Goal: Complete application form: Complete application form

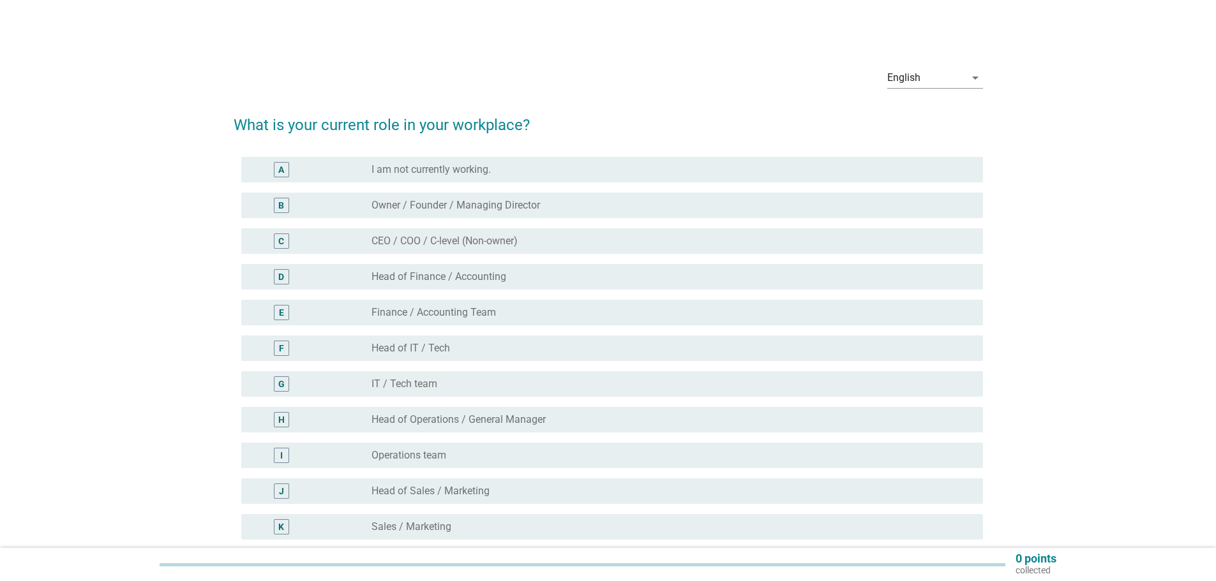
click at [399, 382] on label "IT / Tech team" at bounding box center [404, 384] width 66 height 13
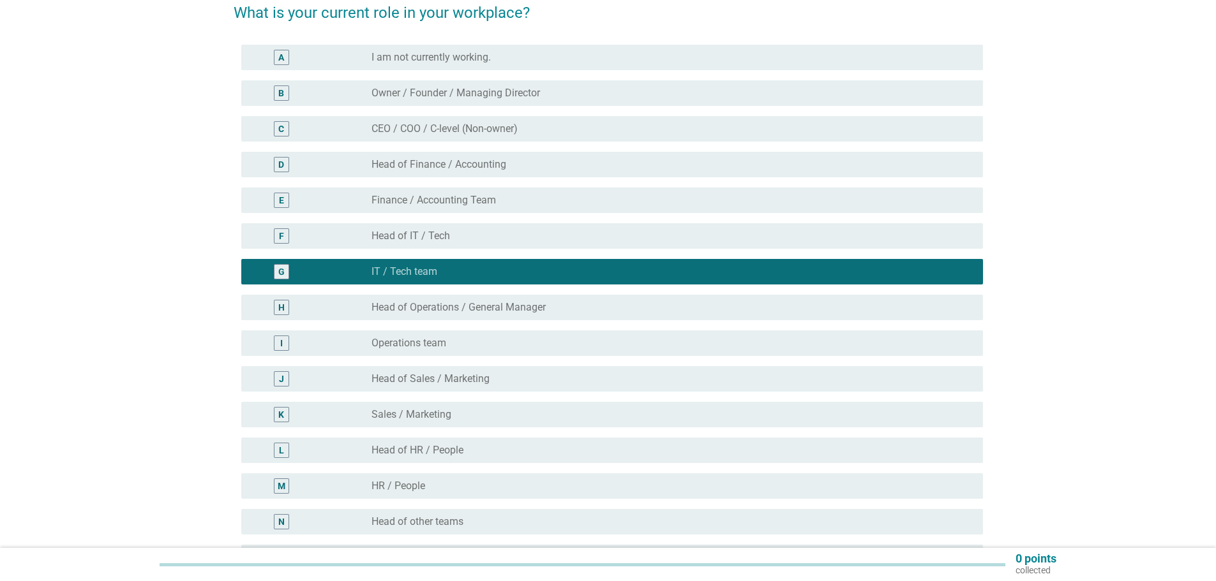
scroll to position [304, 0]
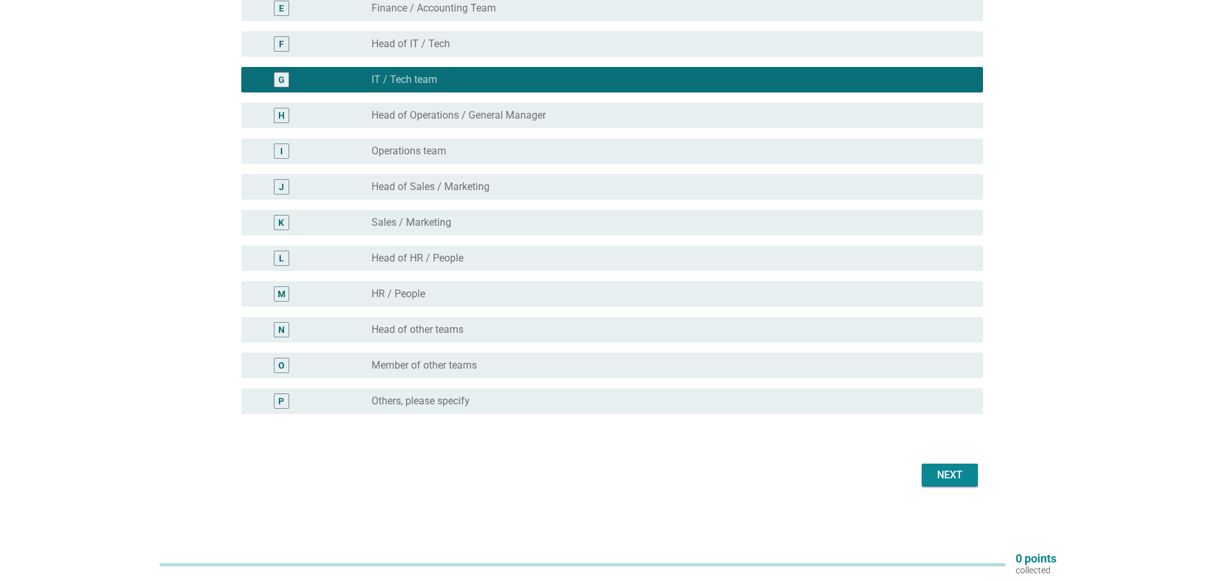
click at [966, 471] on div "Next" at bounding box center [950, 475] width 36 height 15
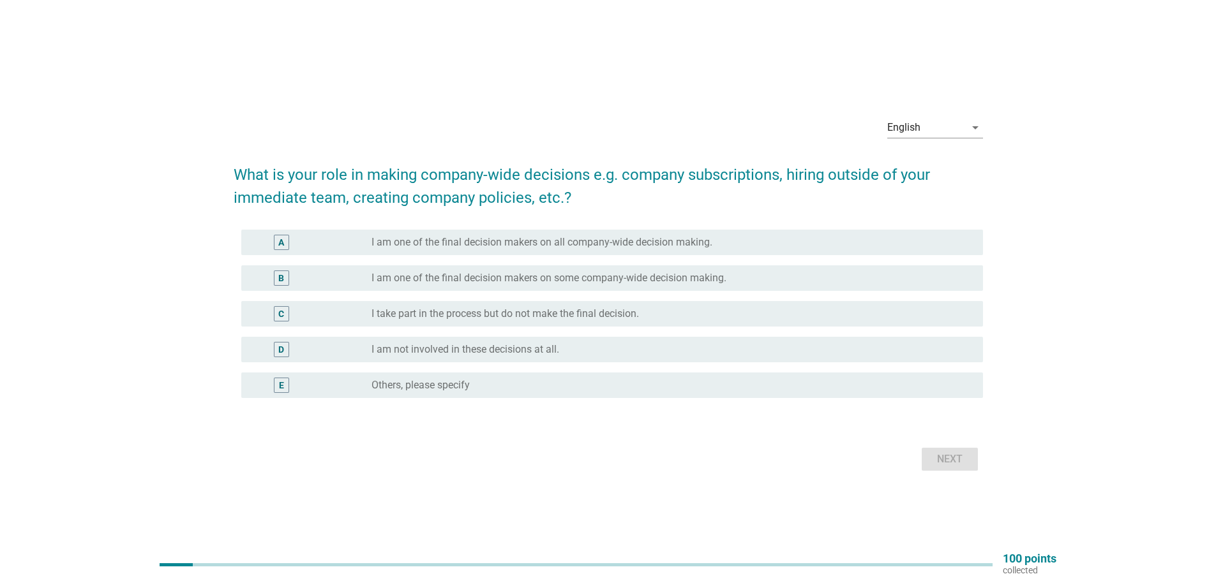
click at [477, 236] on label "I am one of the final decision makers on all company-wide decision making." at bounding box center [541, 242] width 341 height 13
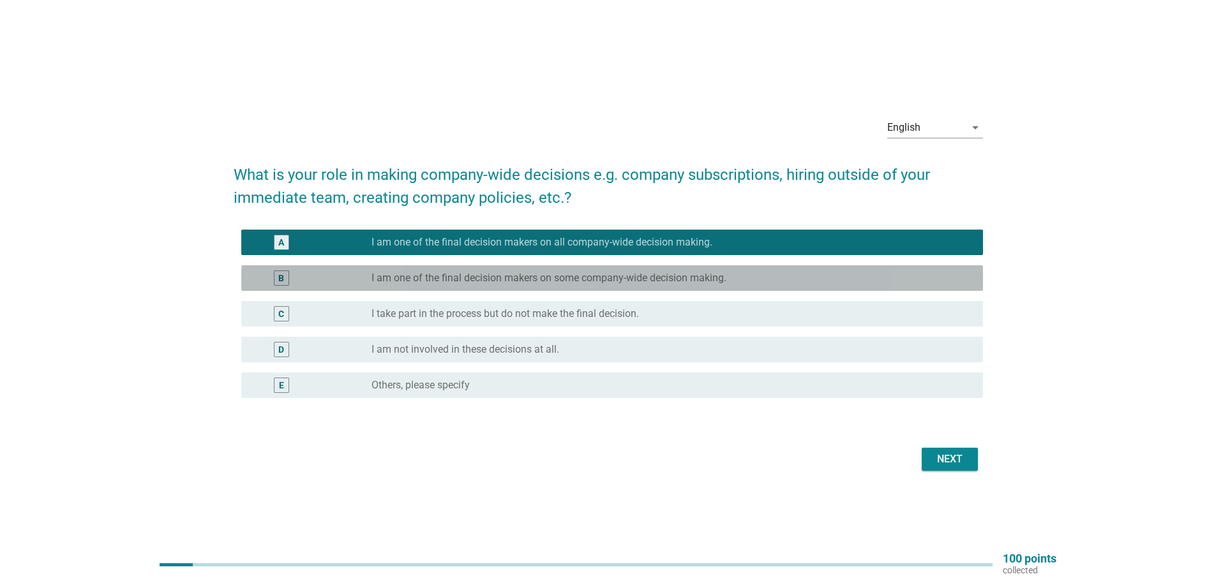
click at [502, 267] on div "B radio_button_unchecked I am one of the final decision makers on some company-…" at bounding box center [612, 279] width 742 height 26
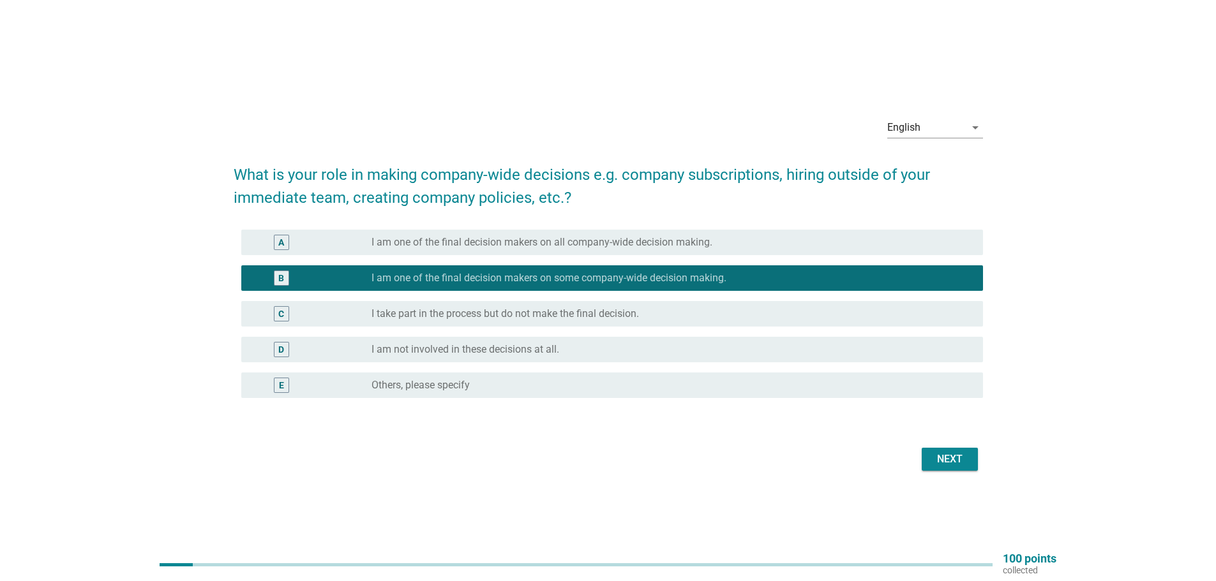
click at [506, 317] on label "I take part in the process but do not make the final decision." at bounding box center [504, 314] width 267 height 13
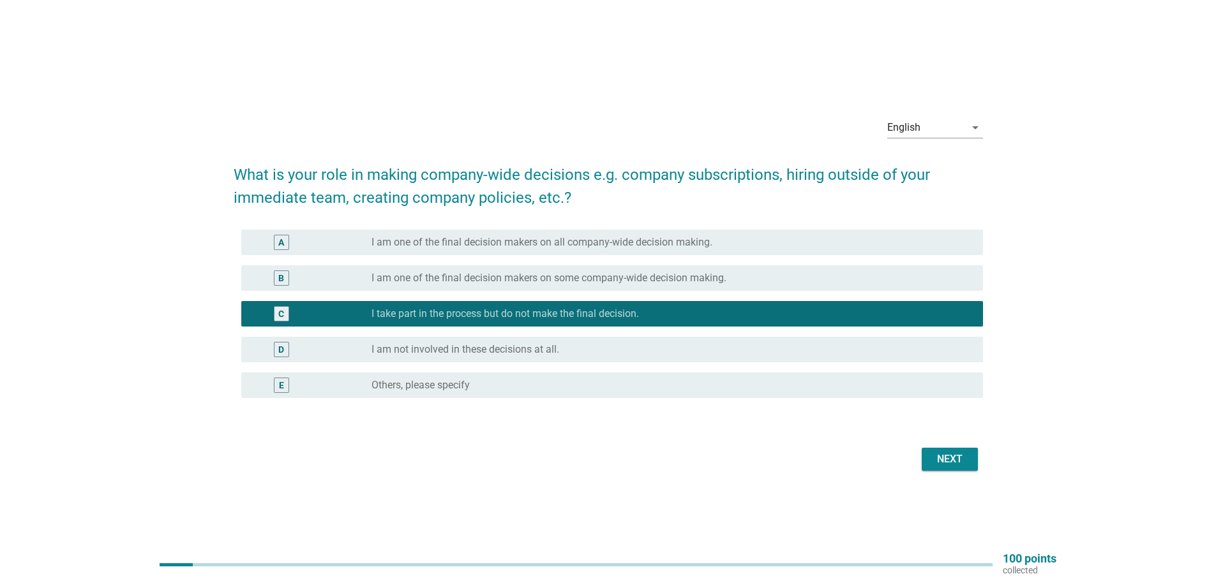
click at [498, 243] on label "I am one of the final decision makers on all company-wide decision making." at bounding box center [541, 242] width 341 height 13
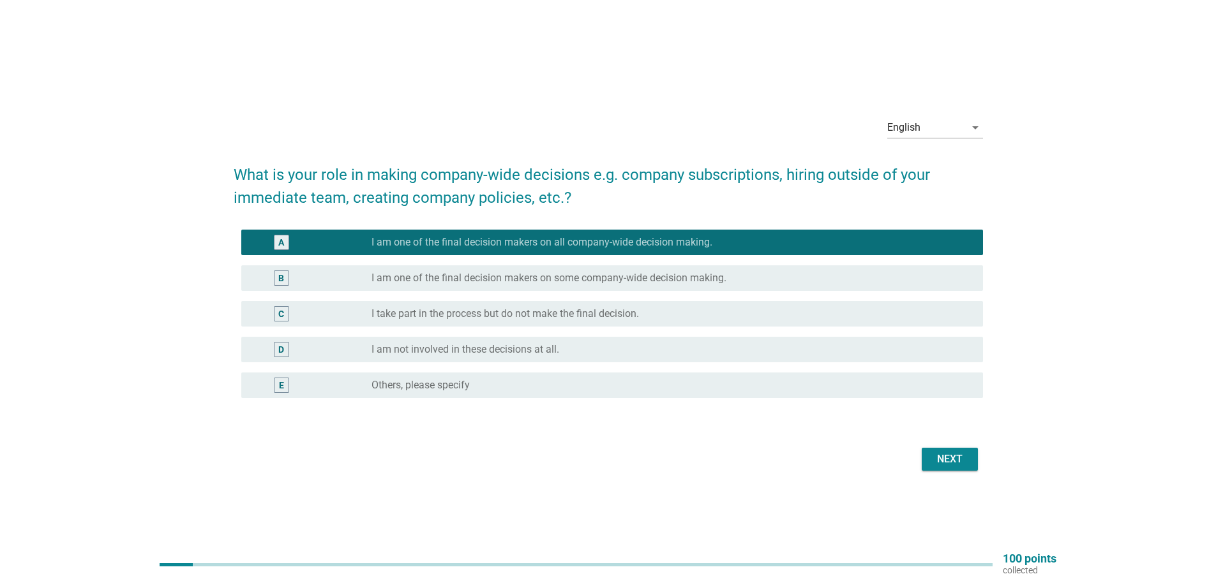
click at [957, 452] on div "Next" at bounding box center [950, 459] width 36 height 15
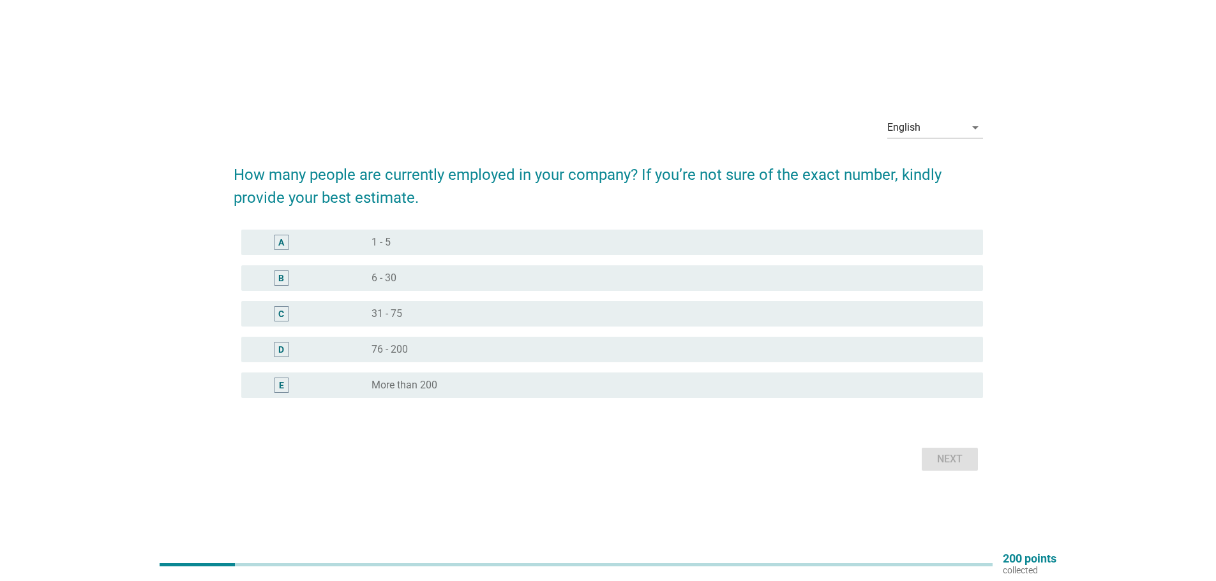
click at [370, 238] on div "A" at bounding box center [311, 242] width 120 height 15
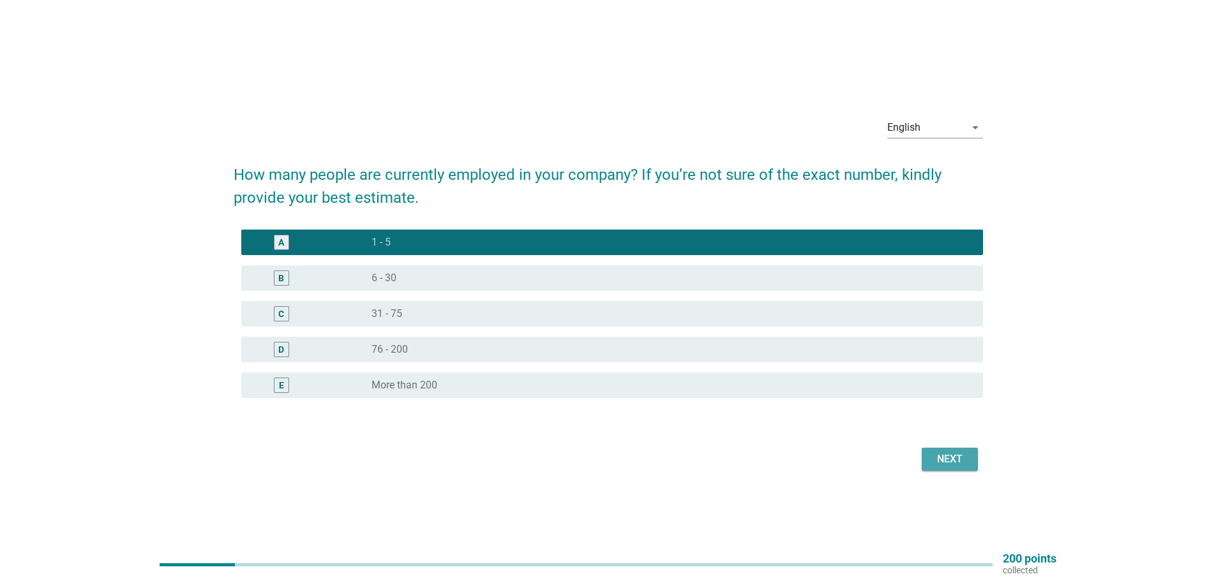
click at [941, 467] on button "Next" at bounding box center [950, 459] width 56 height 23
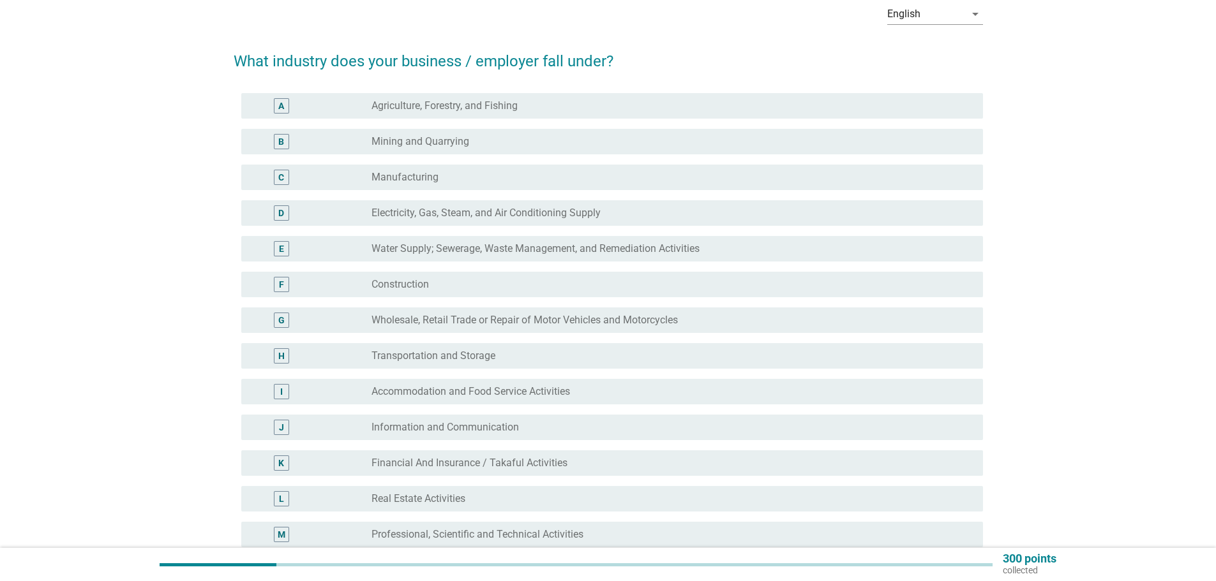
scroll to position [191, 0]
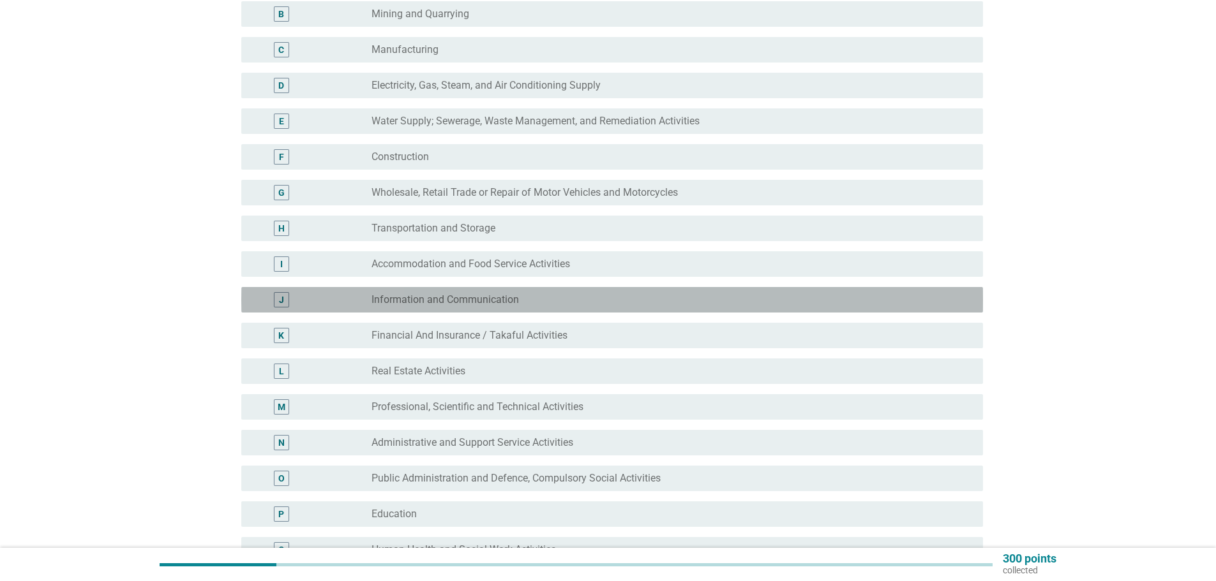
click at [354, 303] on div "J" at bounding box center [311, 299] width 120 height 15
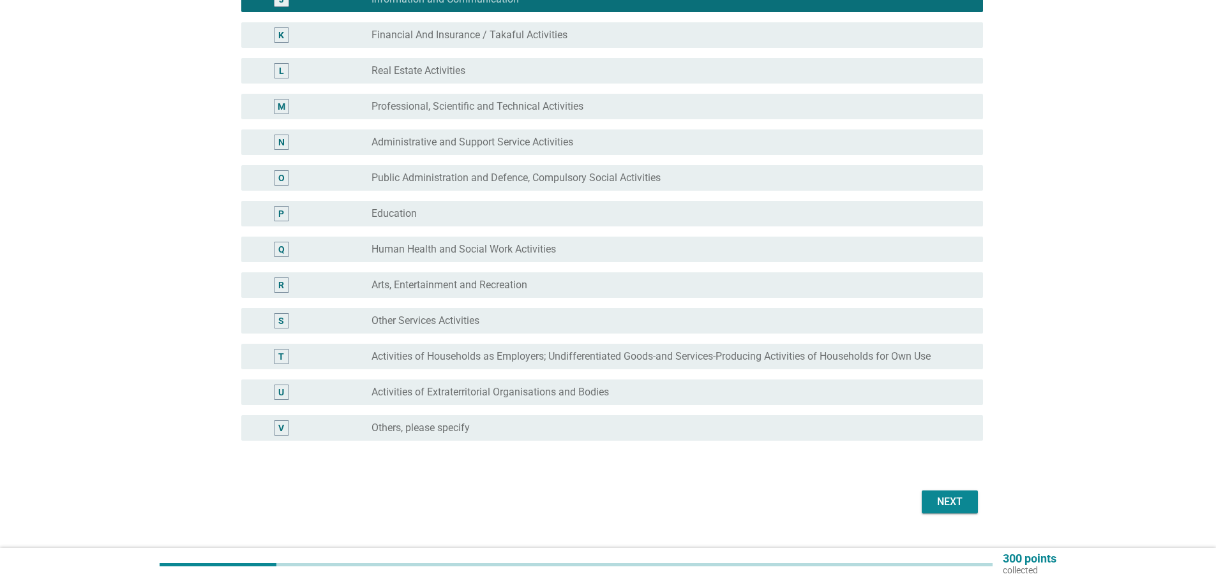
scroll to position [511, 0]
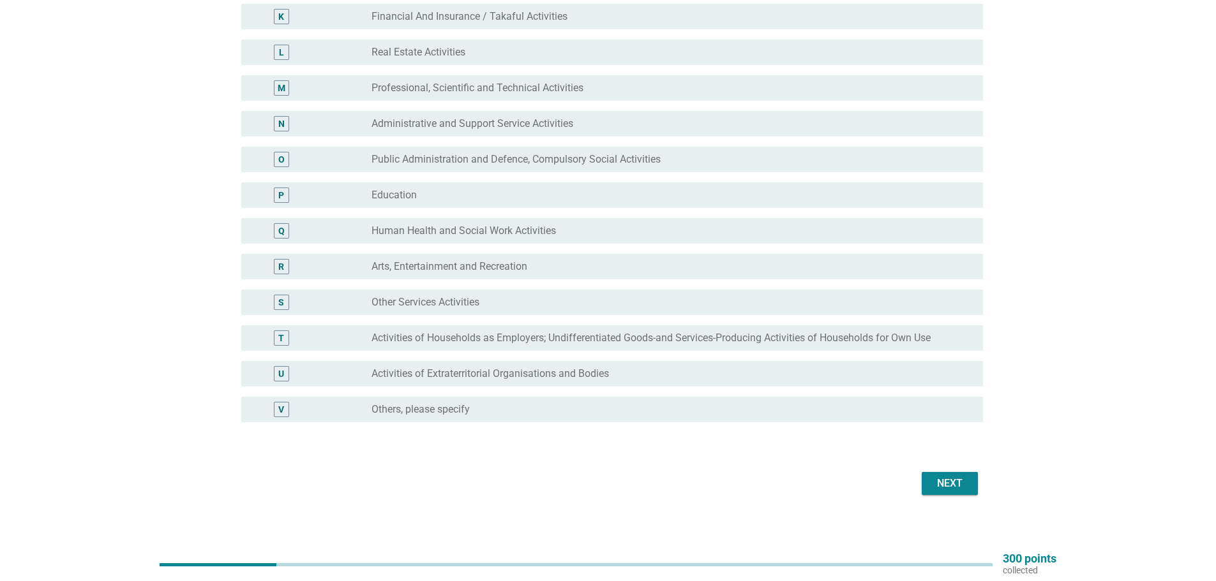
click at [957, 497] on div "Next" at bounding box center [608, 483] width 749 height 31
click at [952, 482] on div "Next" at bounding box center [950, 483] width 36 height 15
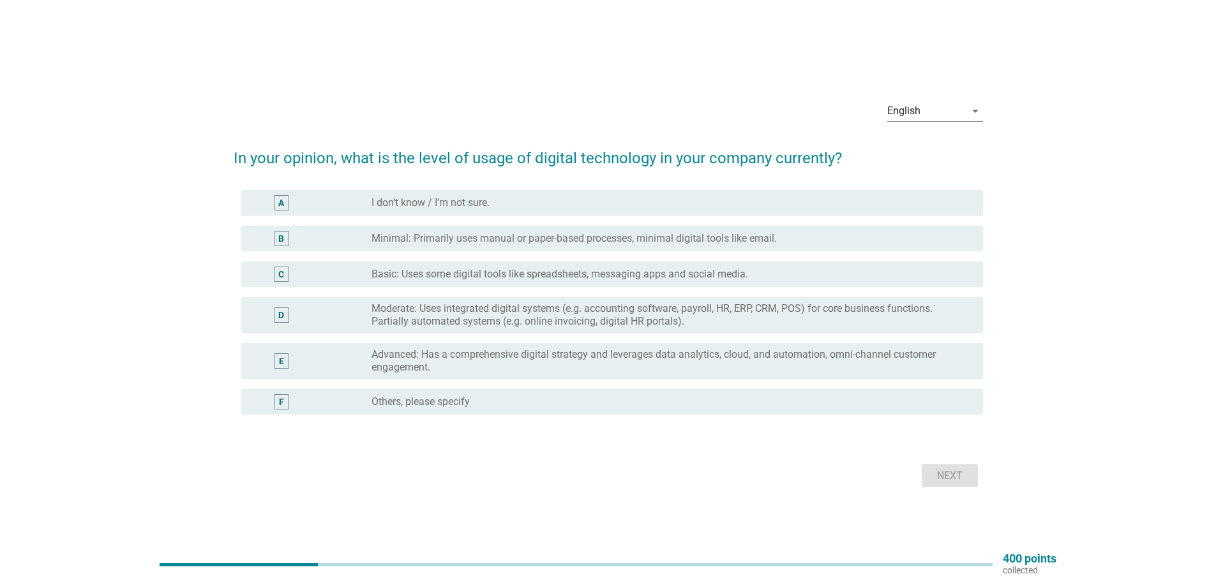
click at [430, 364] on label "Advanced: Has a comprehensive digital strategy and leverages data analytics, cl…" at bounding box center [666, 361] width 591 height 26
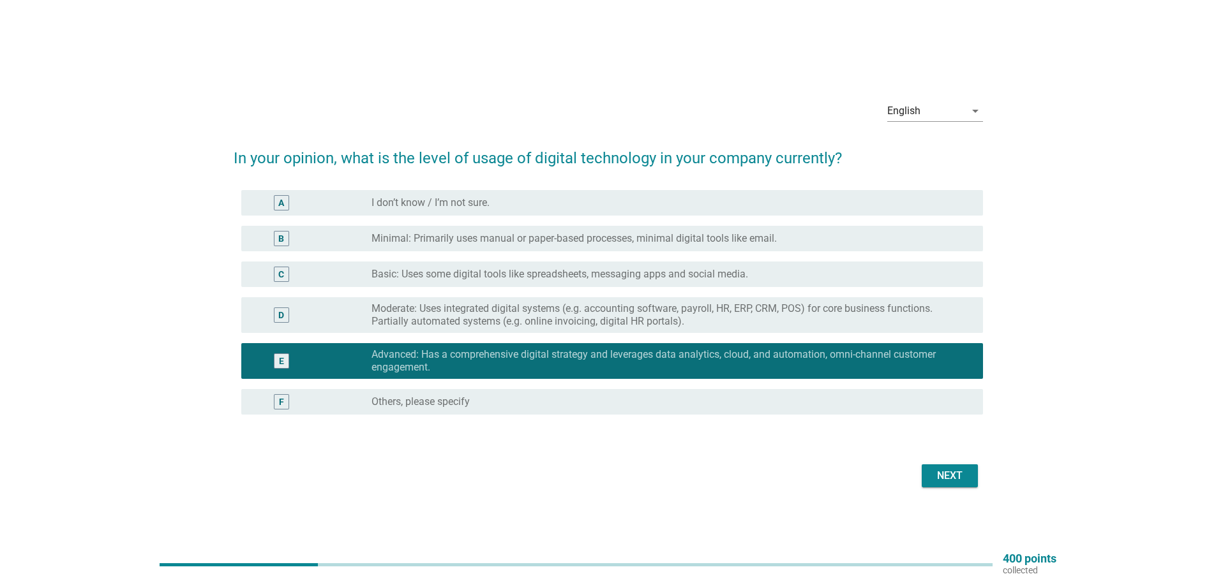
click at [833, 322] on label "Moderate: Uses integrated digital systems (e.g. accounting software, payroll, H…" at bounding box center [666, 316] width 591 height 26
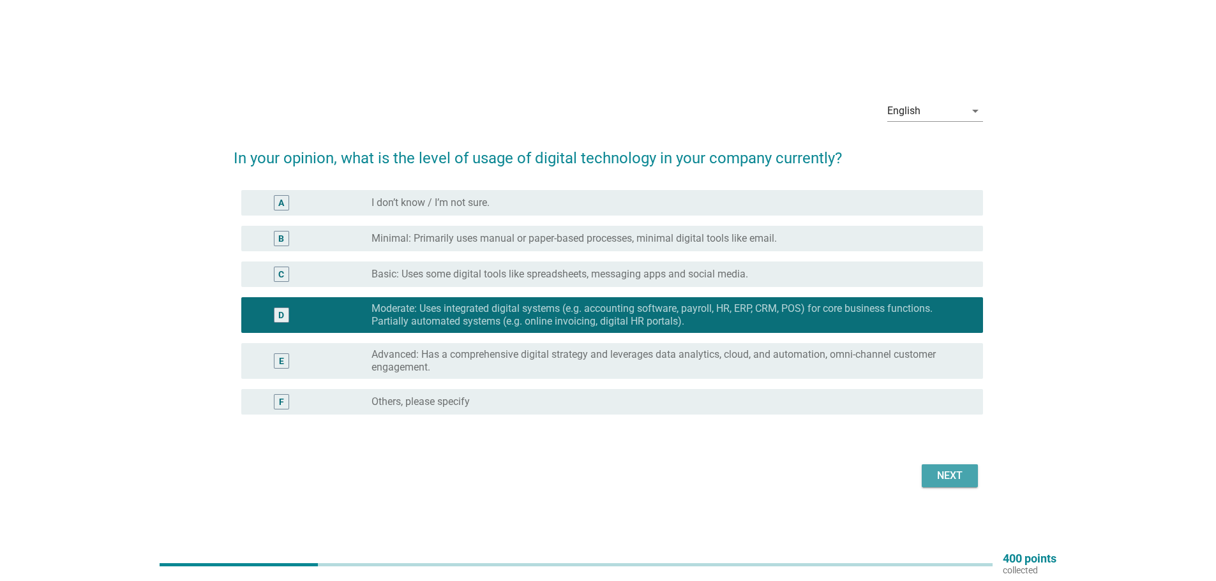
click at [945, 476] on div "Next" at bounding box center [950, 475] width 36 height 15
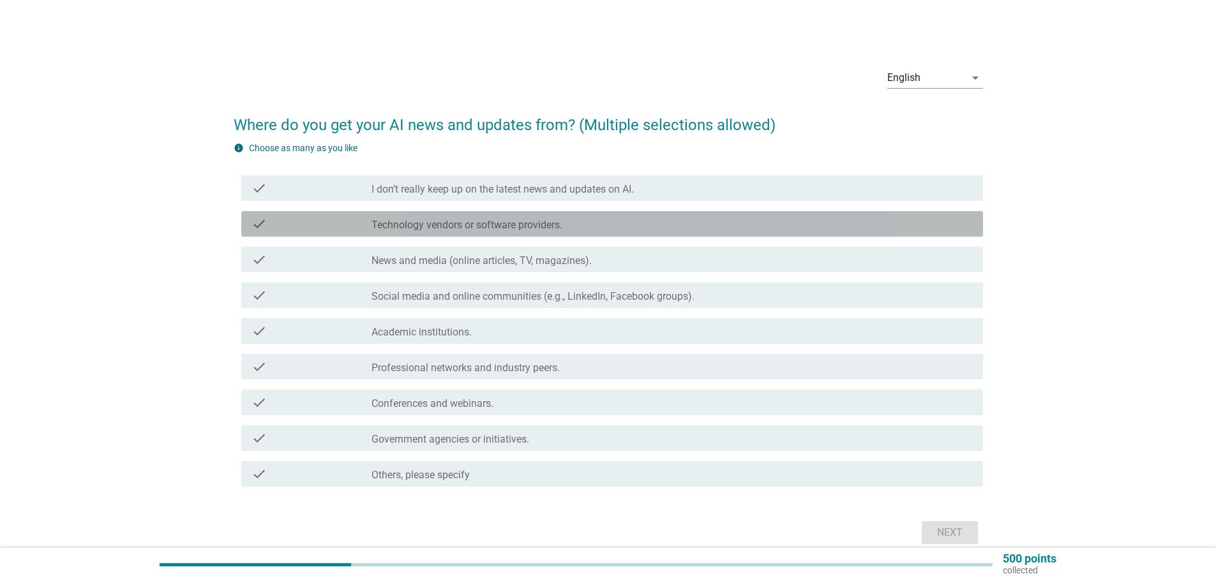
click at [440, 233] on div "check check_box_outline_blank Technology vendors or software providers." at bounding box center [612, 224] width 742 height 26
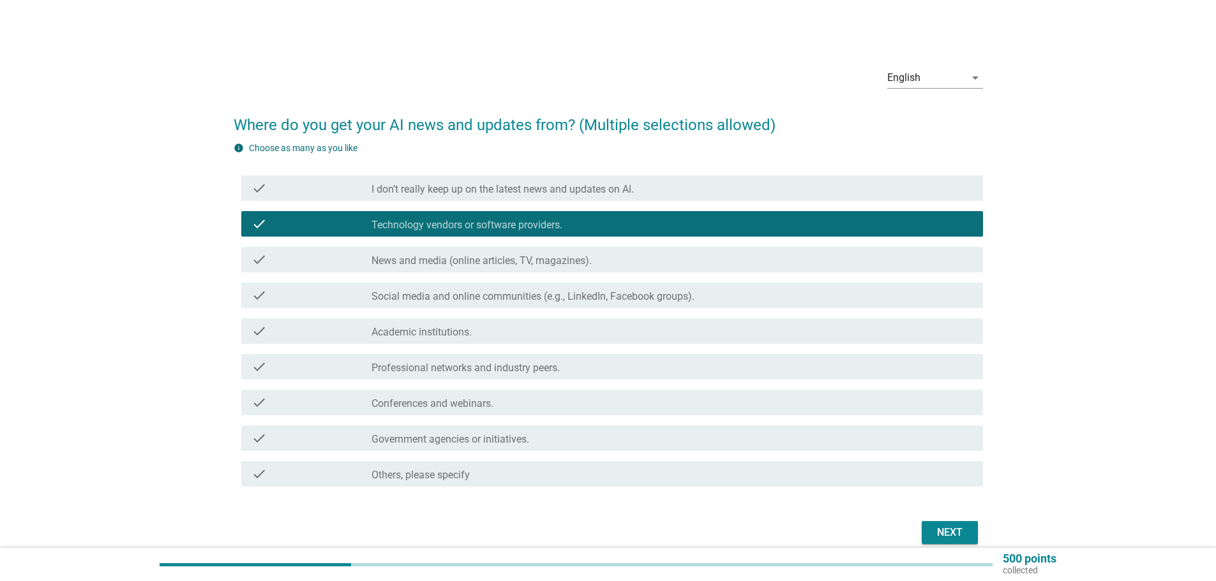
click at [444, 297] on label "Social media and online communities (e.g., LinkedIn, Facebook groups)." at bounding box center [532, 296] width 323 height 13
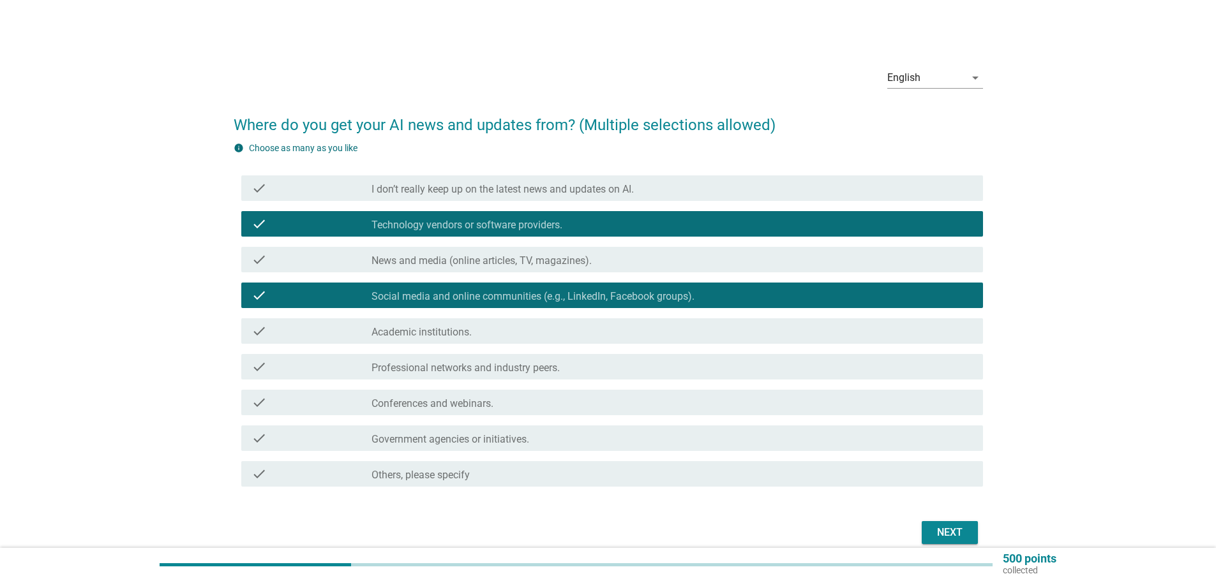
click at [438, 338] on label "Academic institutions." at bounding box center [421, 332] width 100 height 13
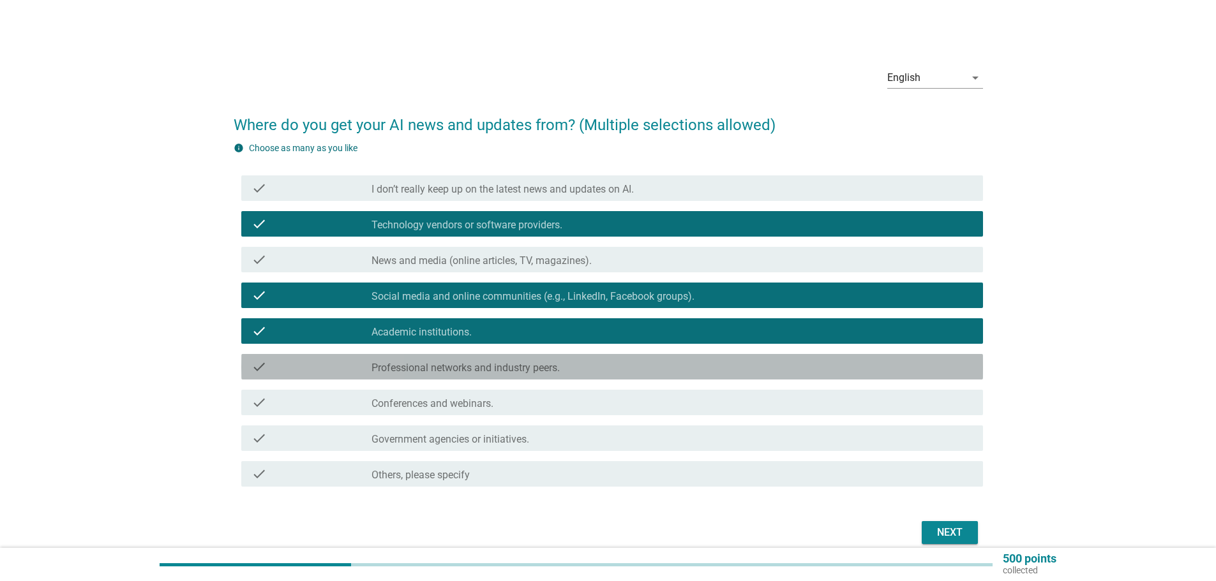
click at [430, 376] on div "check check_box_outline_blank Professional networks and industry peers." at bounding box center [612, 367] width 742 height 26
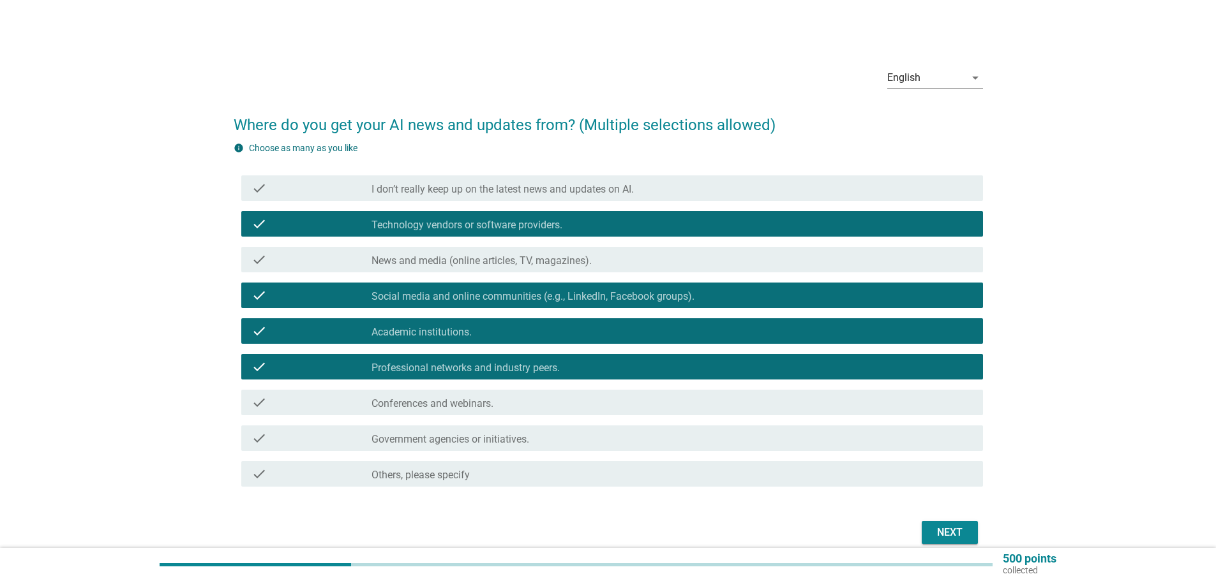
click at [589, 417] on div "check check_box_outline_blank Conferences and webinars." at bounding box center [608, 403] width 749 height 36
click at [507, 398] on div "check_box_outline_blank Conferences and webinars." at bounding box center [671, 402] width 601 height 15
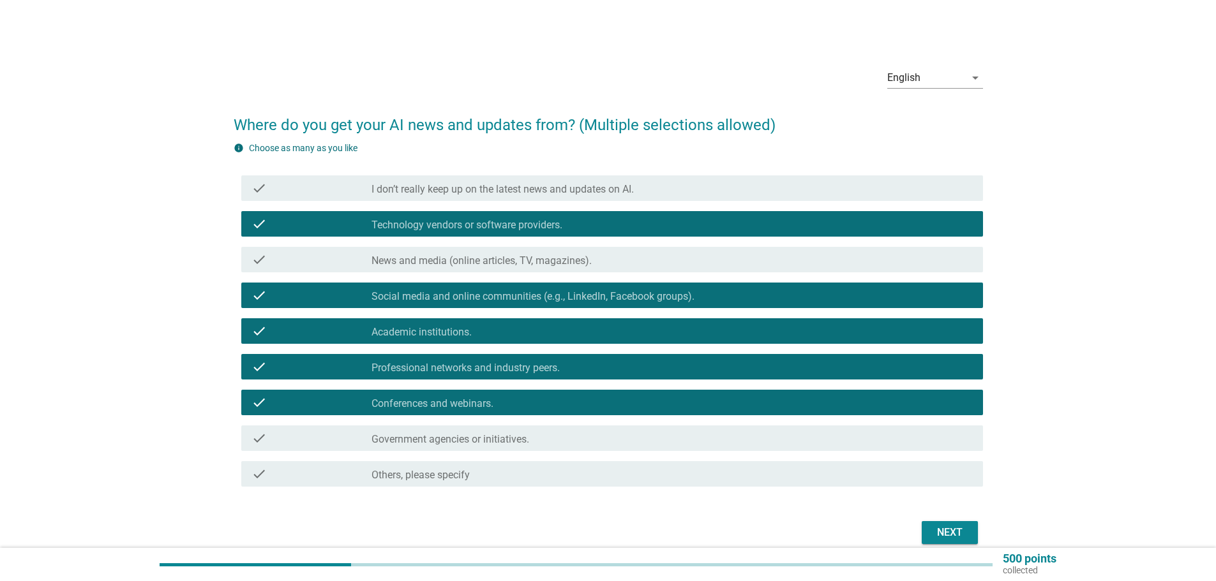
click at [924, 530] on button "Next" at bounding box center [950, 532] width 56 height 23
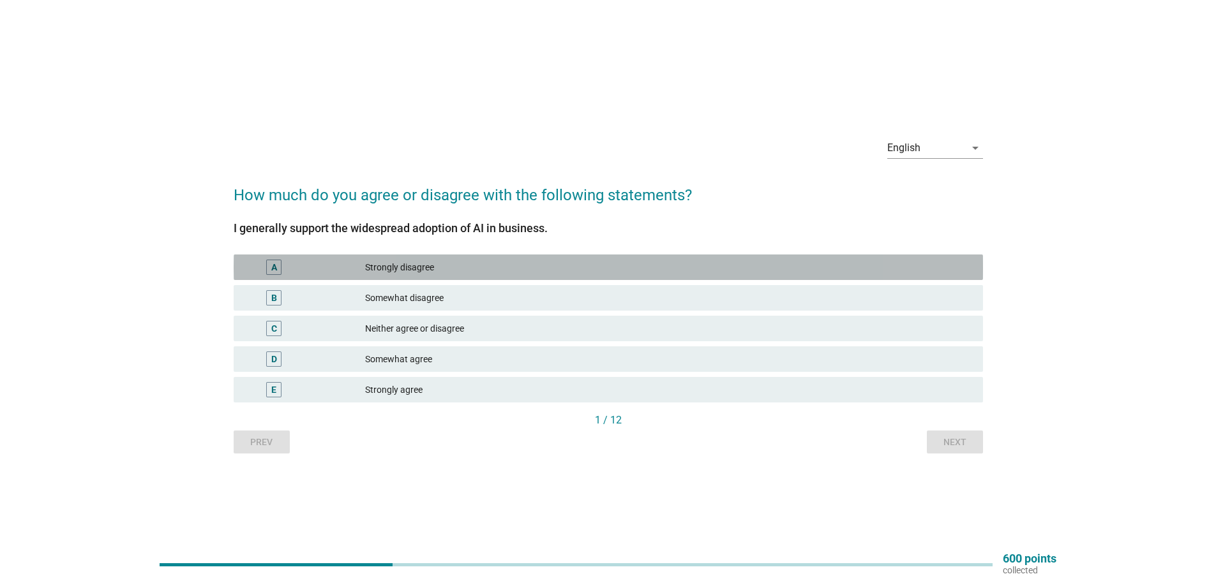
click at [373, 273] on div "Strongly disagree" at bounding box center [669, 267] width 608 height 15
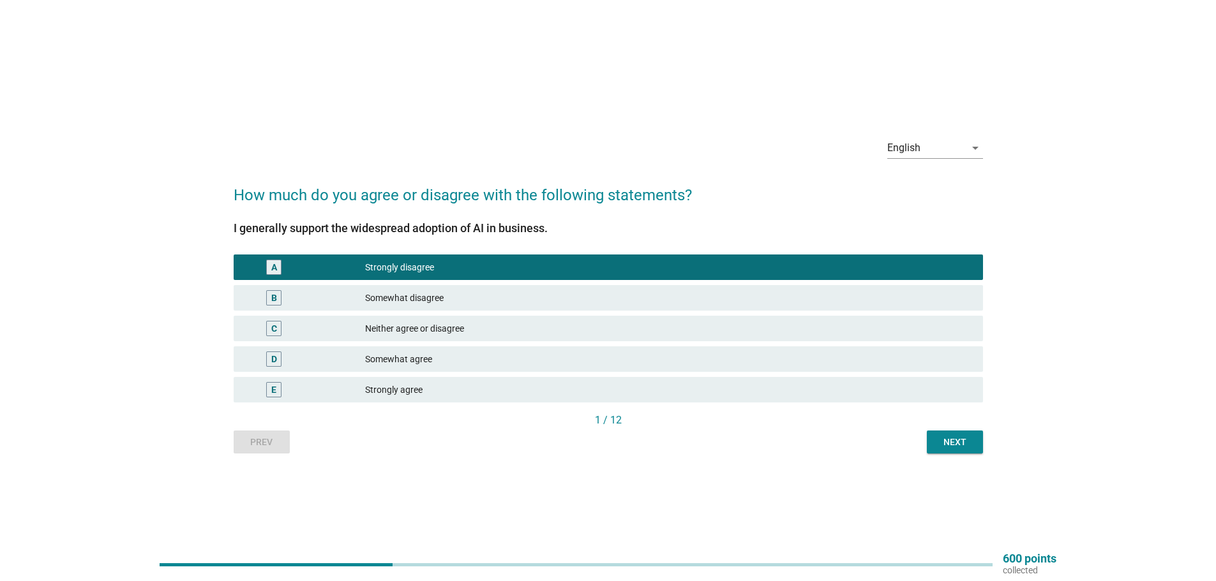
click at [393, 306] on div "B Somewhat disagree" at bounding box center [608, 298] width 749 height 26
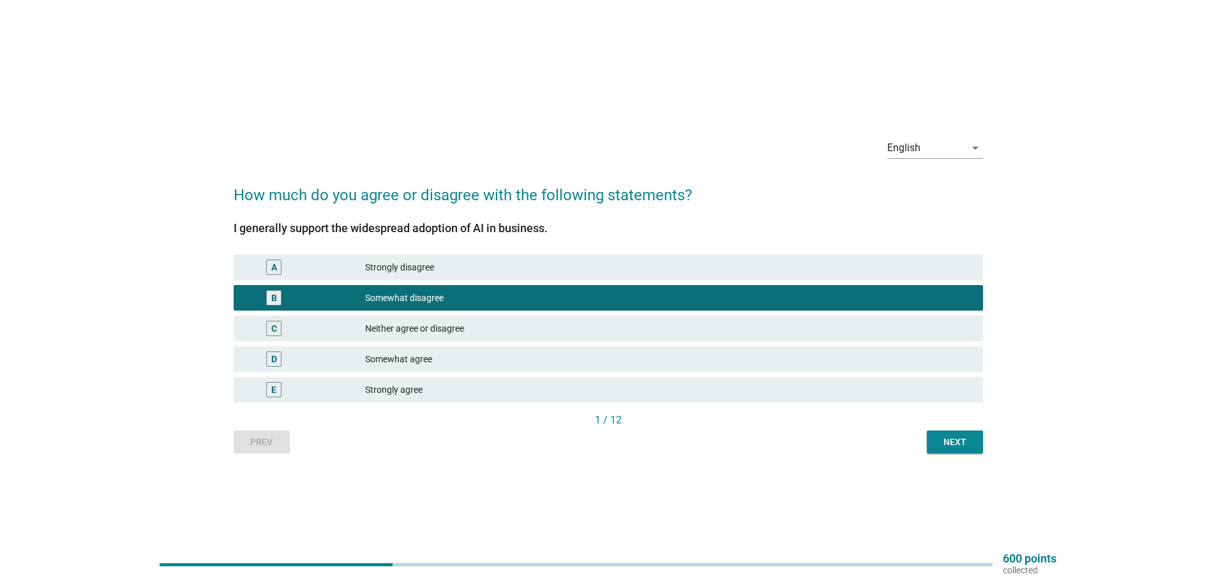
click at [384, 276] on div "A Strongly disagree" at bounding box center [608, 268] width 749 height 26
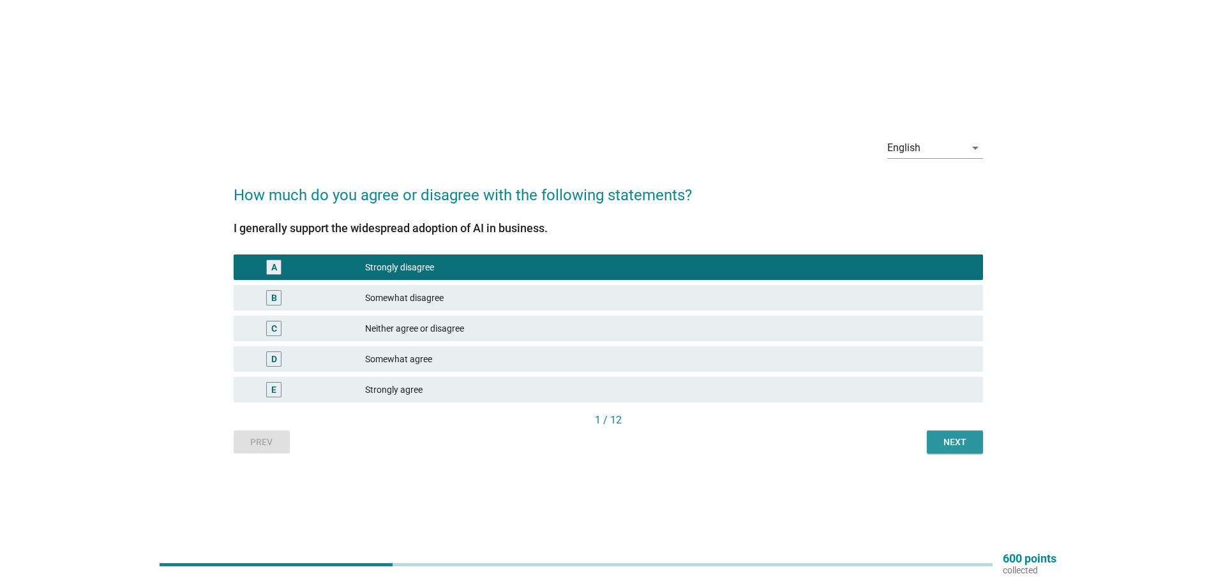
click at [932, 435] on button "Next" at bounding box center [955, 442] width 56 height 23
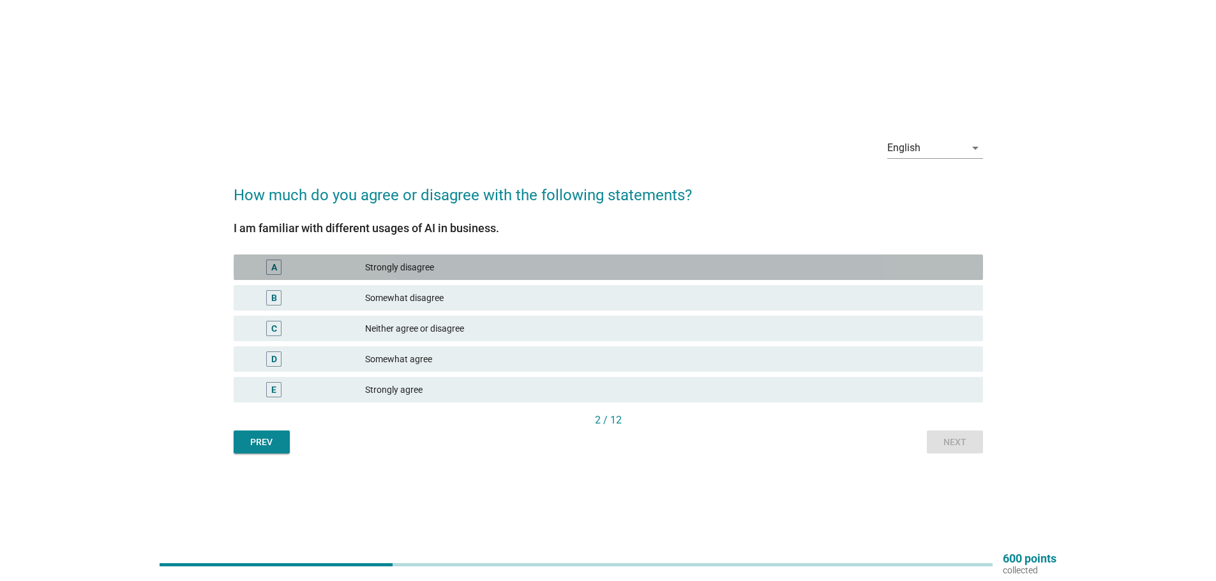
click at [391, 267] on div "Strongly disagree" at bounding box center [669, 267] width 608 height 15
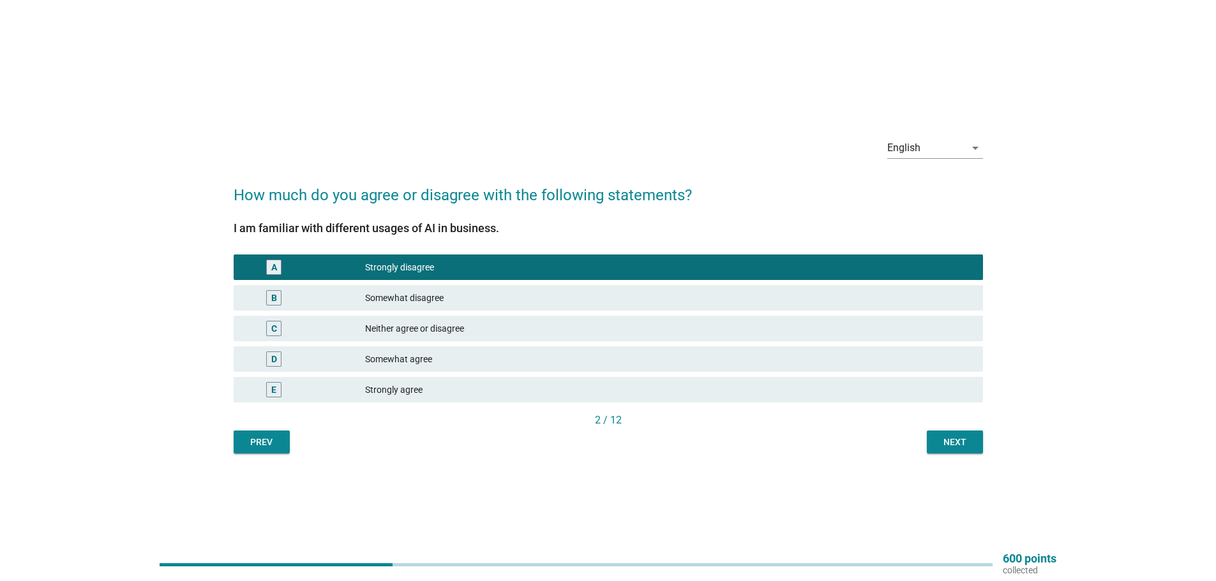
click at [420, 290] on div "B Somewhat disagree" at bounding box center [608, 298] width 749 height 26
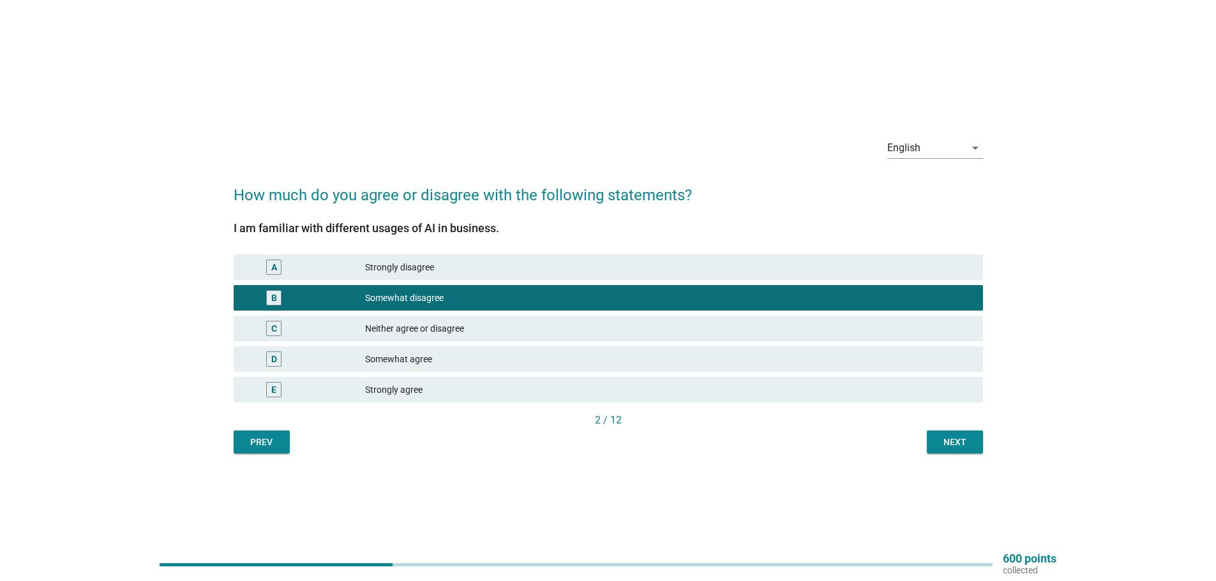
click at [449, 353] on div "Somewhat agree" at bounding box center [669, 359] width 608 height 15
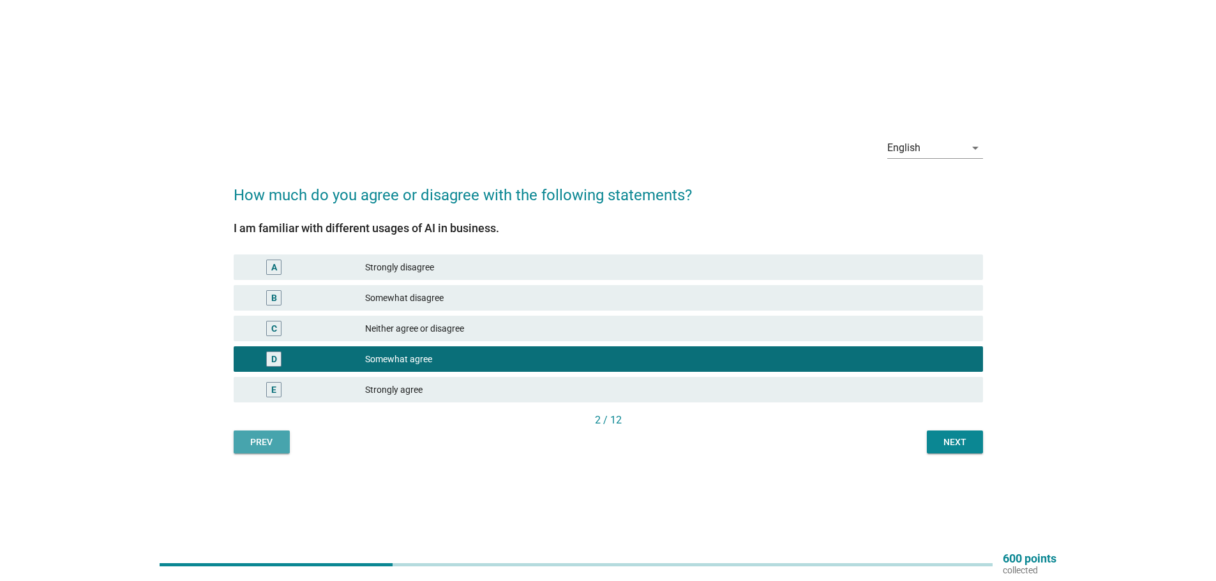
click at [251, 445] on div "Prev" at bounding box center [262, 442] width 36 height 13
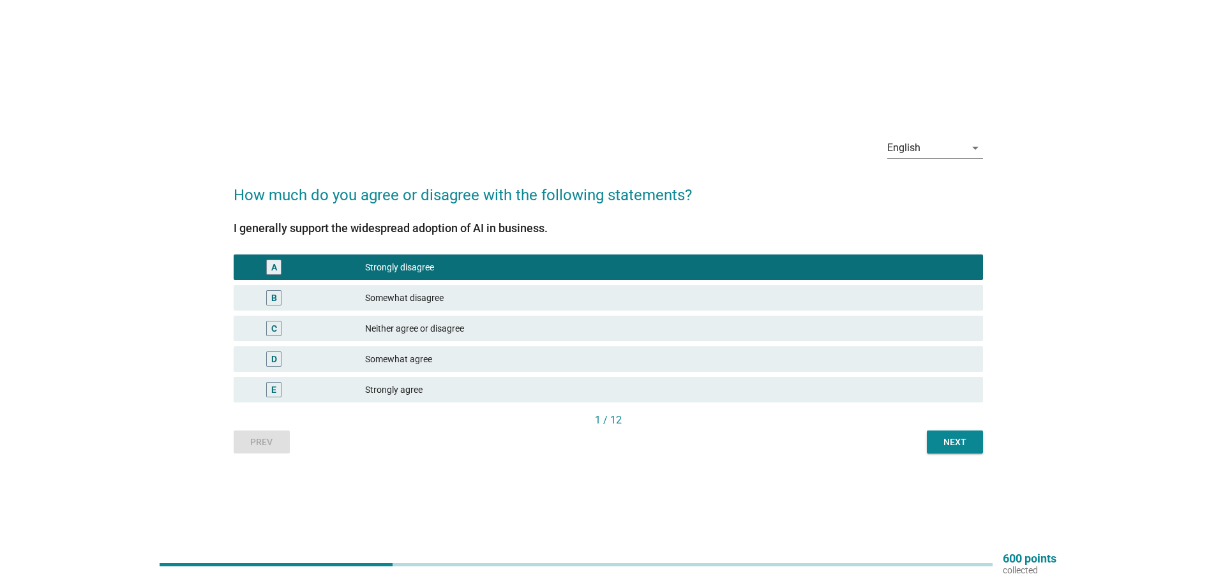
click at [368, 396] on div "Strongly agree" at bounding box center [669, 389] width 608 height 15
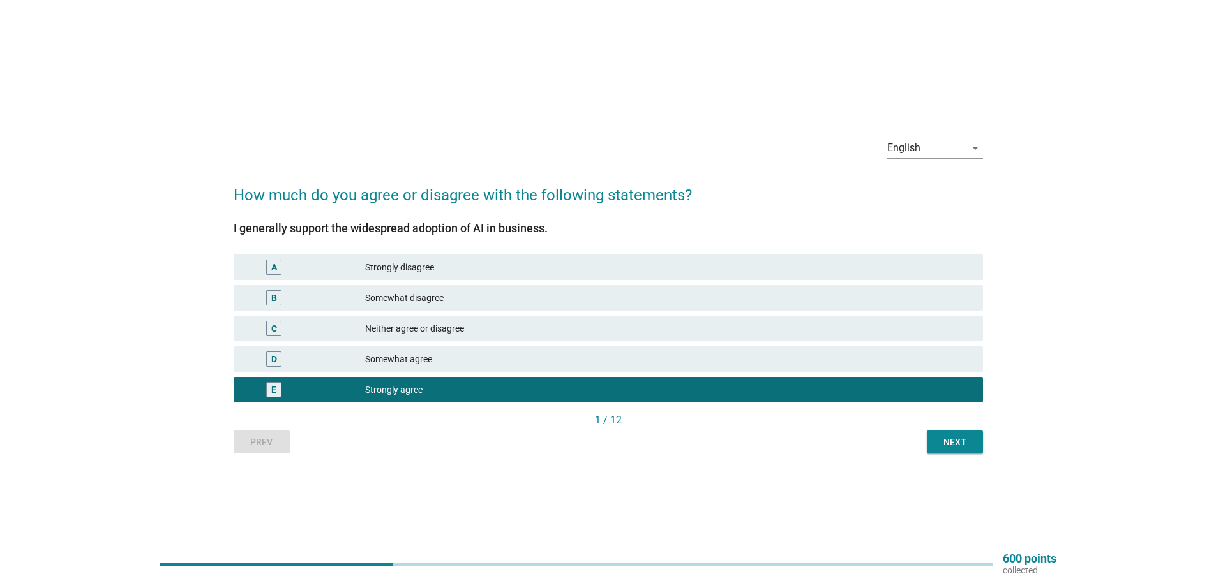
click at [941, 442] on div "Next" at bounding box center [955, 442] width 36 height 13
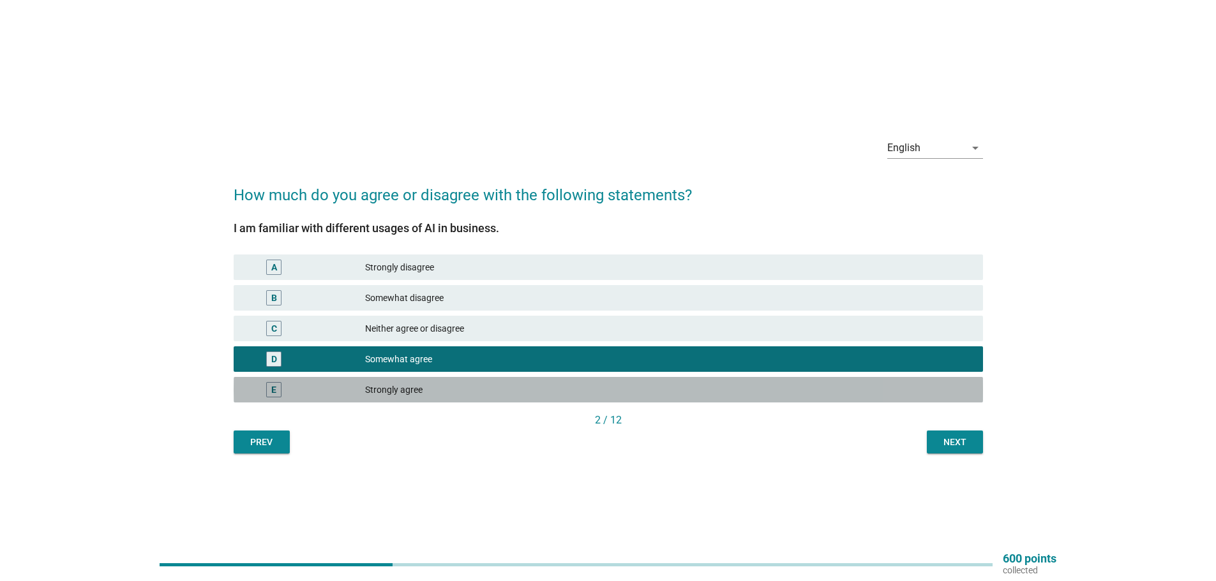
click at [603, 390] on div "Strongly agree" at bounding box center [669, 389] width 608 height 15
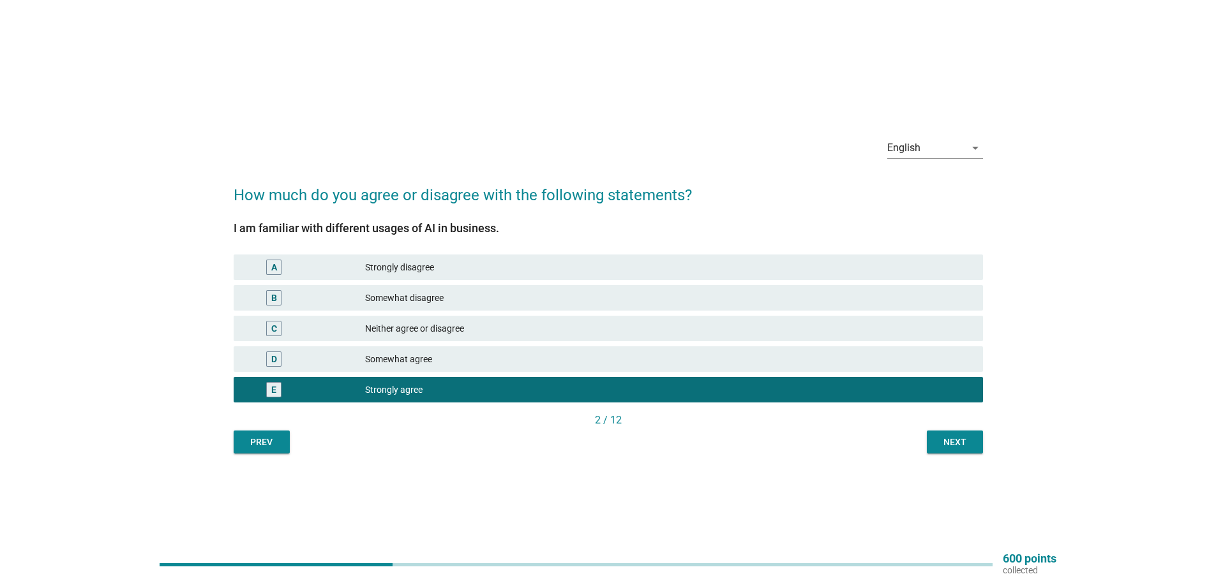
click at [931, 446] on button "Next" at bounding box center [955, 442] width 56 height 23
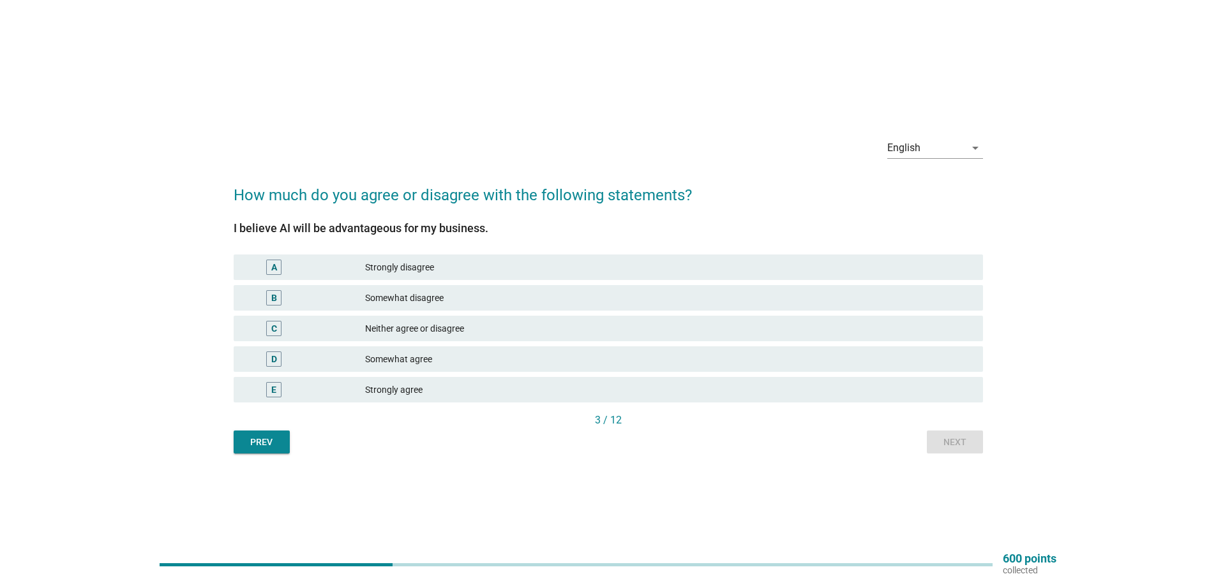
click at [687, 400] on div "E Strongly agree" at bounding box center [608, 390] width 749 height 26
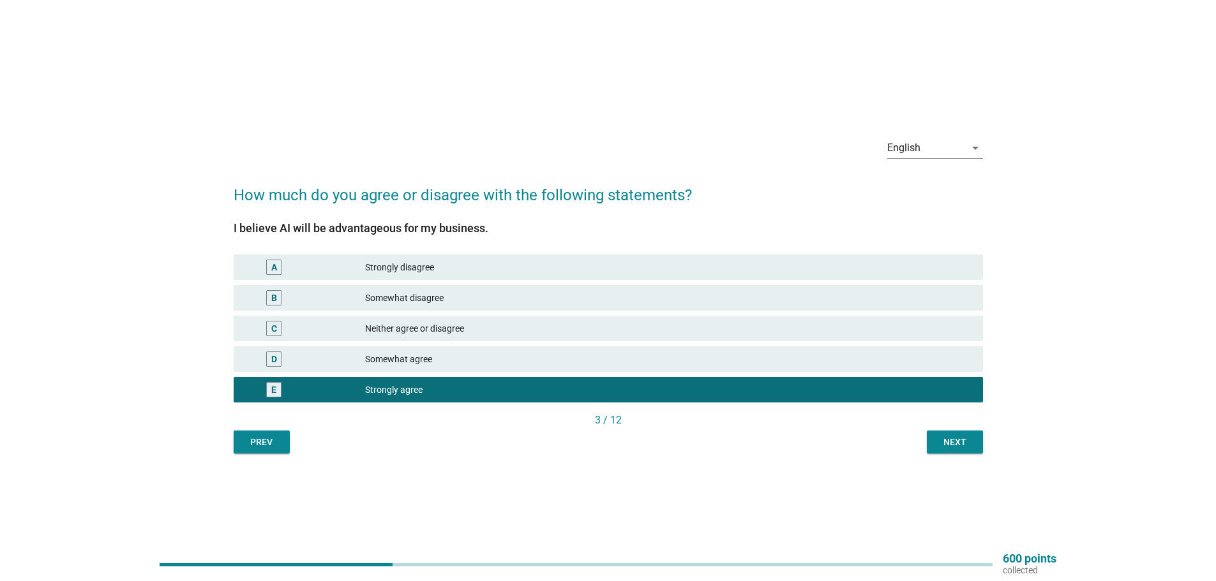
click at [946, 440] on div "Next" at bounding box center [955, 442] width 36 height 13
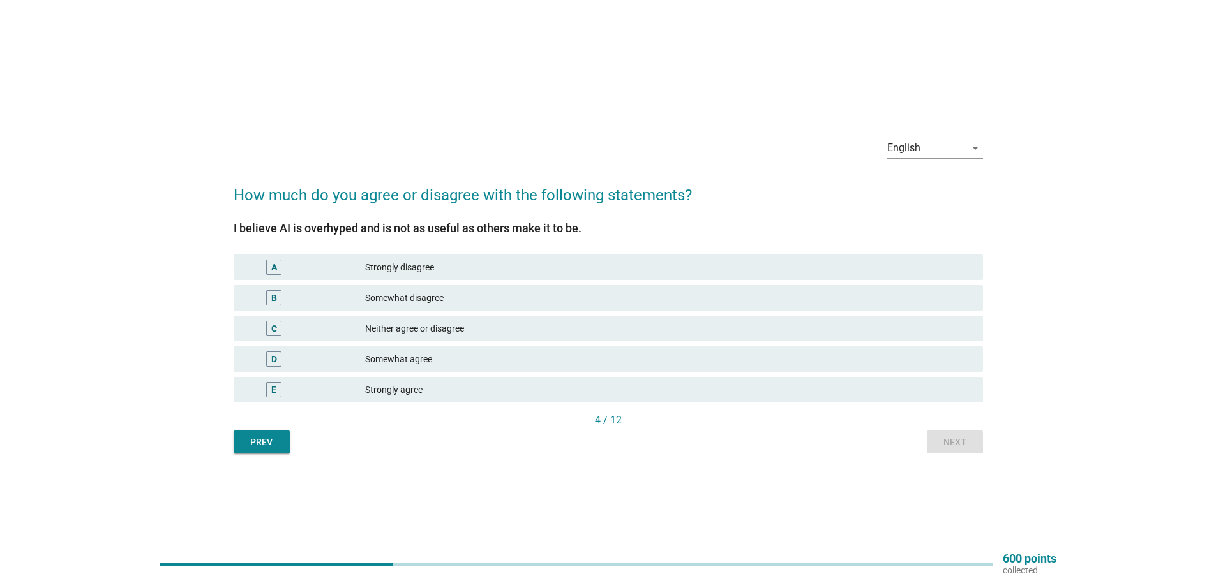
click at [739, 378] on div "E Strongly agree" at bounding box center [608, 390] width 749 height 26
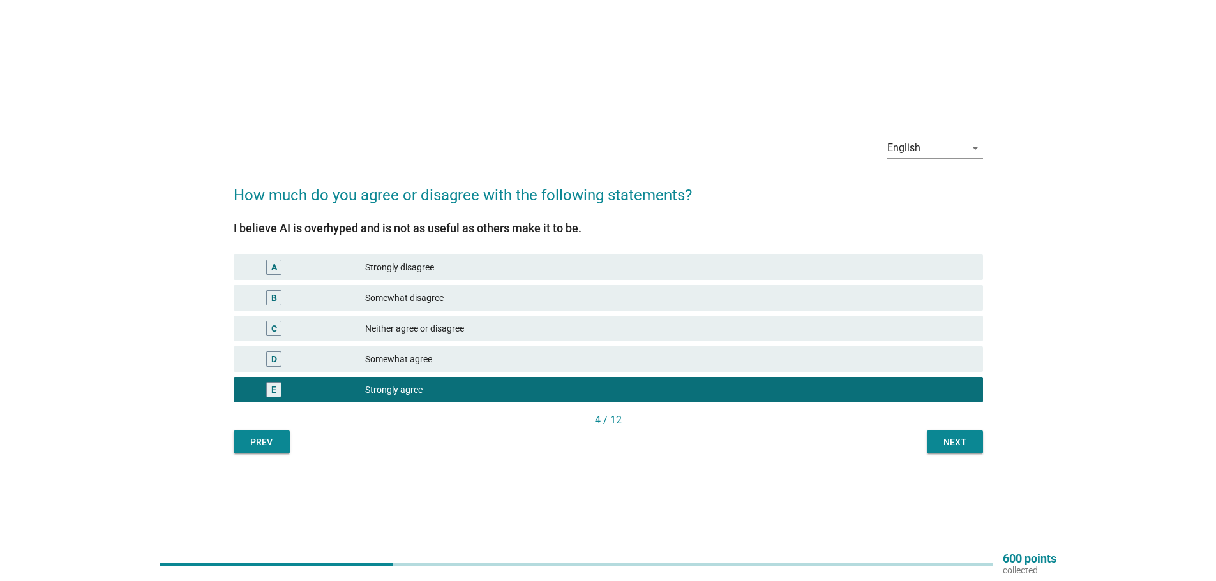
click at [745, 367] on div "D Somewhat agree" at bounding box center [608, 360] width 749 height 26
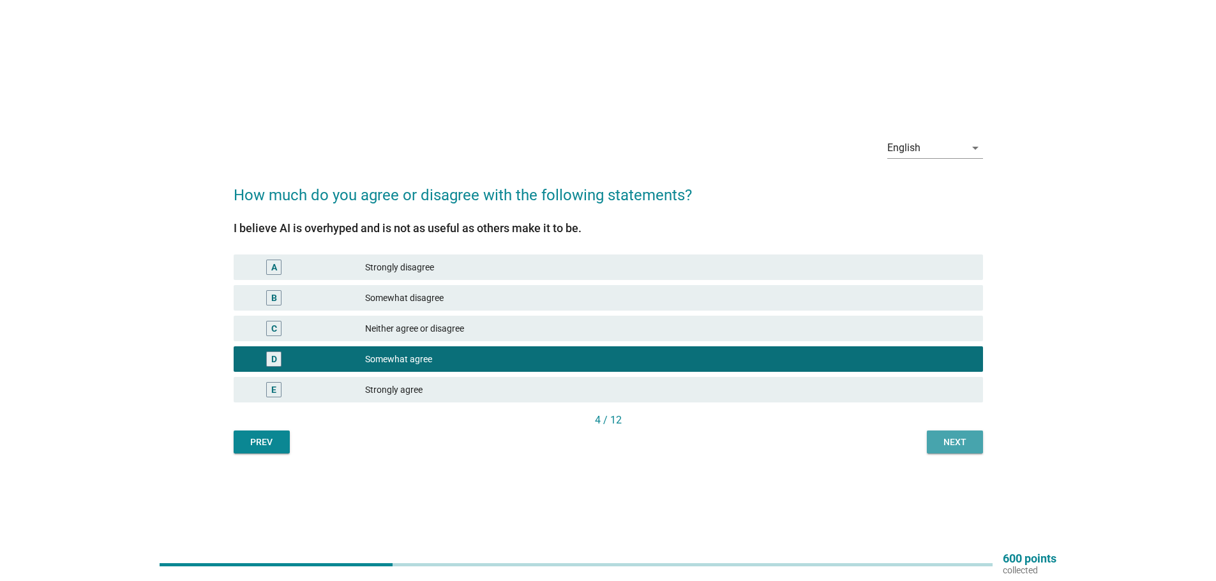
click at [934, 434] on button "Next" at bounding box center [955, 442] width 56 height 23
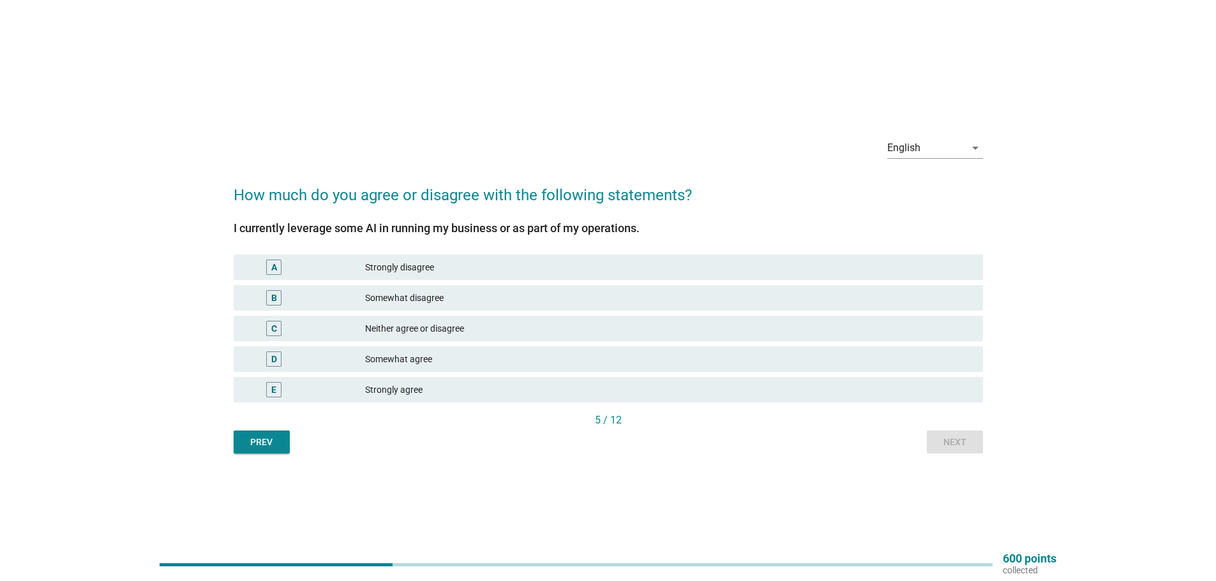
click at [551, 368] on div "D Somewhat agree" at bounding box center [608, 360] width 749 height 26
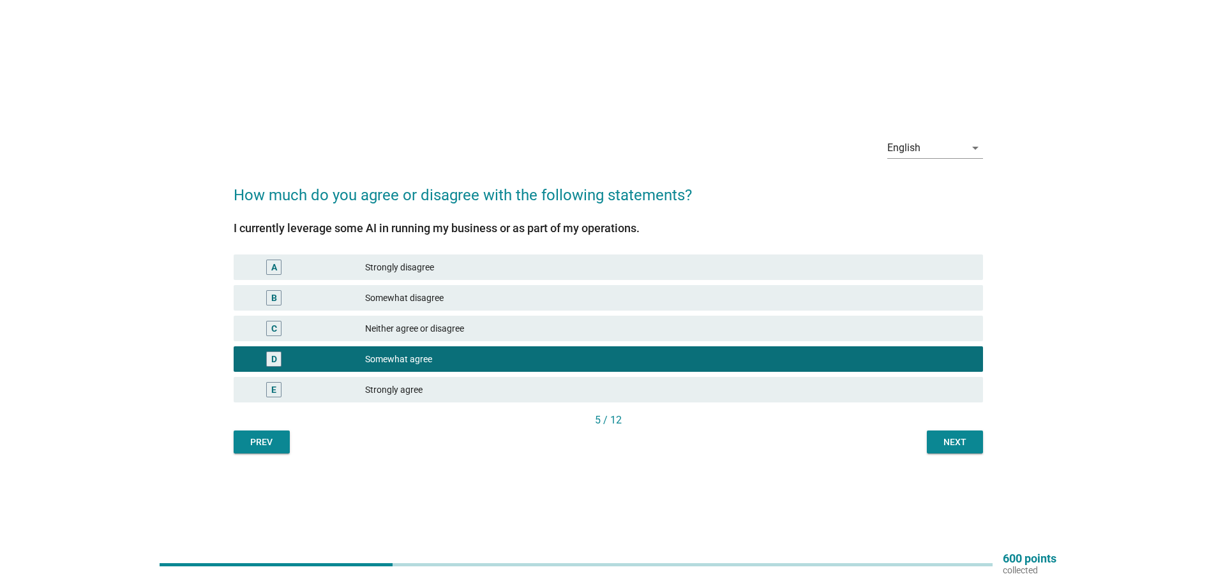
click at [948, 446] on div "Next" at bounding box center [955, 442] width 36 height 13
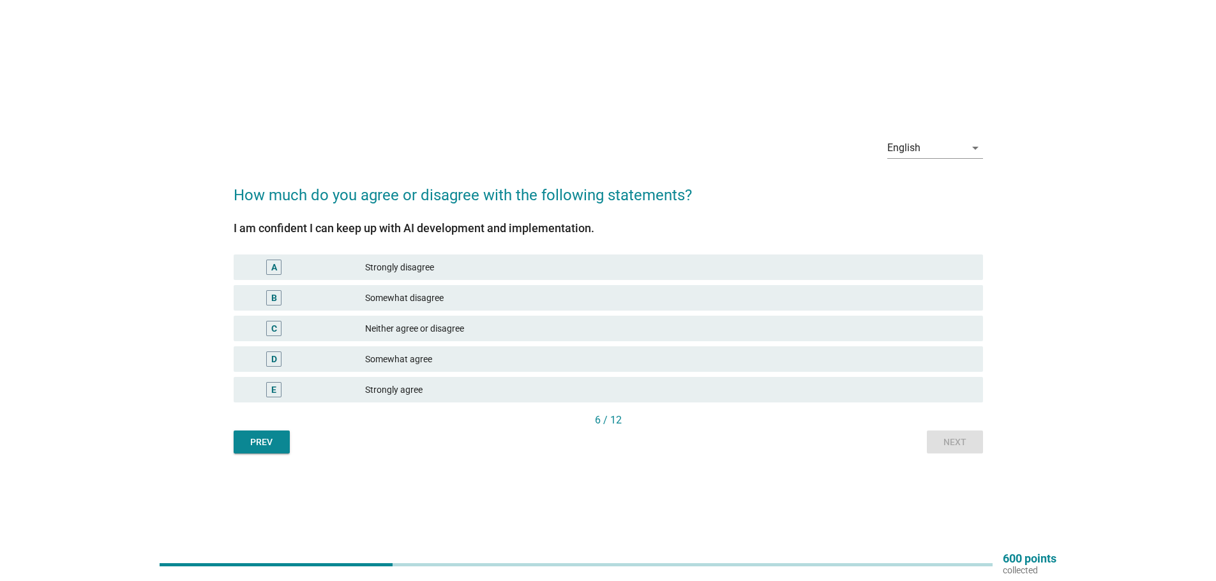
click at [587, 357] on div "Somewhat agree" at bounding box center [669, 359] width 608 height 15
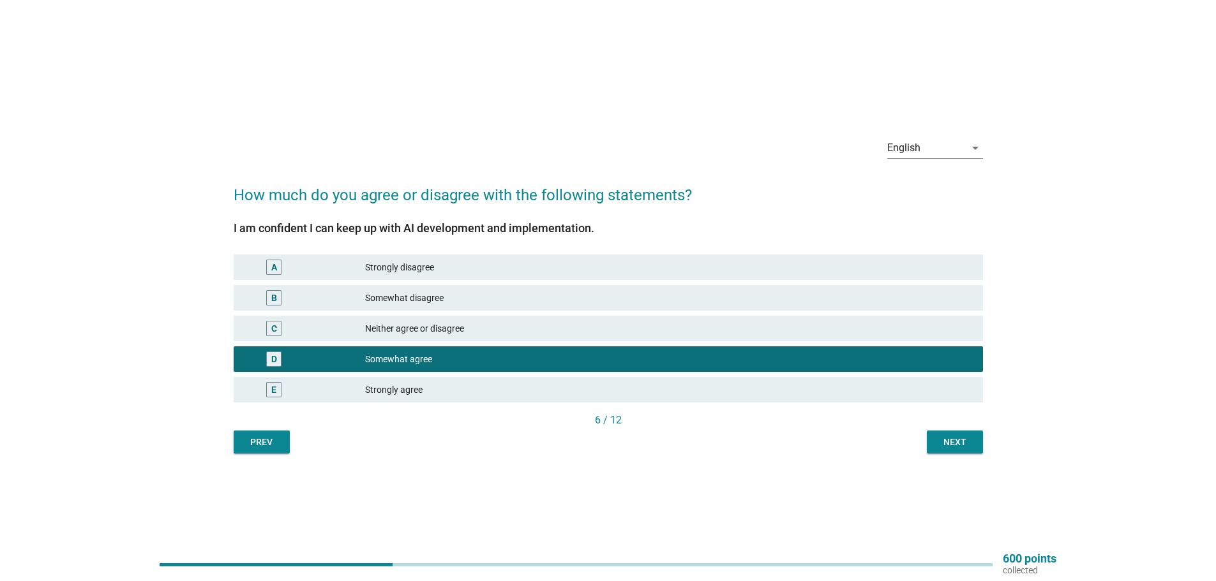
click at [599, 387] on div "Strongly agree" at bounding box center [669, 389] width 608 height 15
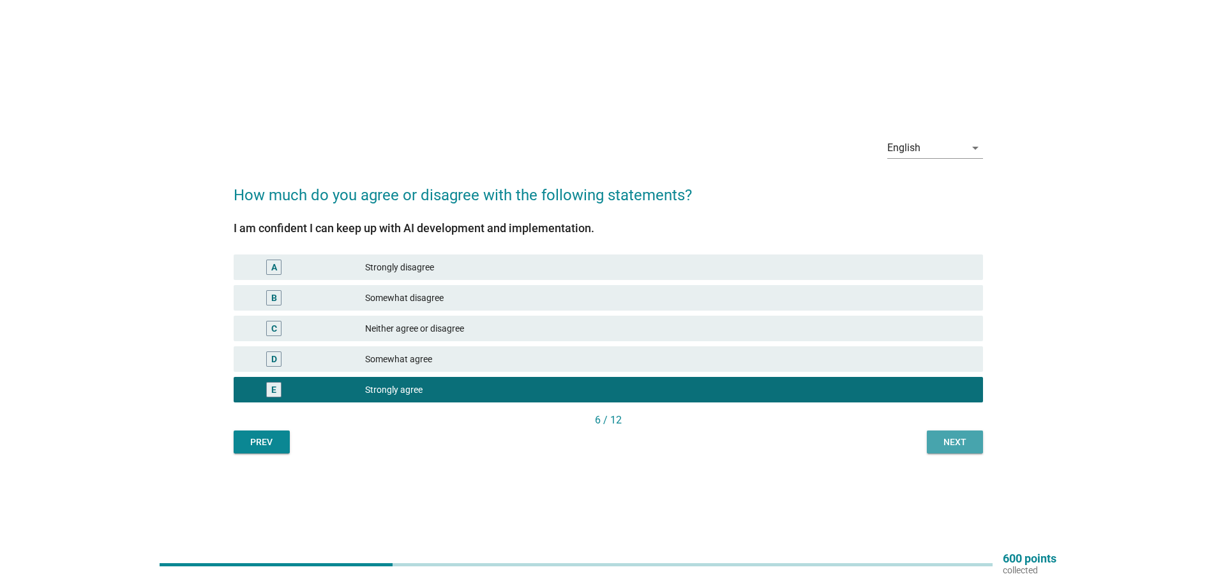
click at [934, 444] on button "Next" at bounding box center [955, 442] width 56 height 23
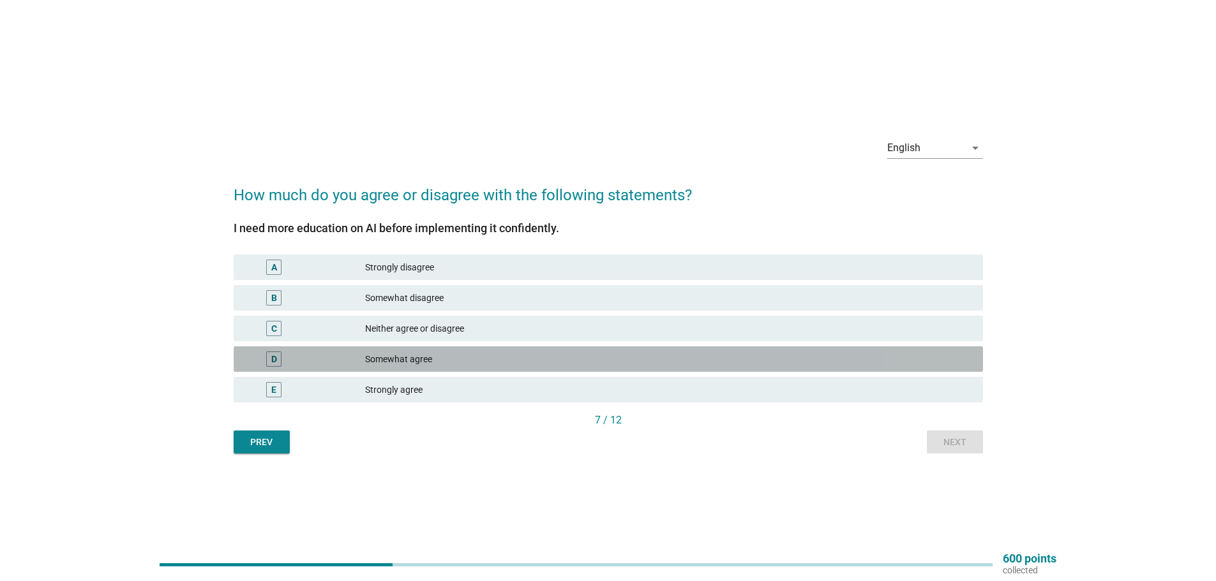
click at [513, 368] on div "D Somewhat agree" at bounding box center [608, 360] width 749 height 26
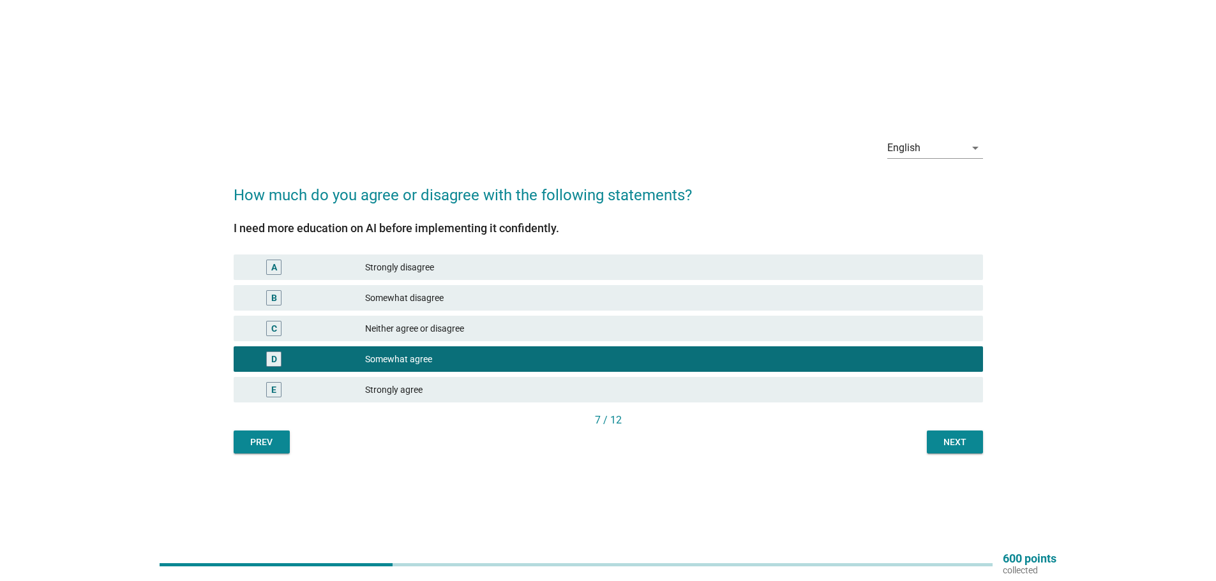
click at [513, 345] on div "D Somewhat agree" at bounding box center [608, 359] width 754 height 31
click at [512, 332] on div "Neither agree or disagree" at bounding box center [669, 328] width 608 height 15
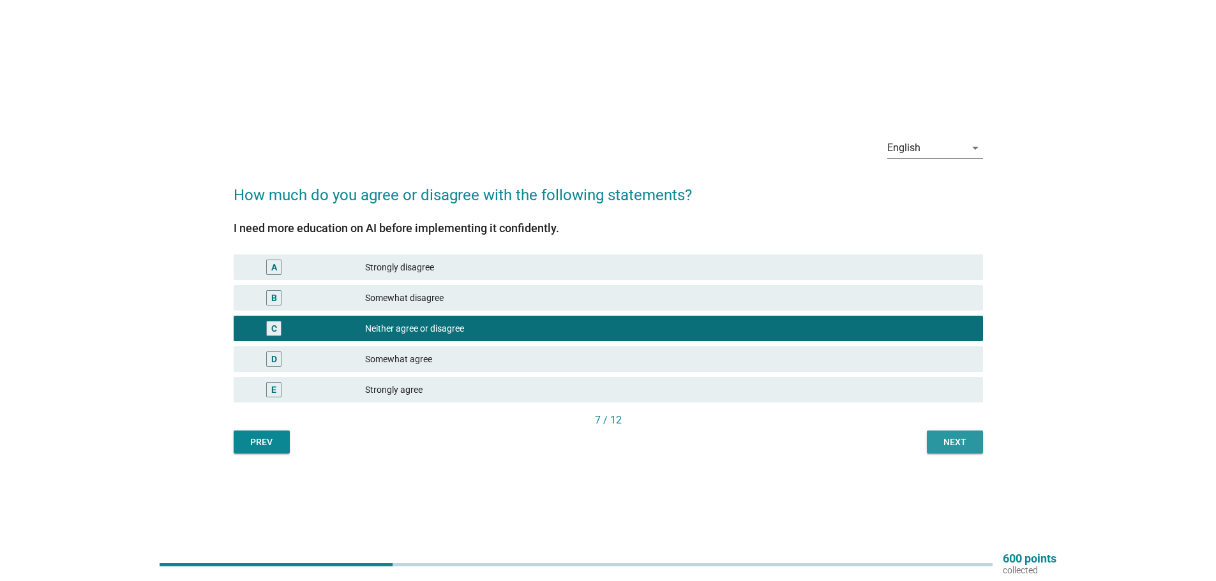
click at [976, 431] on button "Next" at bounding box center [955, 442] width 56 height 23
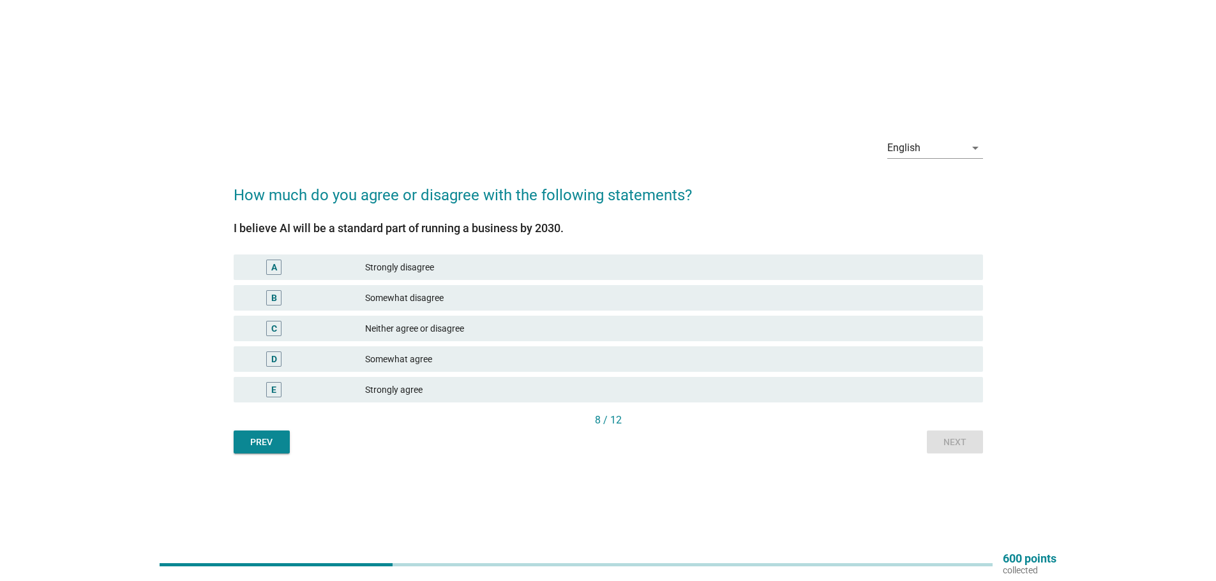
click at [480, 366] on div "Somewhat agree" at bounding box center [669, 359] width 608 height 15
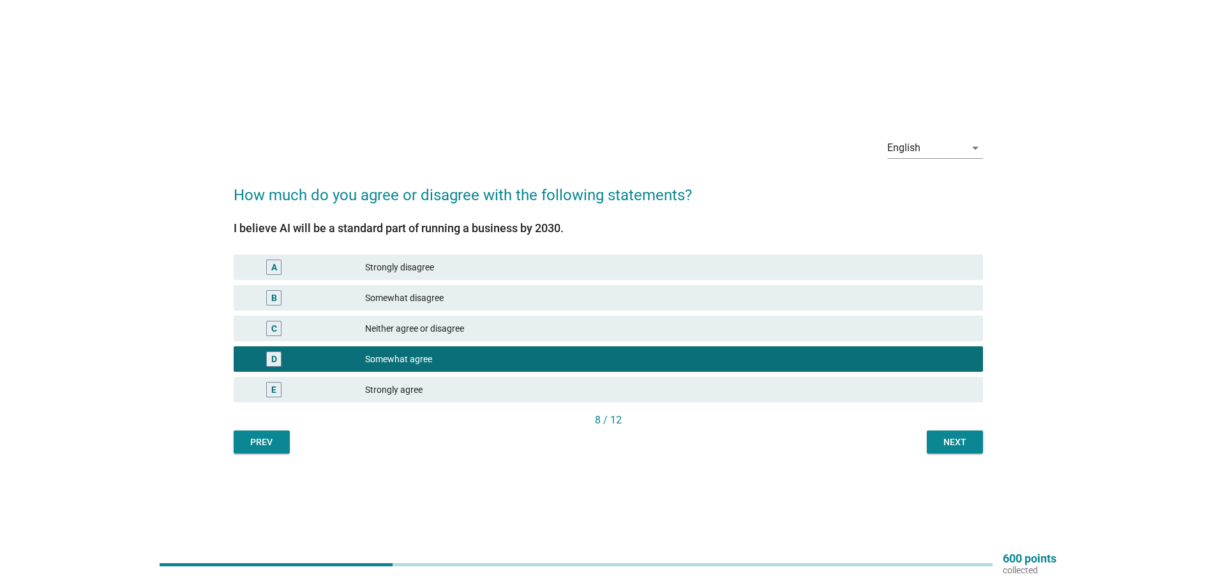
drag, startPoint x: 512, startPoint y: 390, endPoint x: 664, endPoint y: 373, distance: 152.8
click at [513, 390] on div "Strongly agree" at bounding box center [669, 389] width 608 height 15
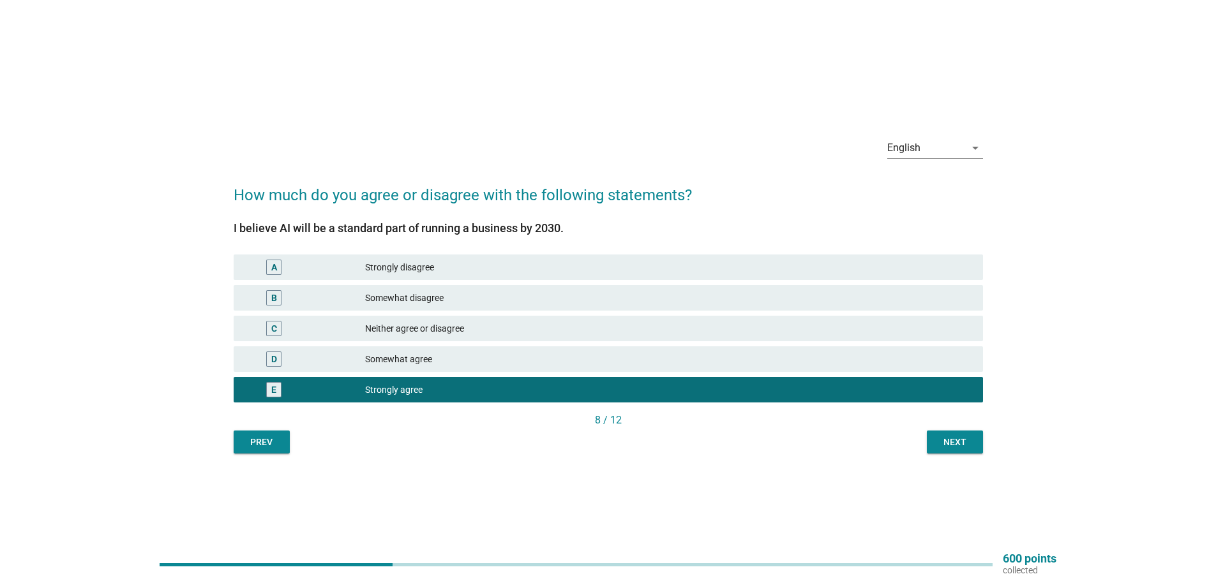
click at [945, 436] on div "Next" at bounding box center [955, 442] width 36 height 13
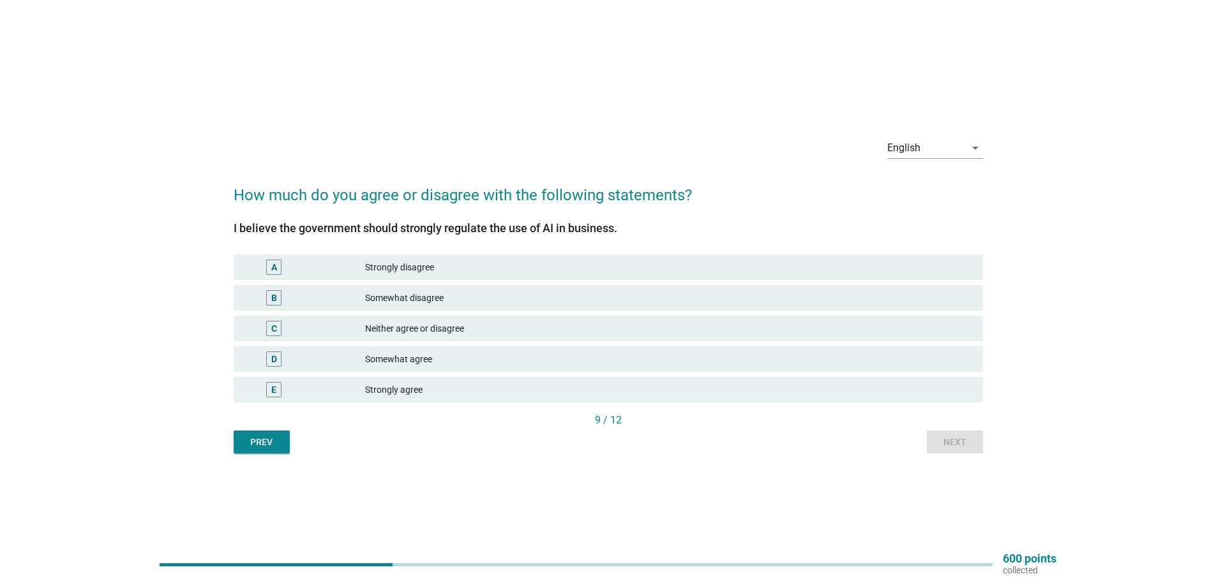
drag, startPoint x: 516, startPoint y: 382, endPoint x: 597, endPoint y: 377, distance: 81.2
click at [527, 382] on div "Strongly agree" at bounding box center [669, 389] width 608 height 15
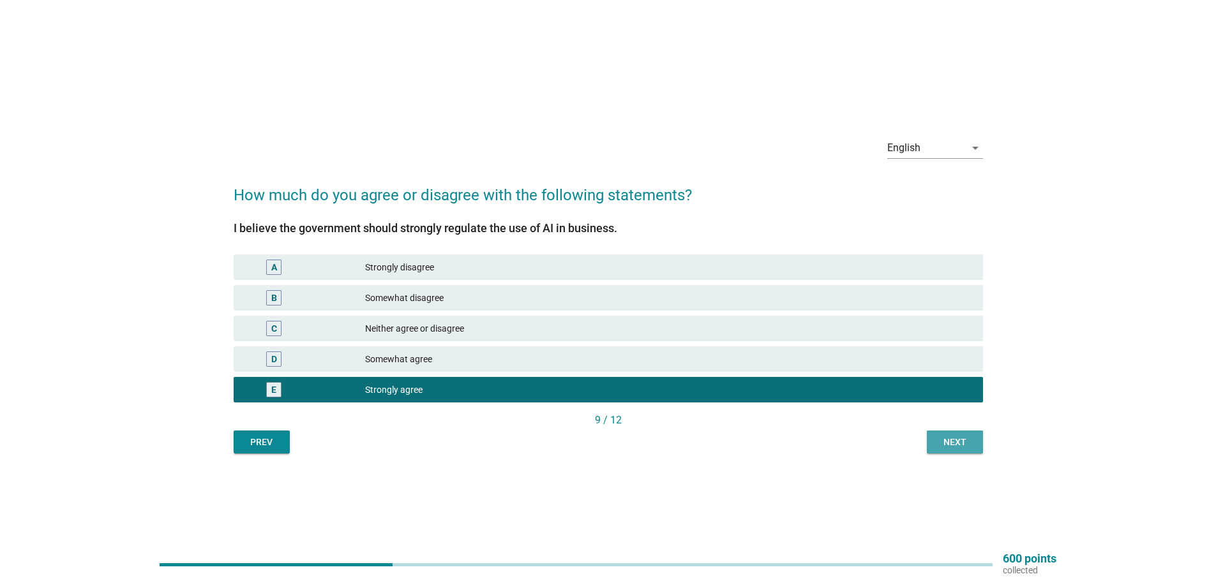
click at [952, 440] on div "Next" at bounding box center [955, 442] width 36 height 13
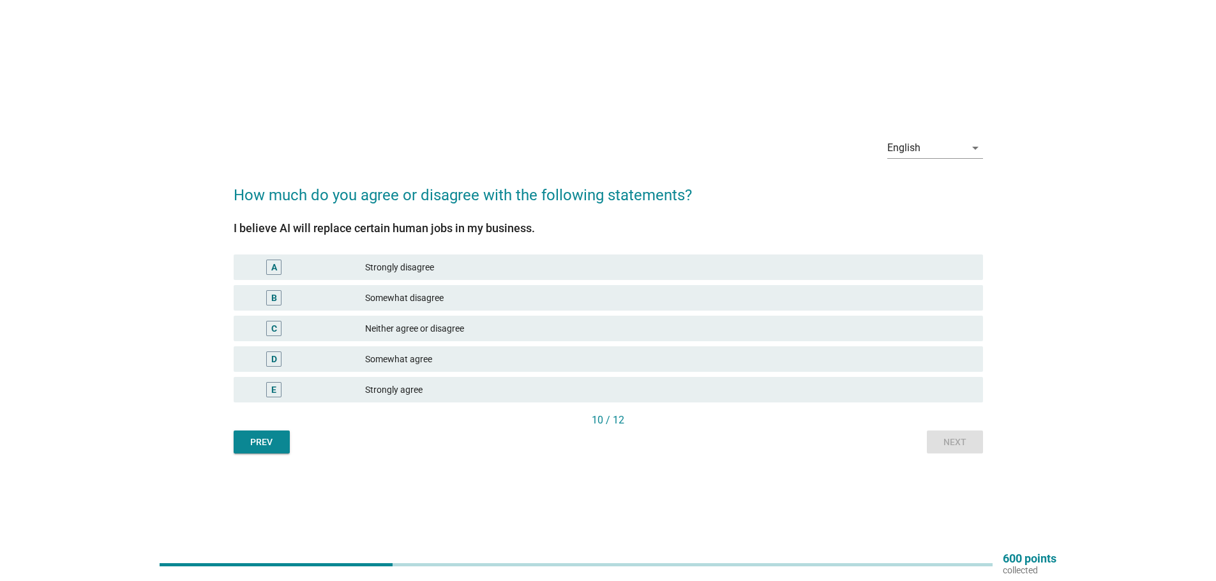
click at [510, 342] on div "C Neither agree or disagree" at bounding box center [608, 328] width 754 height 31
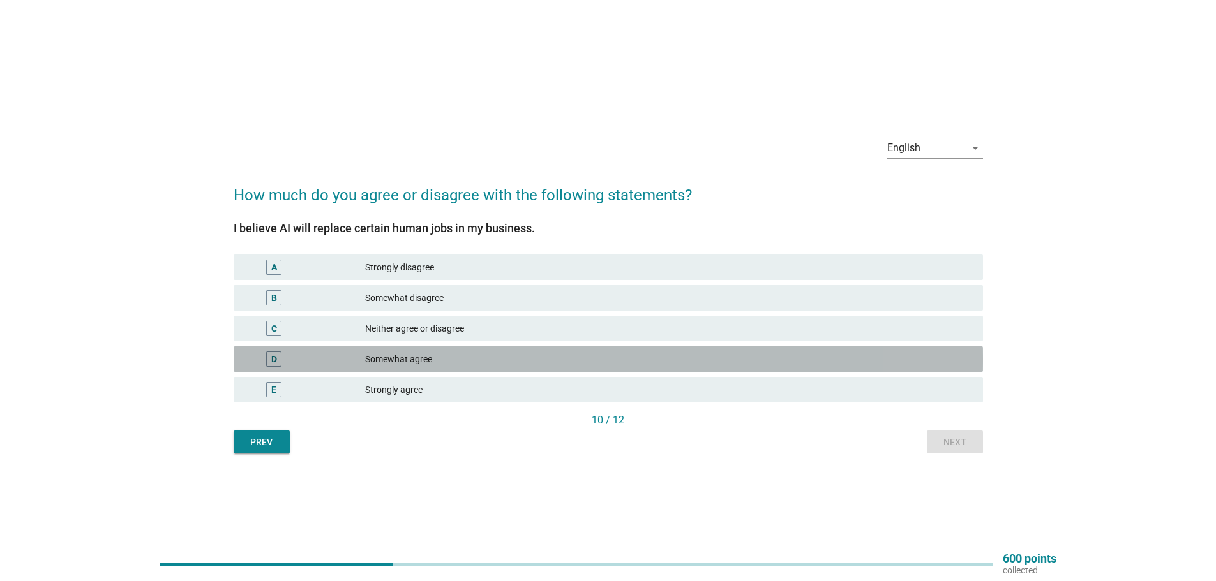
click at [569, 365] on div "Somewhat agree" at bounding box center [669, 359] width 608 height 15
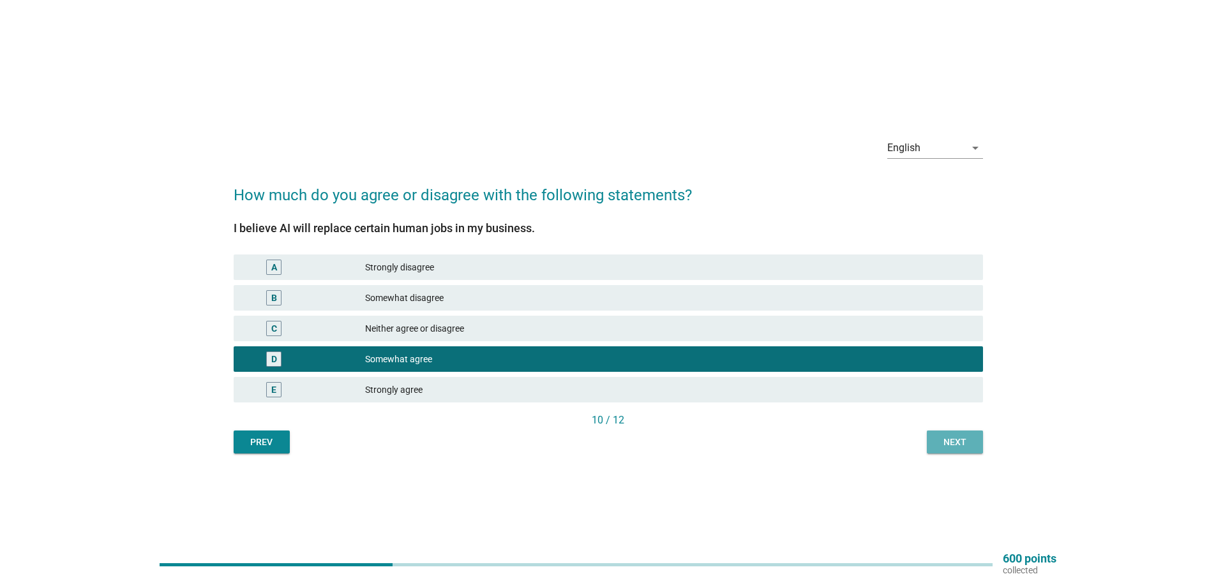
drag, startPoint x: 964, startPoint y: 438, endPoint x: 957, endPoint y: 427, distance: 13.8
click at [964, 437] on div "Next" at bounding box center [955, 442] width 36 height 13
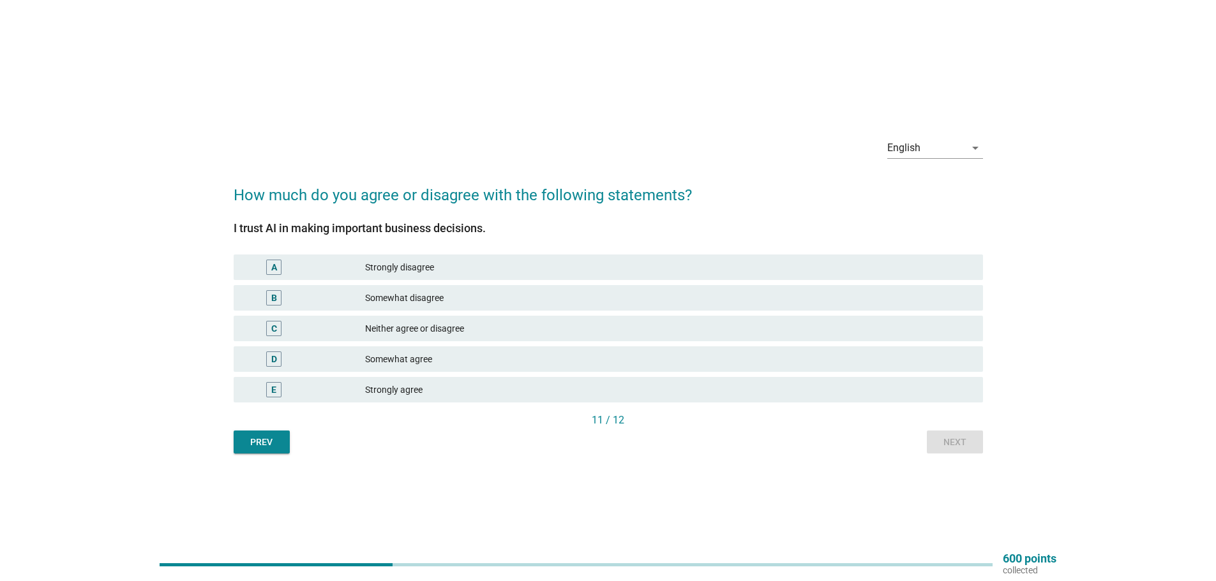
click at [588, 381] on div "E Strongly agree" at bounding box center [608, 390] width 749 height 26
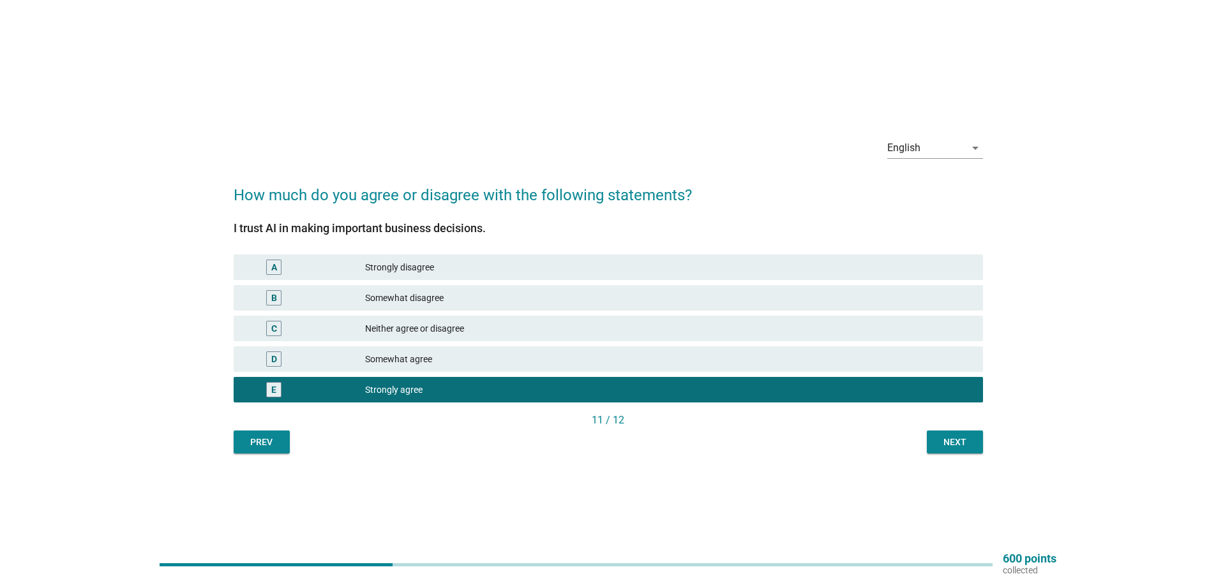
click at [964, 438] on div "Next" at bounding box center [955, 442] width 36 height 13
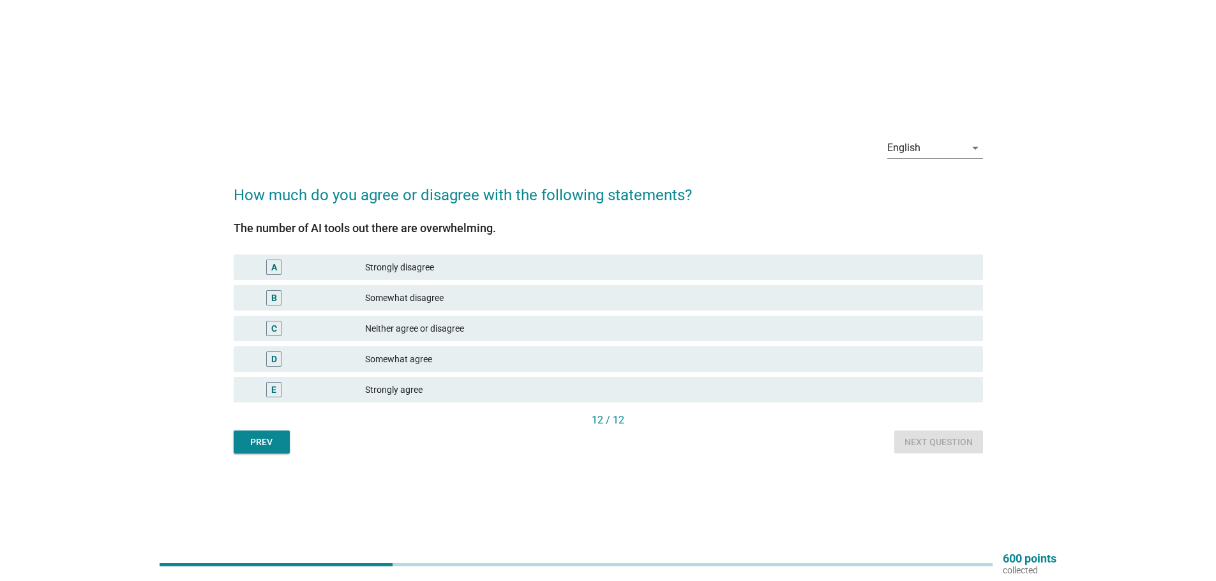
click at [476, 387] on div "Strongly agree" at bounding box center [669, 389] width 608 height 15
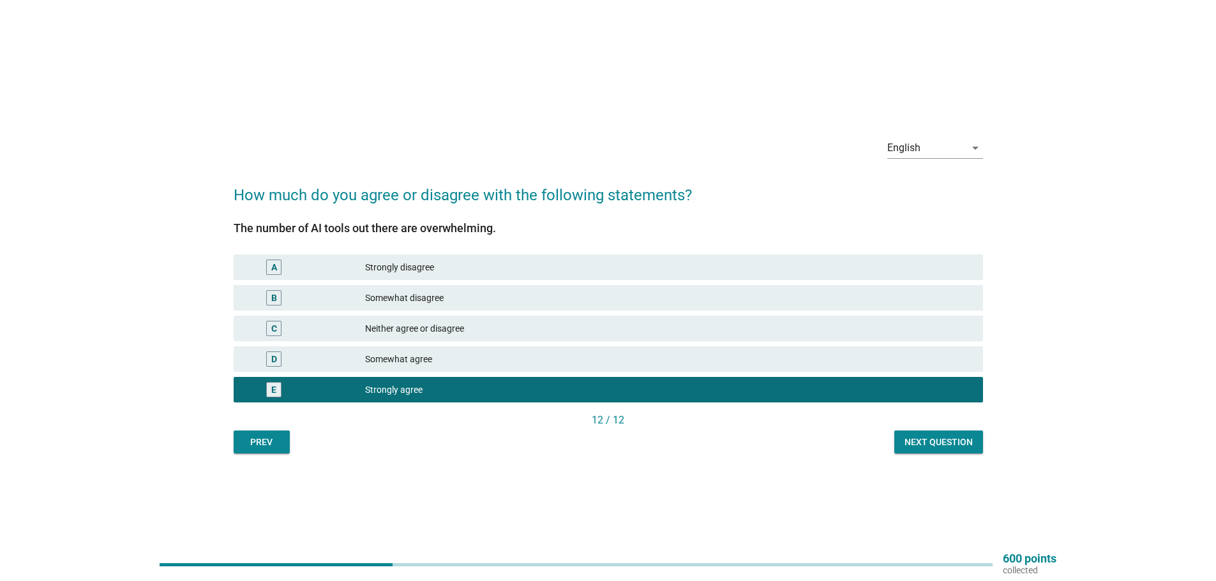
click at [946, 443] on div "Next question" at bounding box center [938, 442] width 68 height 13
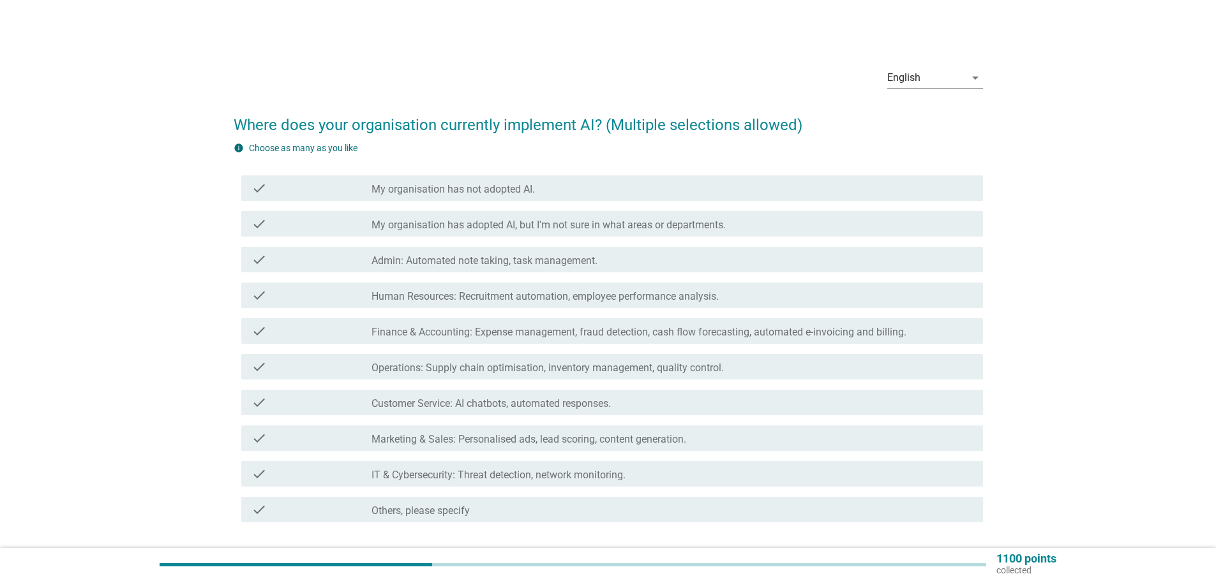
click at [403, 222] on label "My organisation has adopted AI, but I'm not sure in what areas or departments." at bounding box center [548, 225] width 354 height 13
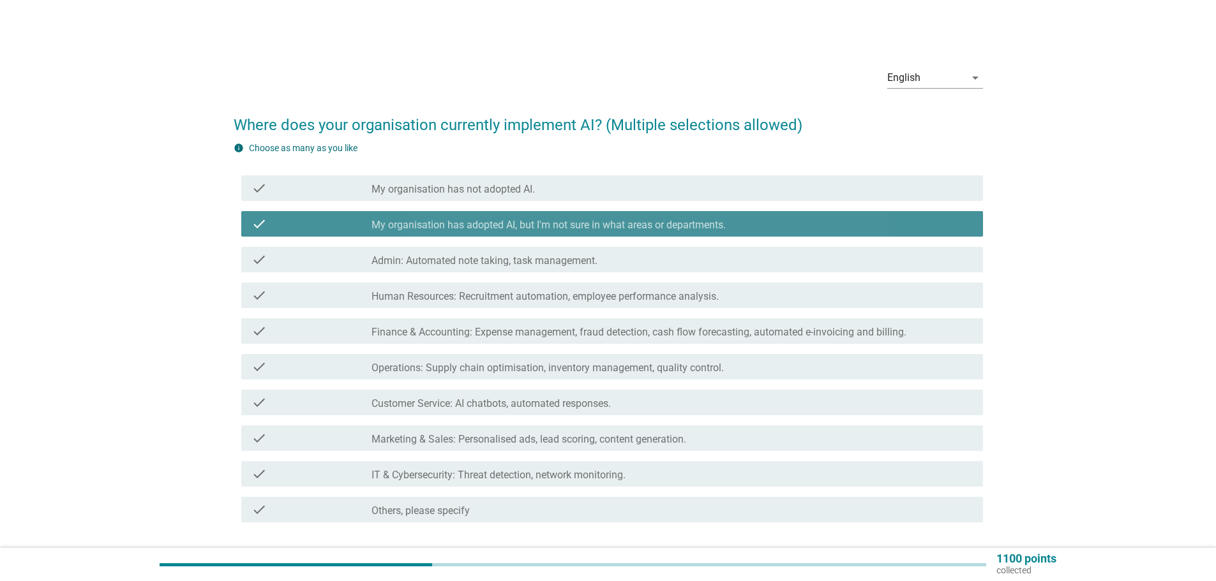
click at [403, 222] on label "My organisation has adopted AI, but I'm not sure in what areas or departments." at bounding box center [548, 225] width 354 height 13
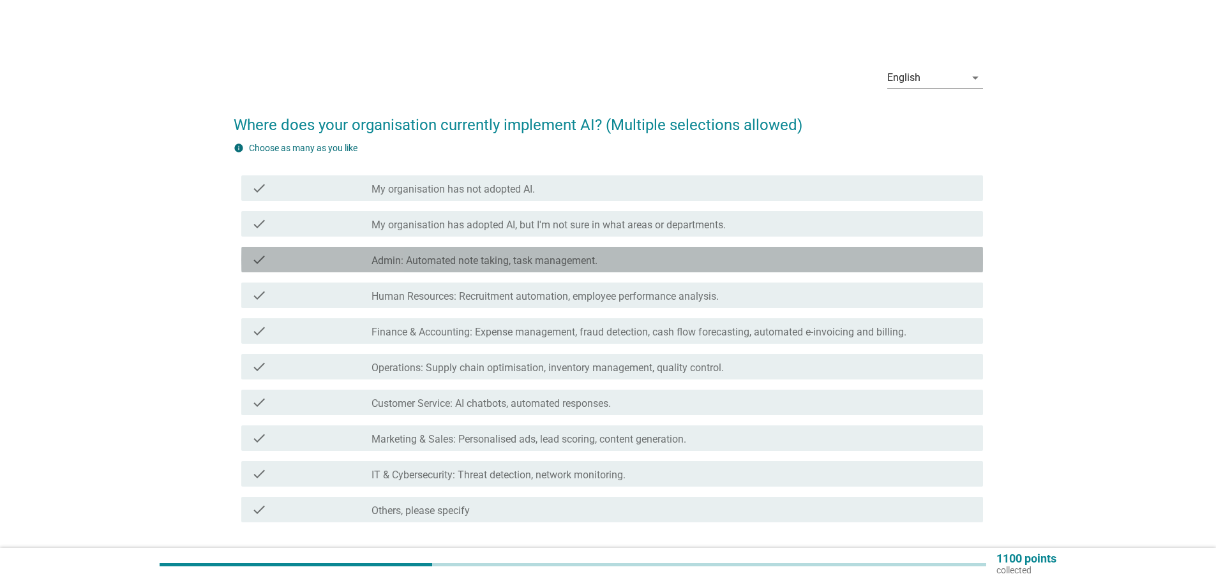
click at [423, 266] on label "Admin: Automated note taking, task management." at bounding box center [484, 261] width 226 height 13
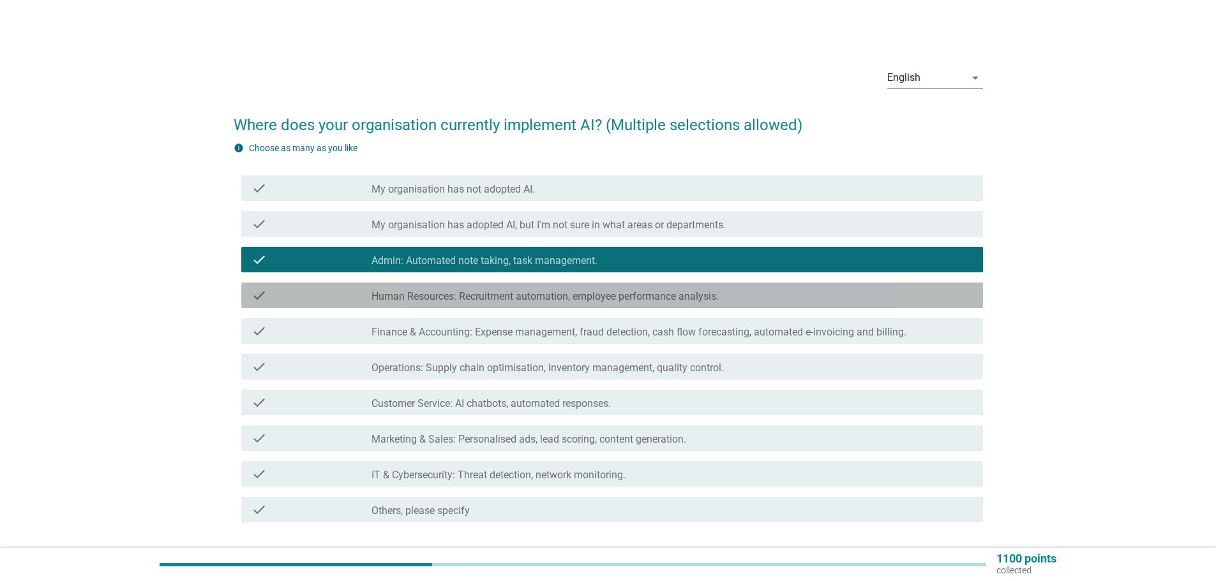
click at [446, 308] on div "check check_box_outline_blank Human Resources: Recruitment automation, employee…" at bounding box center [612, 296] width 742 height 26
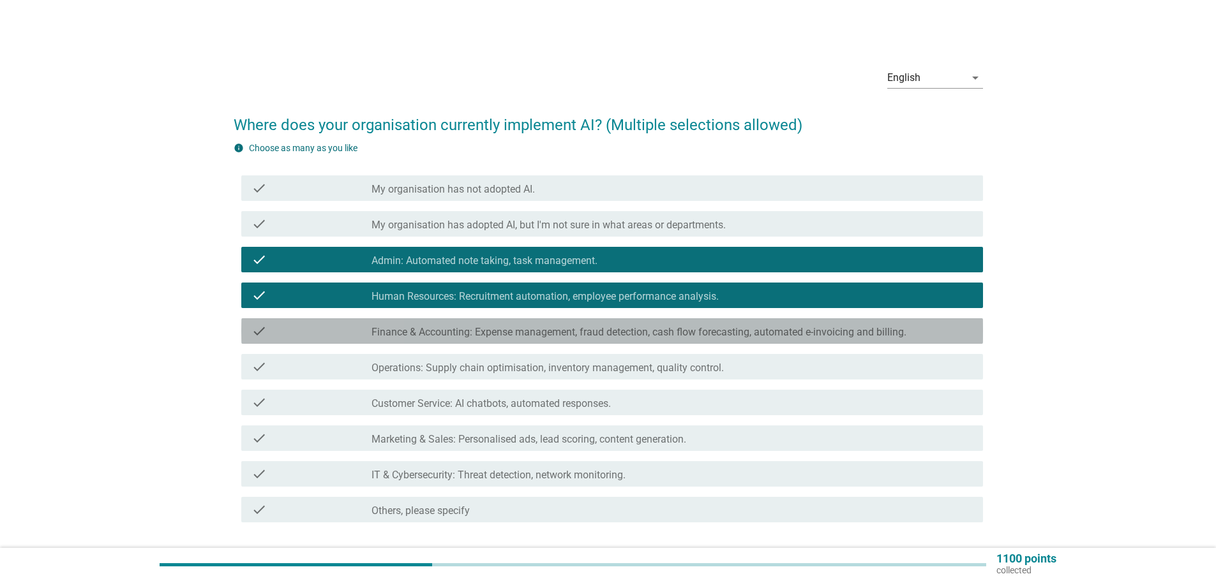
click at [459, 336] on label "Finance & Accounting: Expense management, fraud detection, cash flow forecastin…" at bounding box center [638, 332] width 535 height 13
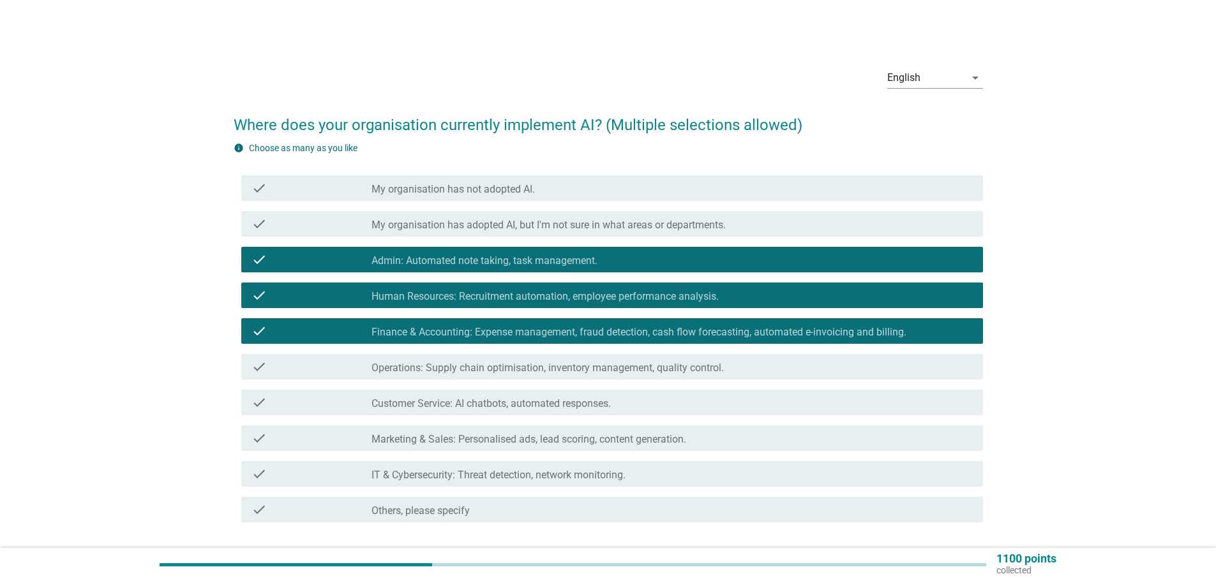
click at [464, 371] on label "Operations: Supply chain optimisation, inventory management, quality control." at bounding box center [547, 368] width 352 height 13
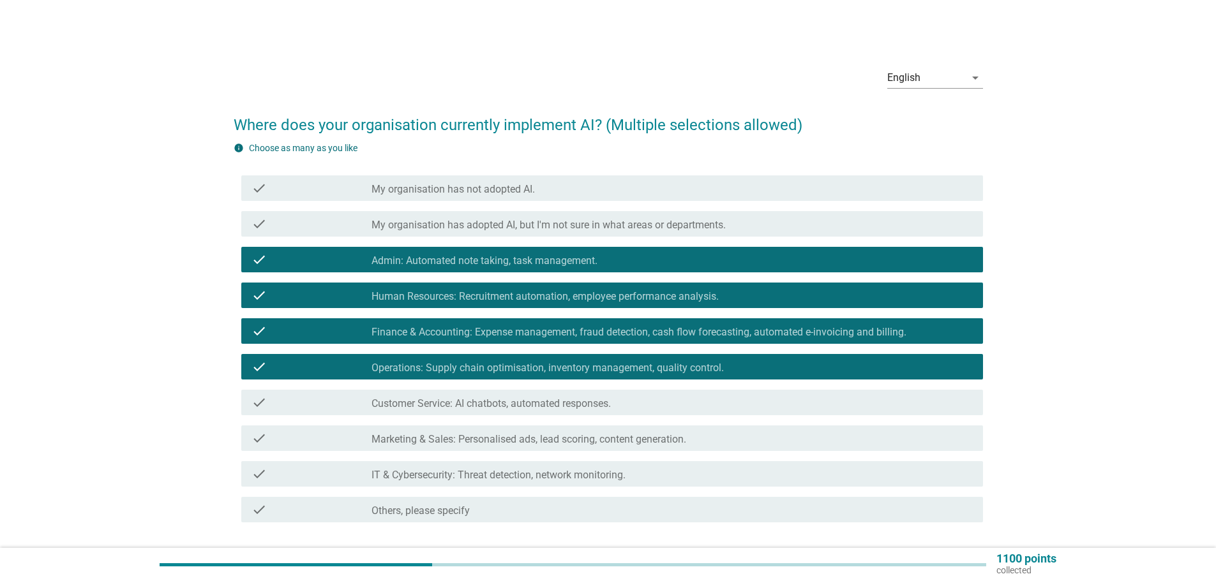
click at [476, 405] on label "Customer Service: AI chatbots, automated responses." at bounding box center [490, 404] width 239 height 13
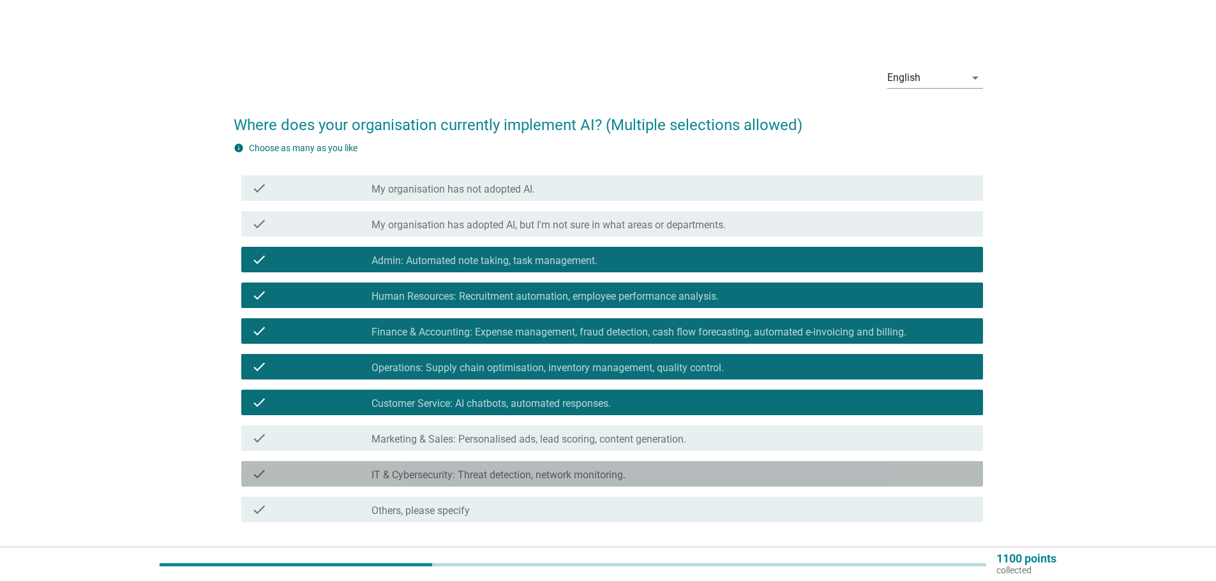
click at [438, 474] on label "IT & Cybersecurity: Threat detection, network monitoring." at bounding box center [498, 475] width 254 height 13
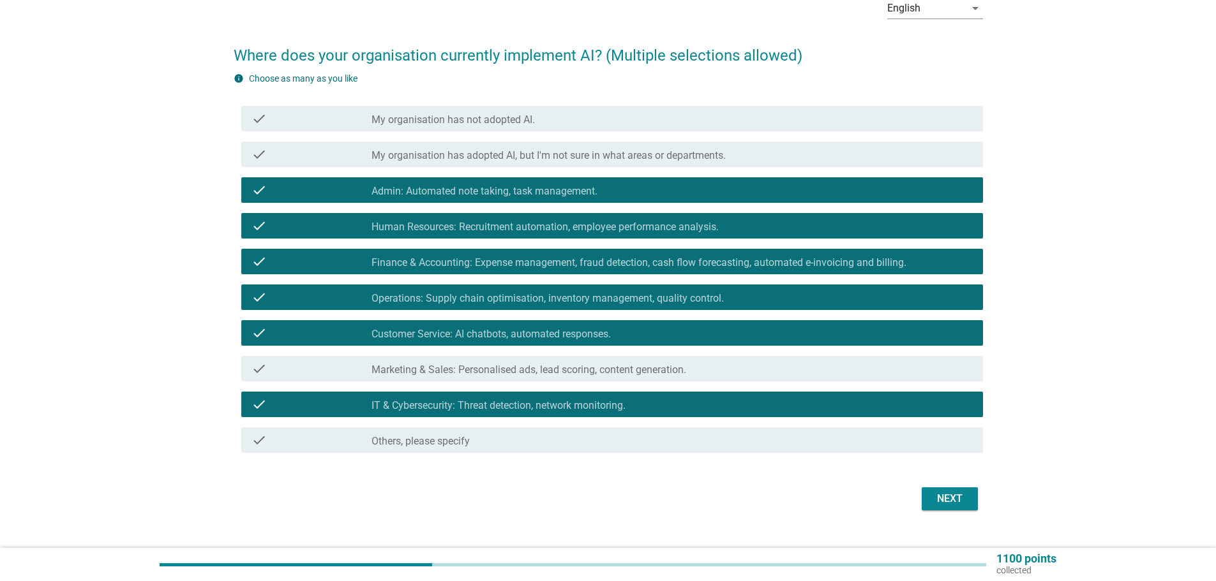
scroll to position [93, 0]
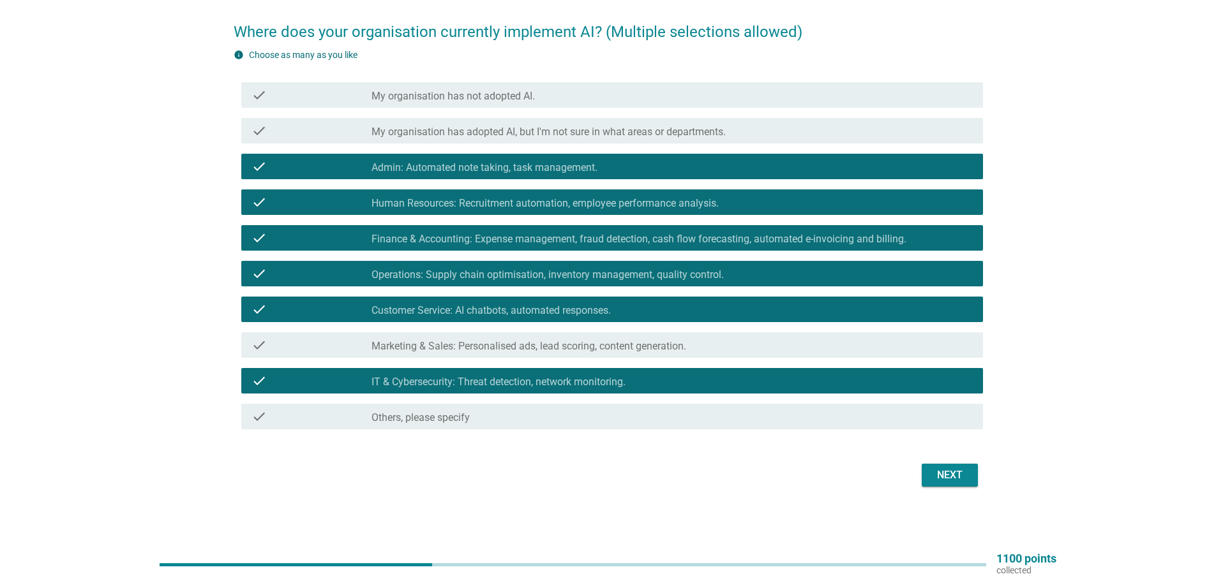
click at [405, 382] on label "IT & Cybersecurity: Threat detection, network monitoring." at bounding box center [498, 382] width 254 height 13
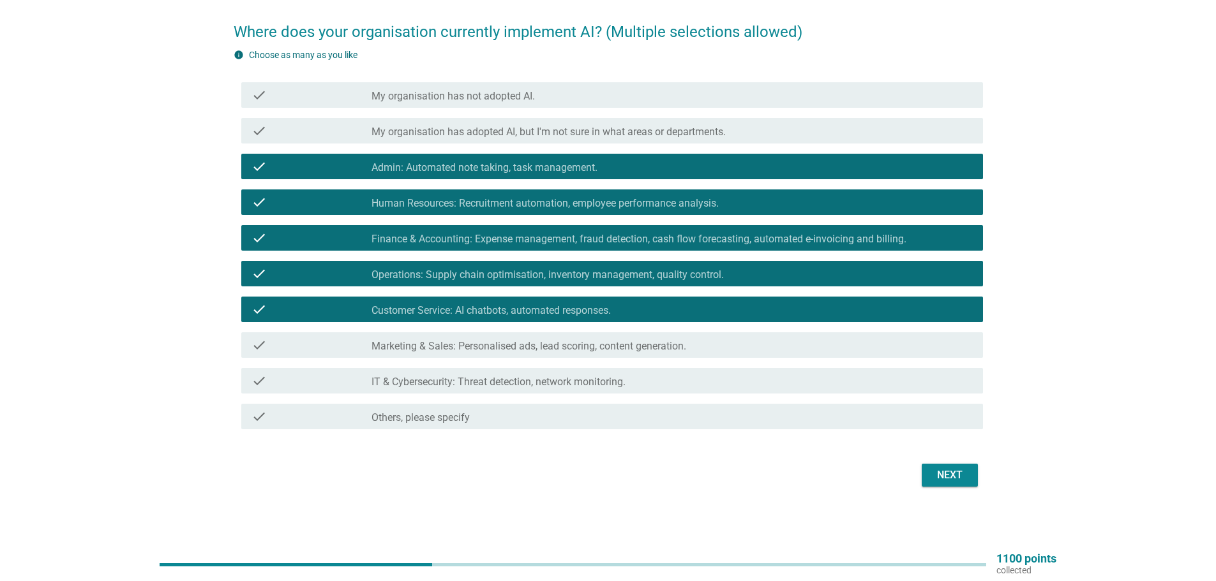
click at [929, 476] on button "Next" at bounding box center [950, 475] width 56 height 23
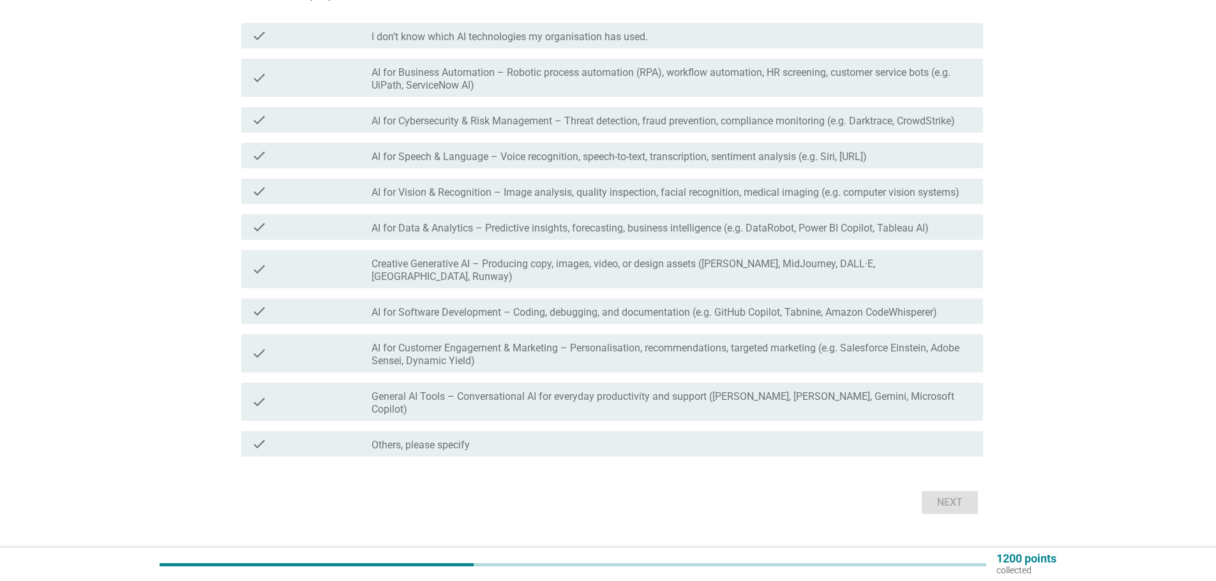
scroll to position [154, 0]
click at [353, 302] on div "check" at bounding box center [311, 309] width 120 height 15
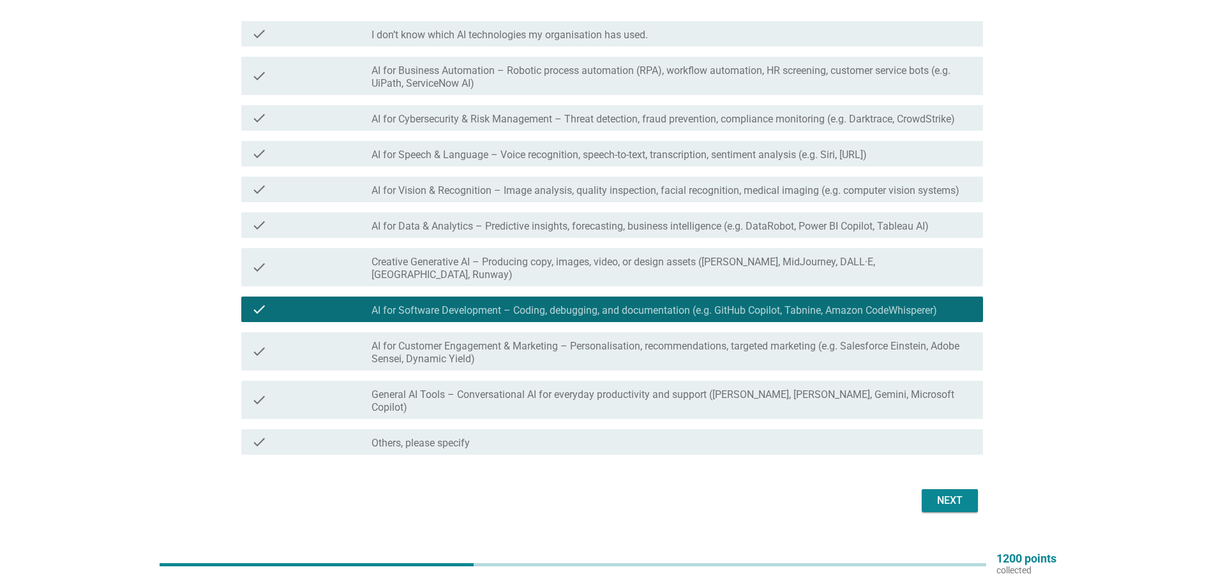
scroll to position [91, 0]
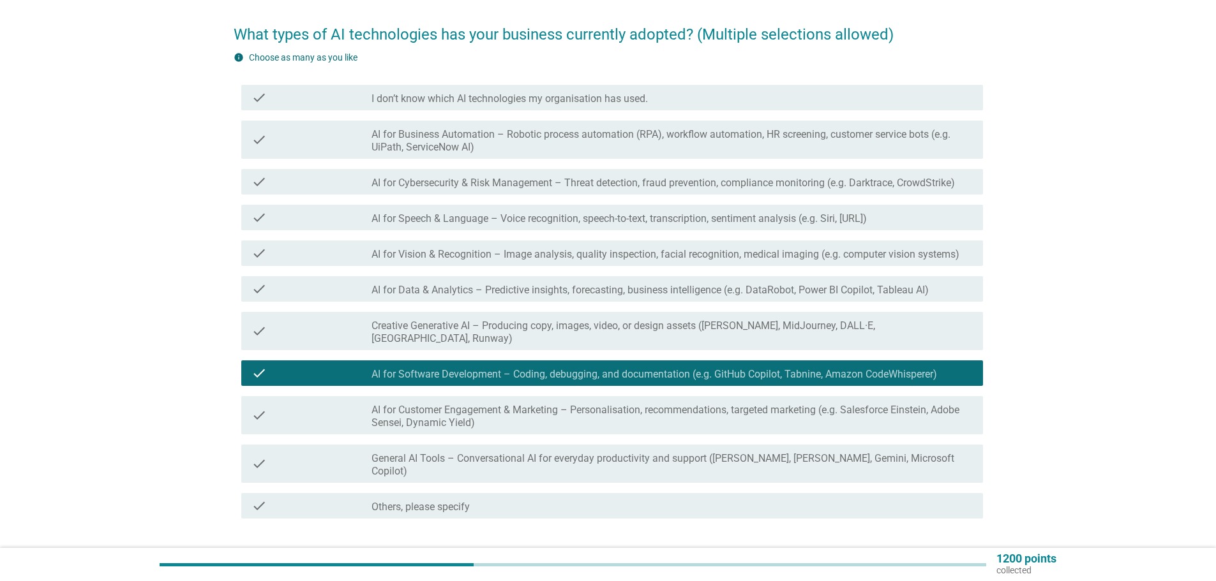
click at [343, 219] on div "check" at bounding box center [311, 217] width 120 height 15
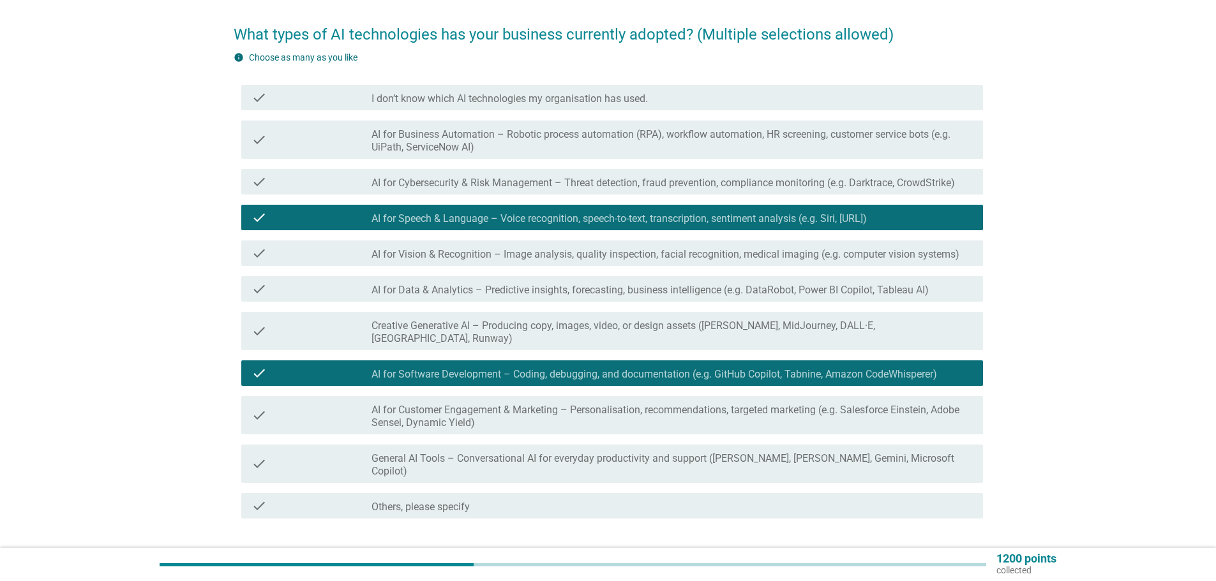
click at [350, 150] on div "check" at bounding box center [311, 140] width 120 height 28
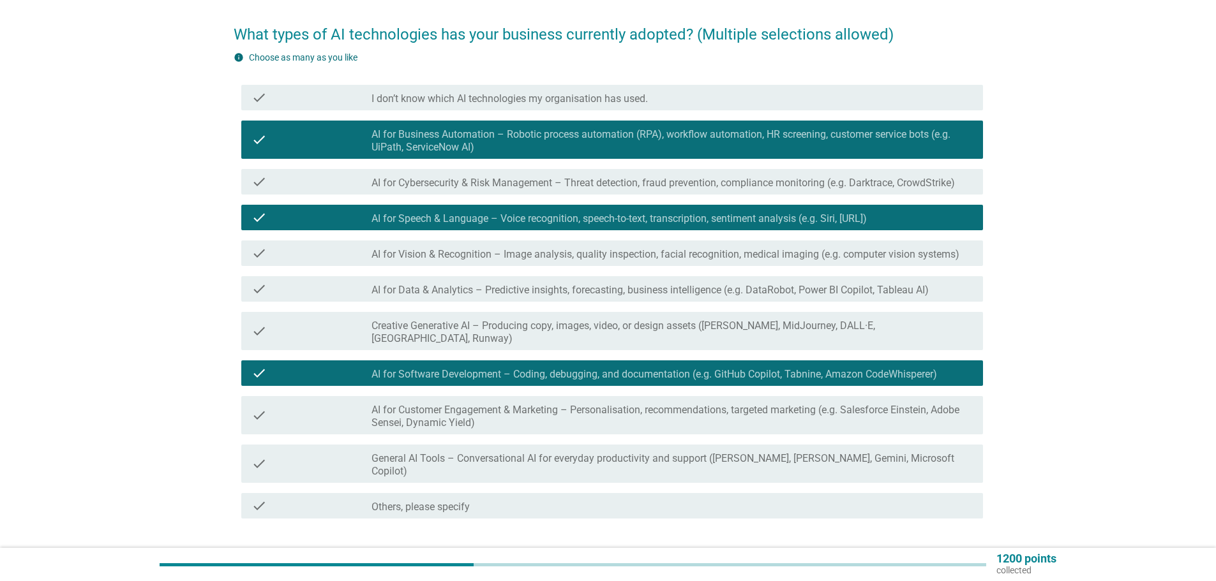
click at [364, 292] on div "check" at bounding box center [311, 288] width 120 height 15
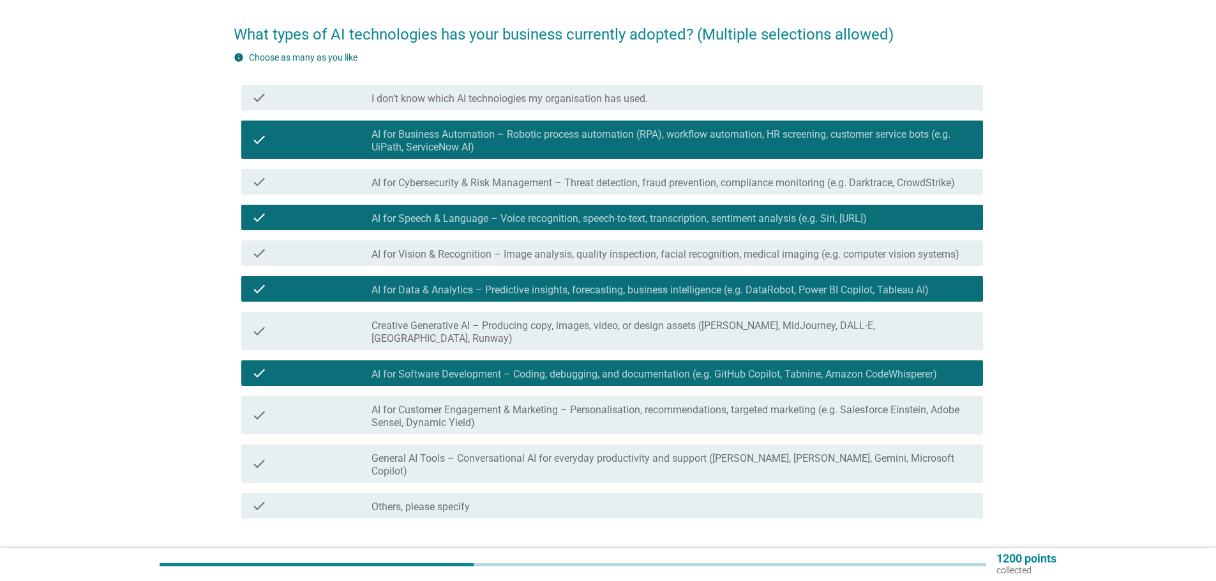
click at [946, 557] on div "Next" at bounding box center [950, 564] width 36 height 15
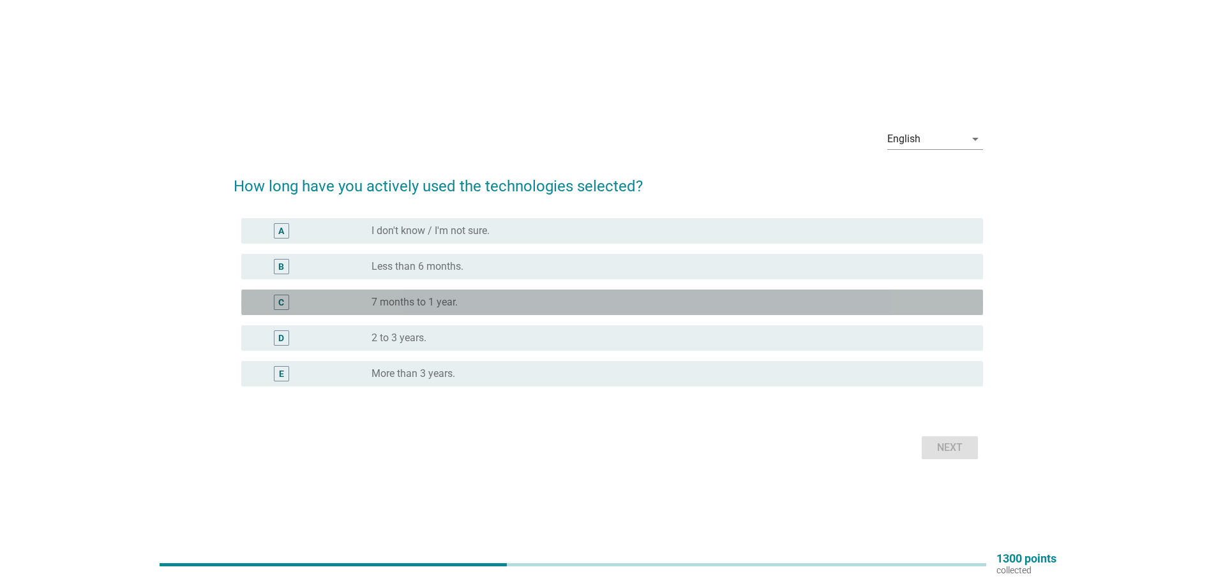
click at [507, 295] on div "radio_button_unchecked 7 months to 1 year." at bounding box center [671, 302] width 601 height 15
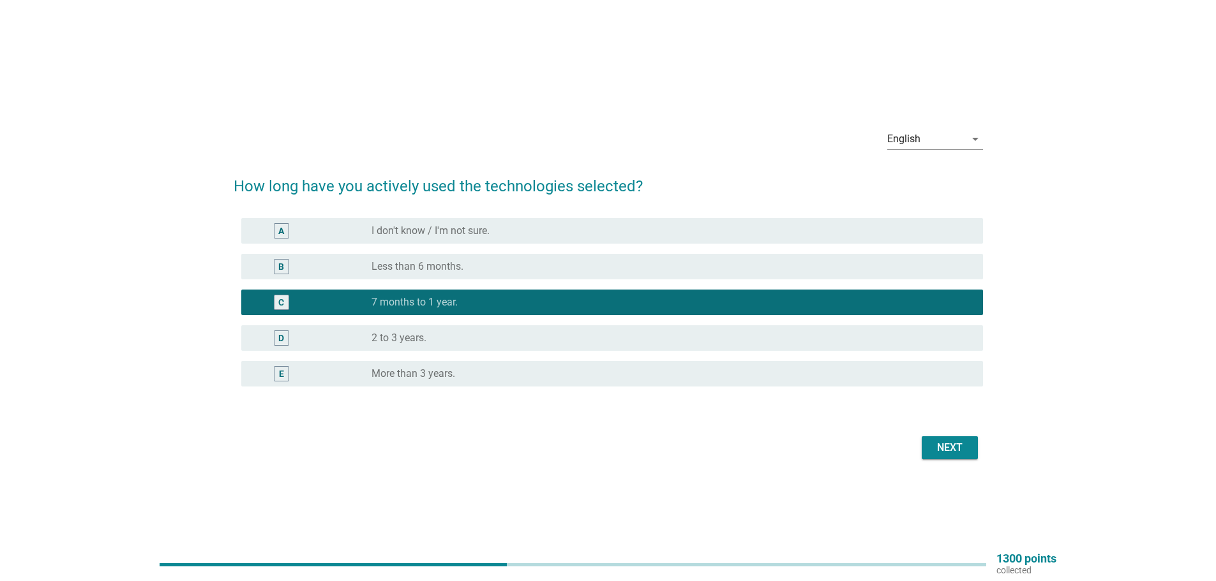
click at [925, 436] on div "Next" at bounding box center [608, 448] width 749 height 31
click at [951, 442] on div "Next" at bounding box center [950, 447] width 36 height 15
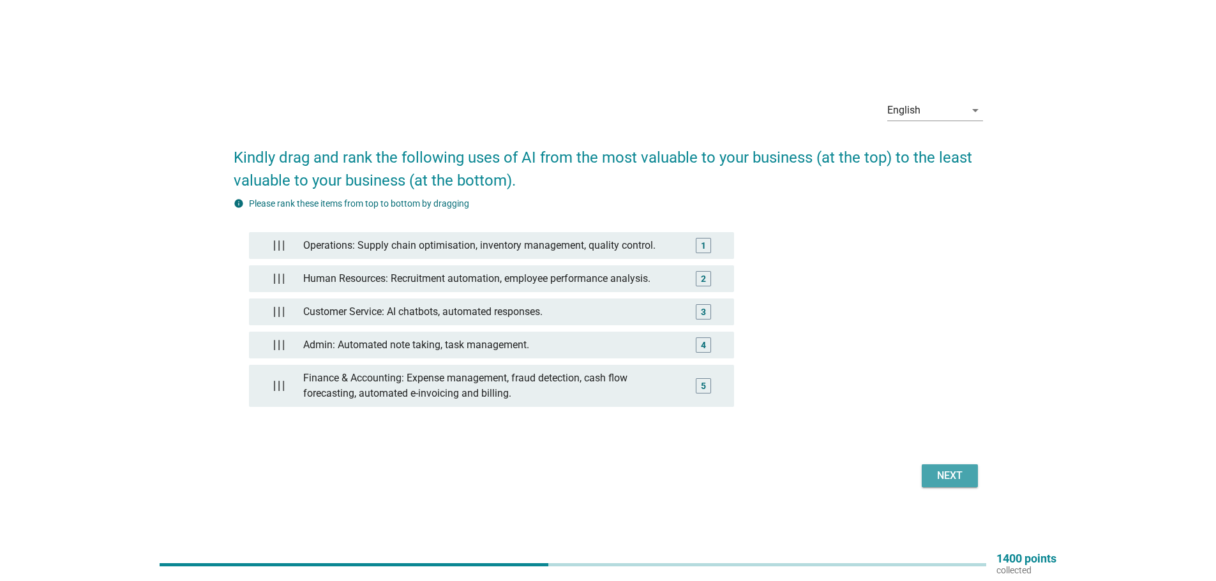
click at [967, 468] on button "Next" at bounding box center [950, 476] width 56 height 23
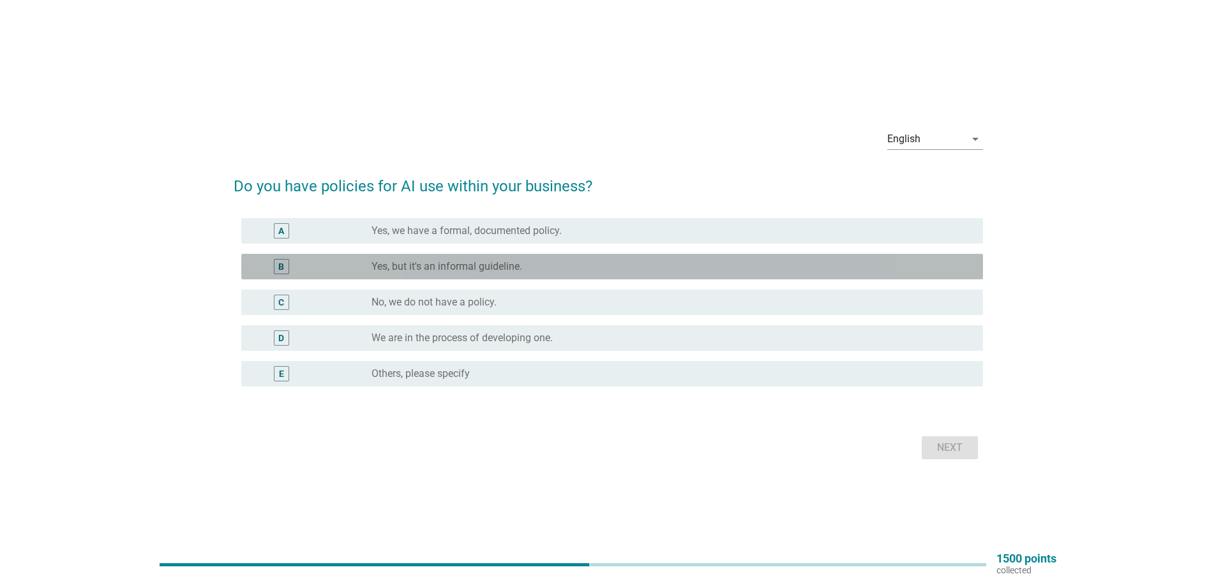
click at [366, 270] on div "B" at bounding box center [311, 266] width 120 height 15
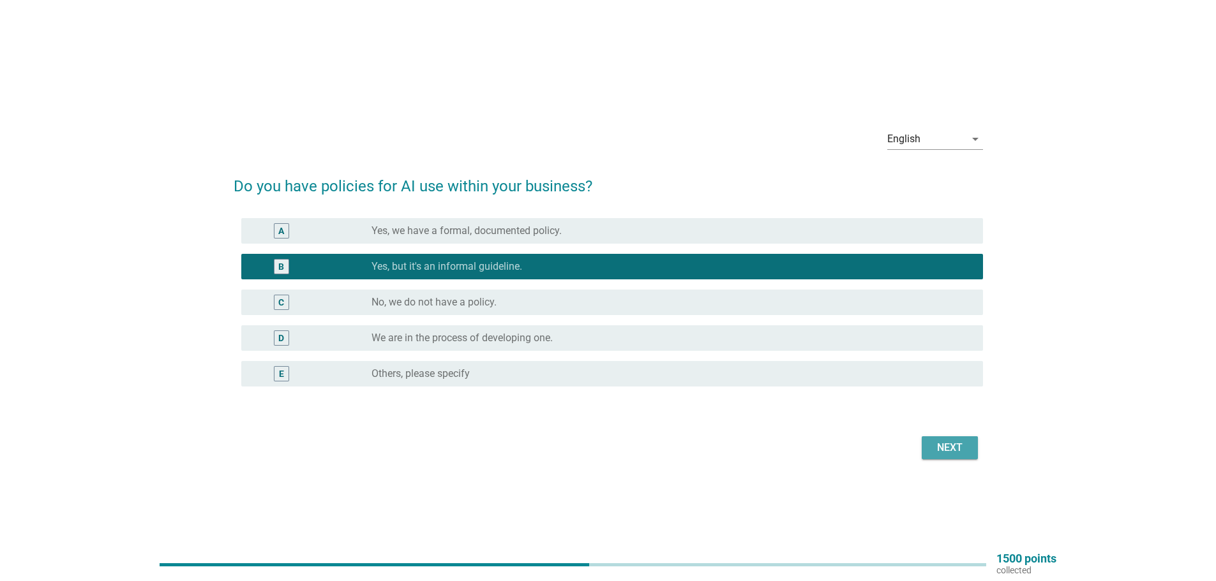
click at [948, 453] on div "Next" at bounding box center [950, 447] width 36 height 15
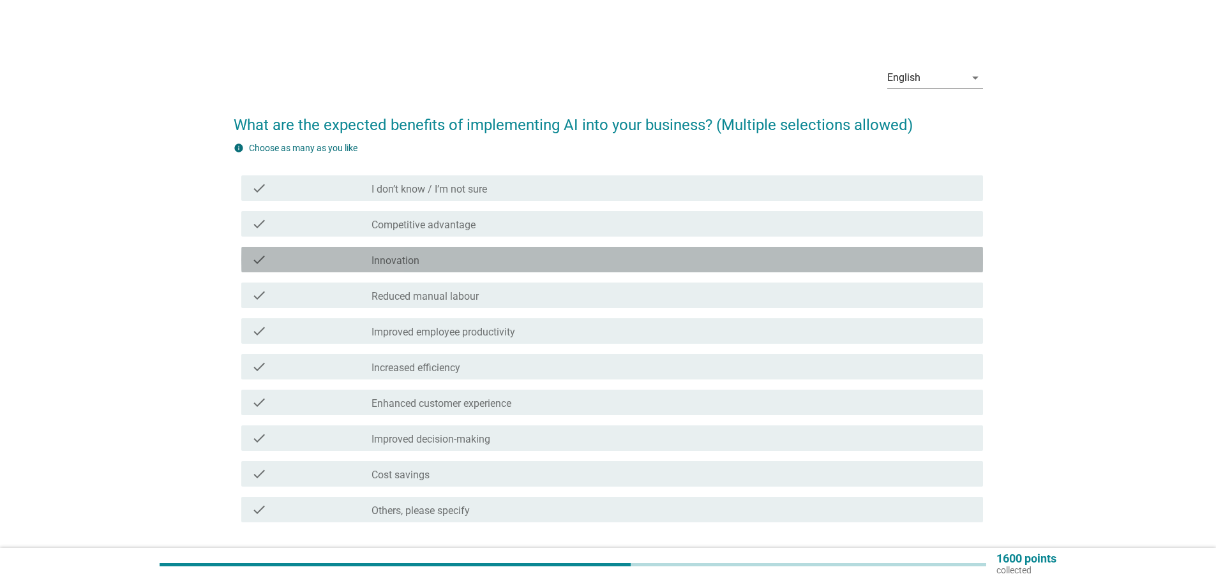
click at [366, 267] on div "check check_box_outline_blank Innovation" at bounding box center [612, 260] width 742 height 26
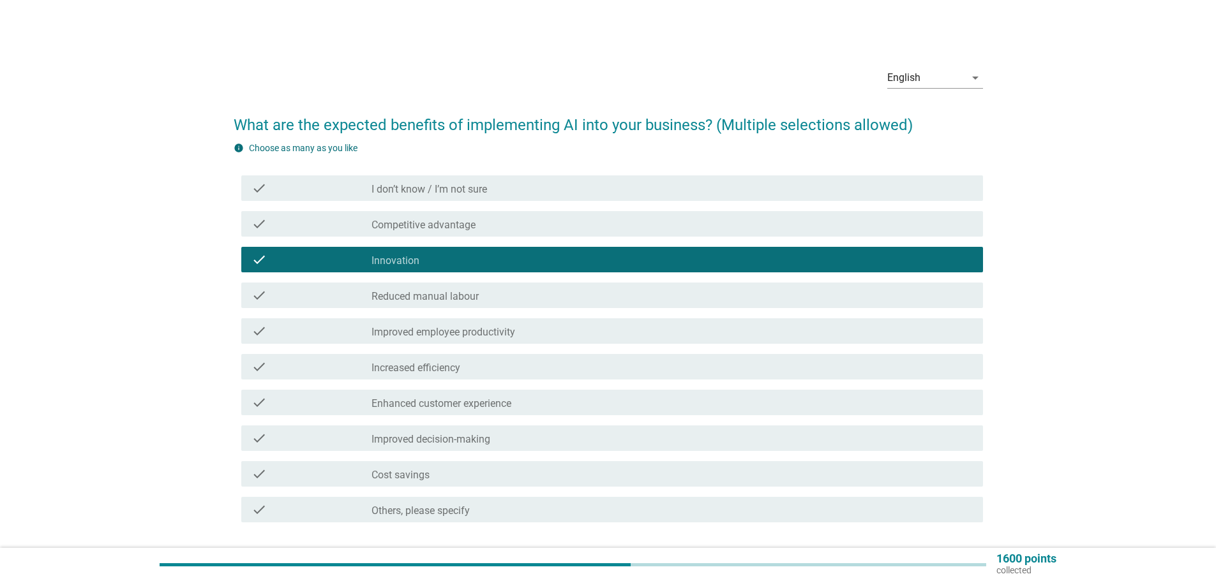
click at [389, 304] on div "check check_box_outline_blank Reduced manual labour" at bounding box center [612, 296] width 742 height 26
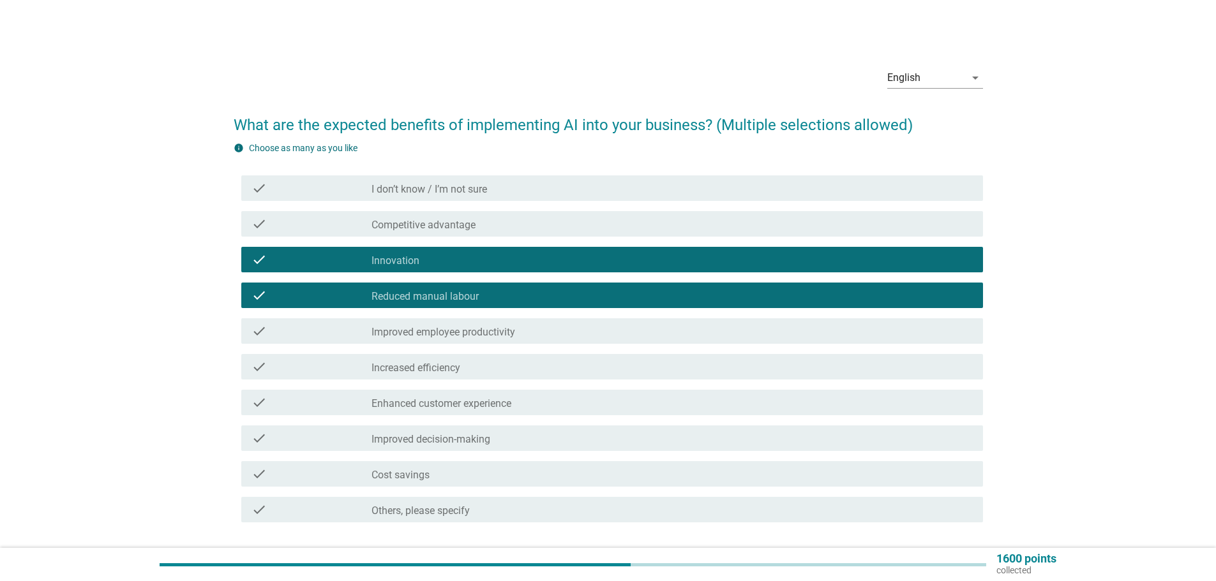
click at [391, 329] on label "Improved employee productivity" at bounding box center [443, 332] width 144 height 13
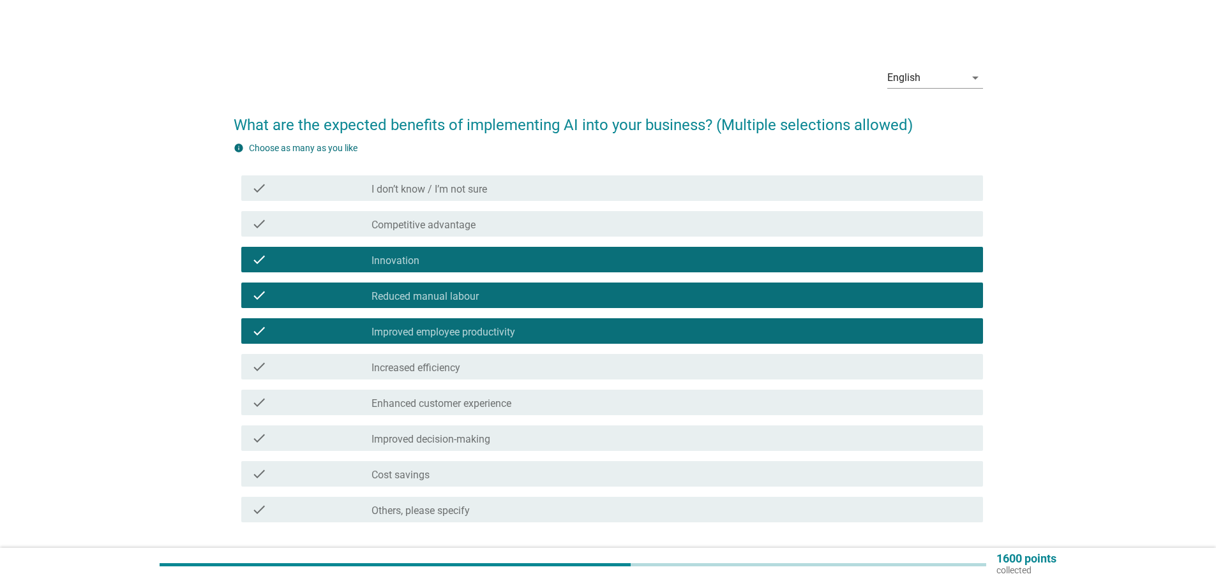
click at [414, 370] on label "Increased efficiency" at bounding box center [415, 368] width 89 height 13
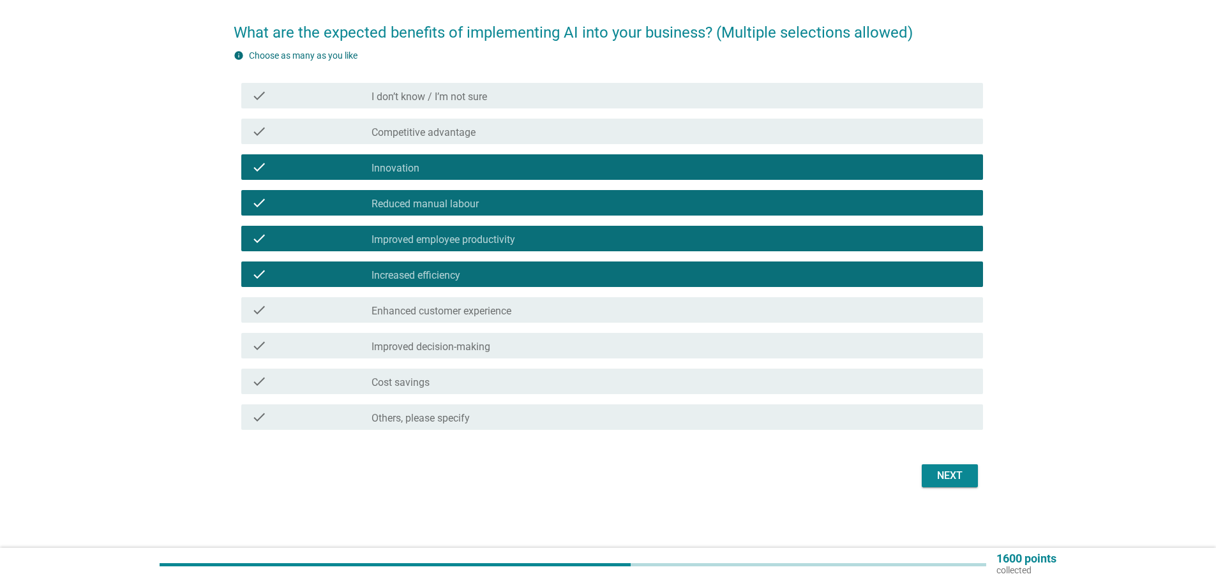
scroll to position [93, 0]
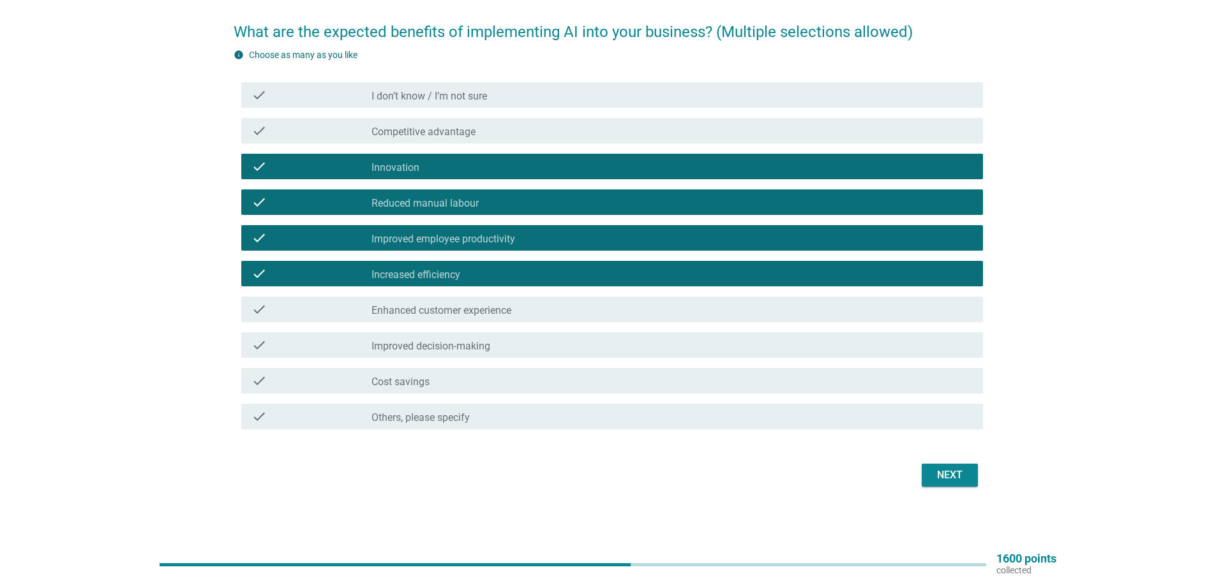
click at [362, 289] on div "check check_box Increased efficiency" at bounding box center [608, 274] width 749 height 36
click at [368, 310] on div "check" at bounding box center [311, 309] width 120 height 15
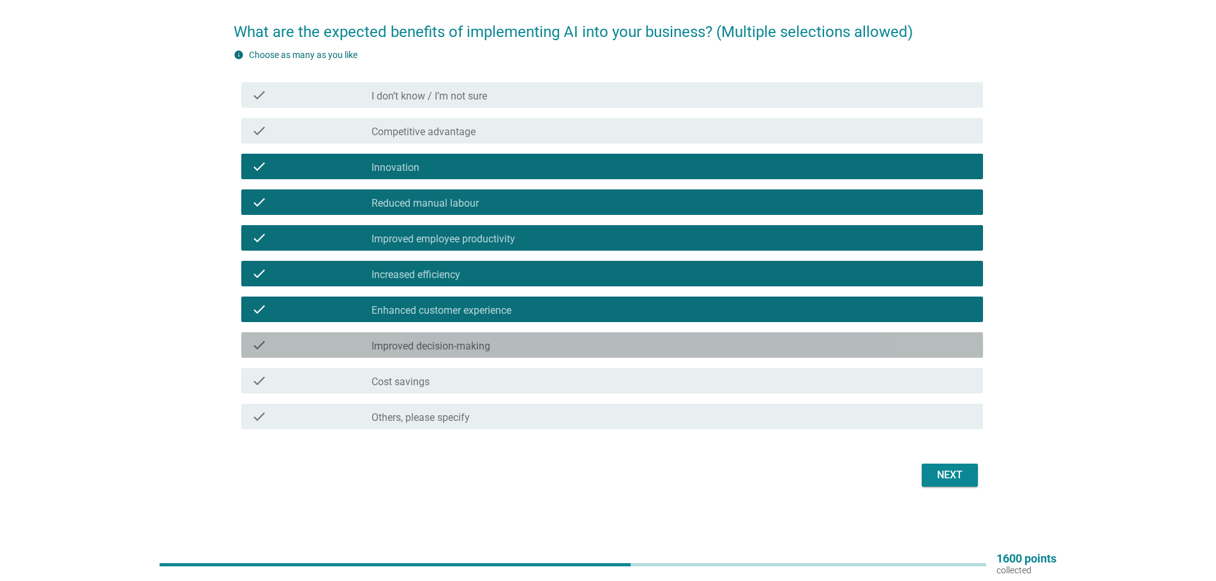
click at [447, 345] on label "Improved decision-making" at bounding box center [430, 346] width 119 height 13
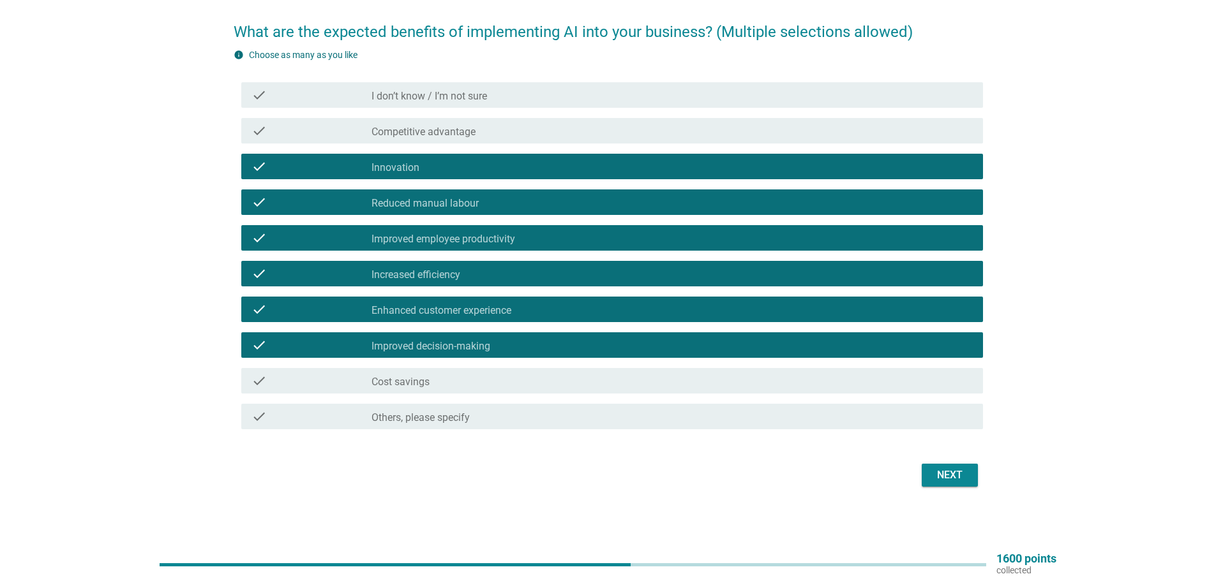
click at [572, 376] on div "check_box_outline_blank Cost savings" at bounding box center [671, 380] width 601 height 15
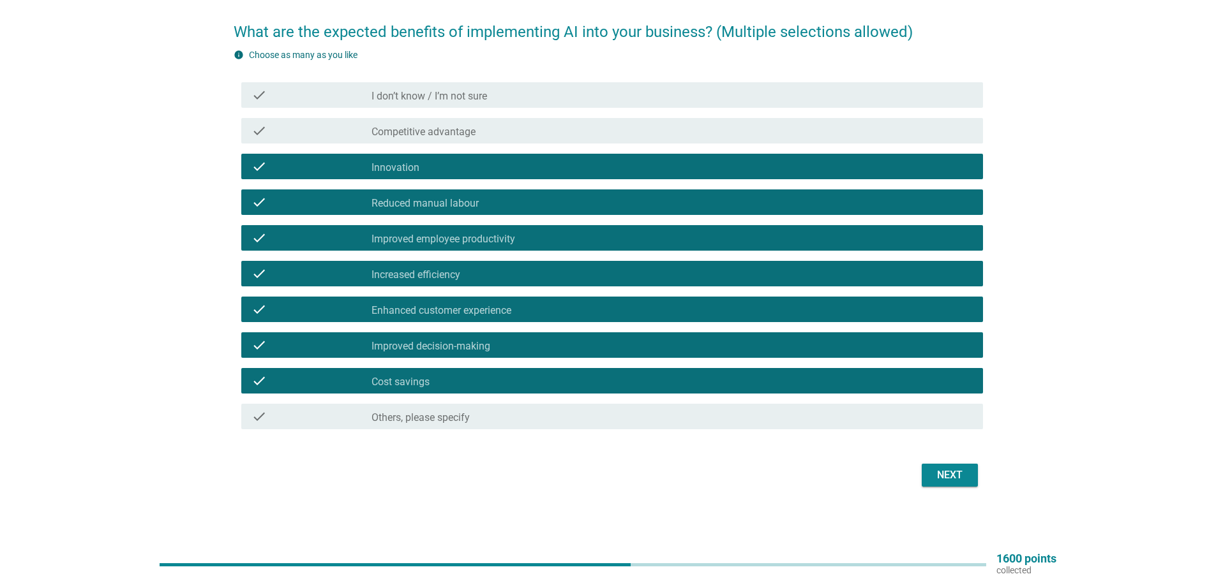
click at [949, 475] on div "Next" at bounding box center [950, 475] width 36 height 15
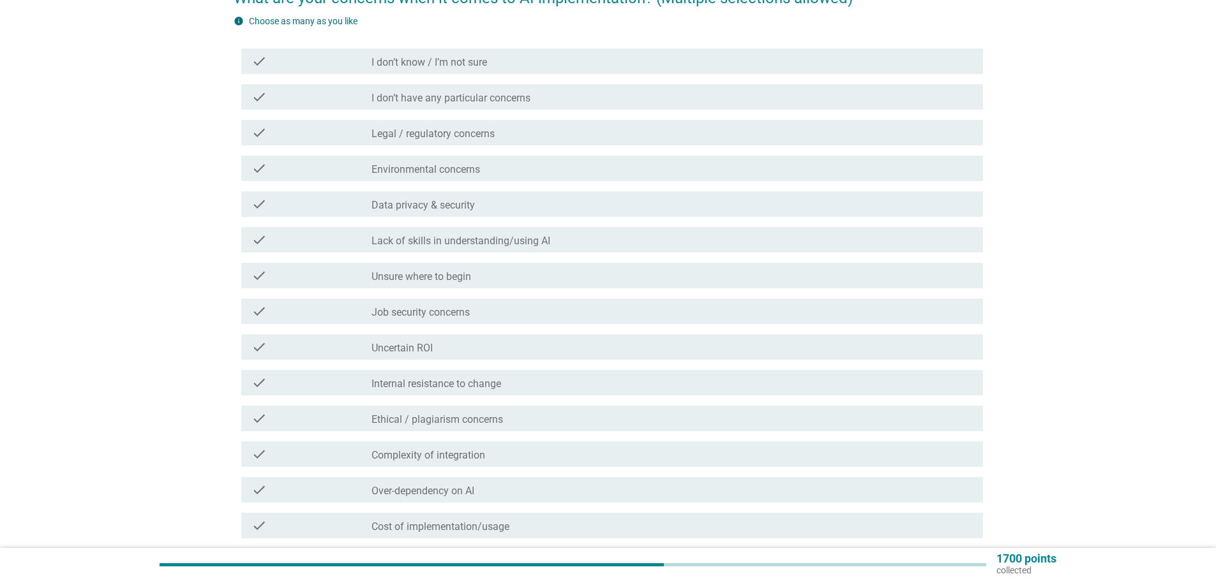
scroll to position [128, 0]
click at [416, 169] on label "Environmental concerns" at bounding box center [425, 169] width 109 height 13
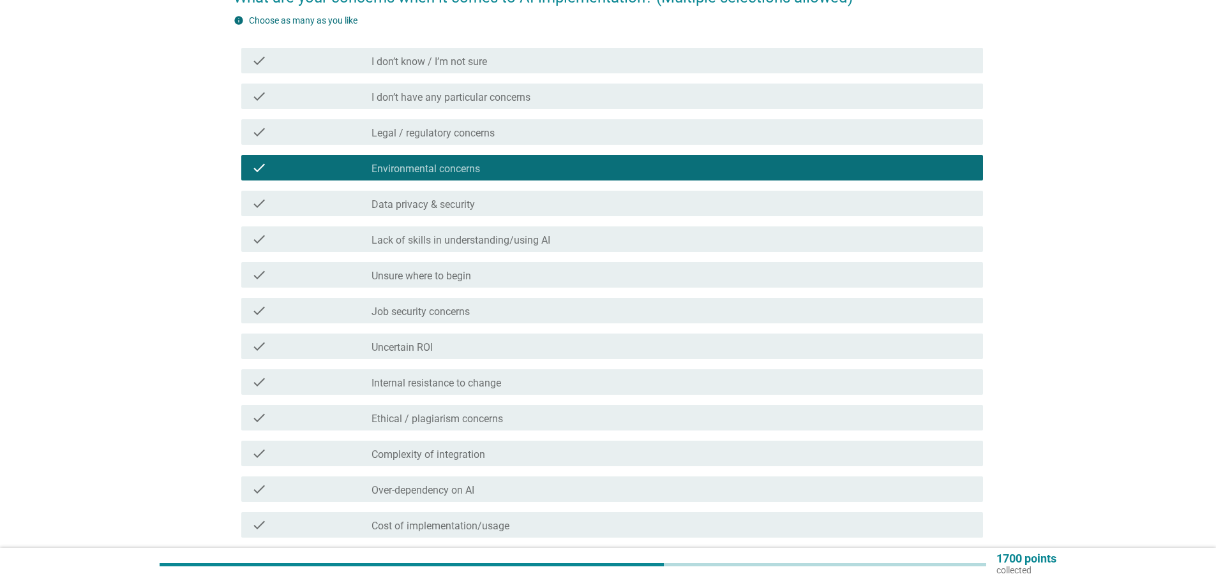
click at [427, 200] on label "Data privacy & security" at bounding box center [422, 205] width 103 height 13
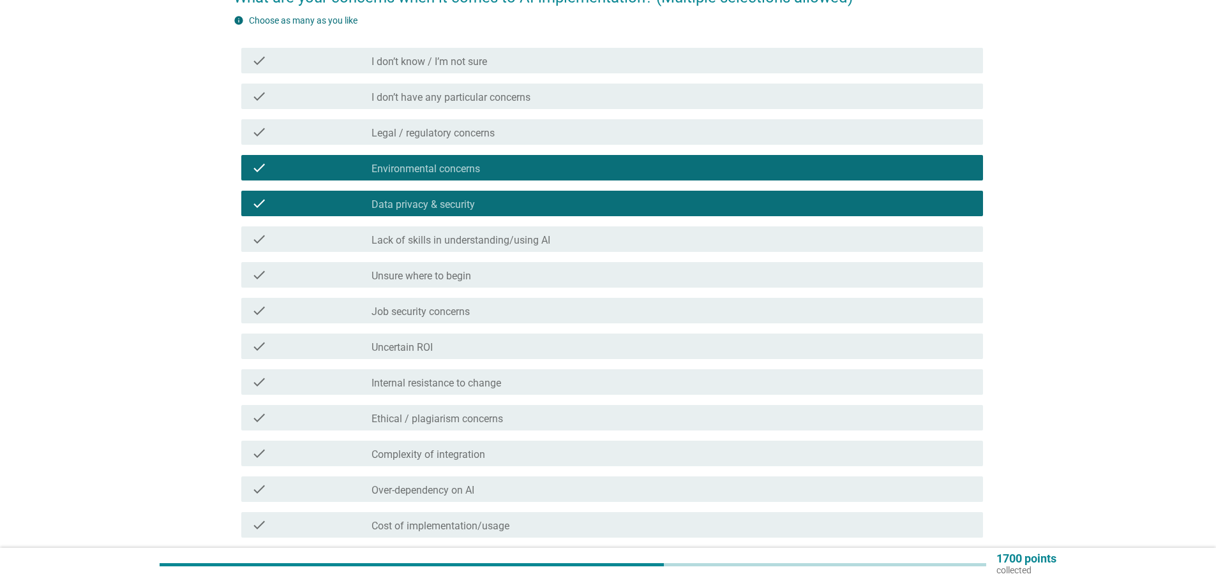
click at [403, 244] on label "Lack of skills in understanding/using AI" at bounding box center [460, 240] width 179 height 13
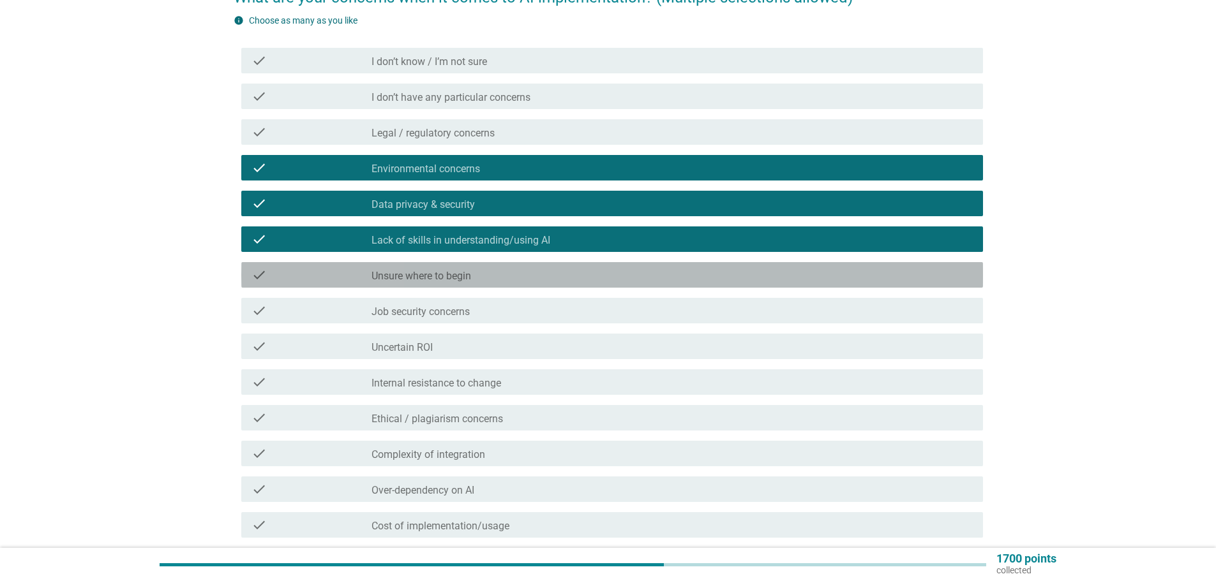
click at [316, 275] on div "check" at bounding box center [311, 274] width 120 height 15
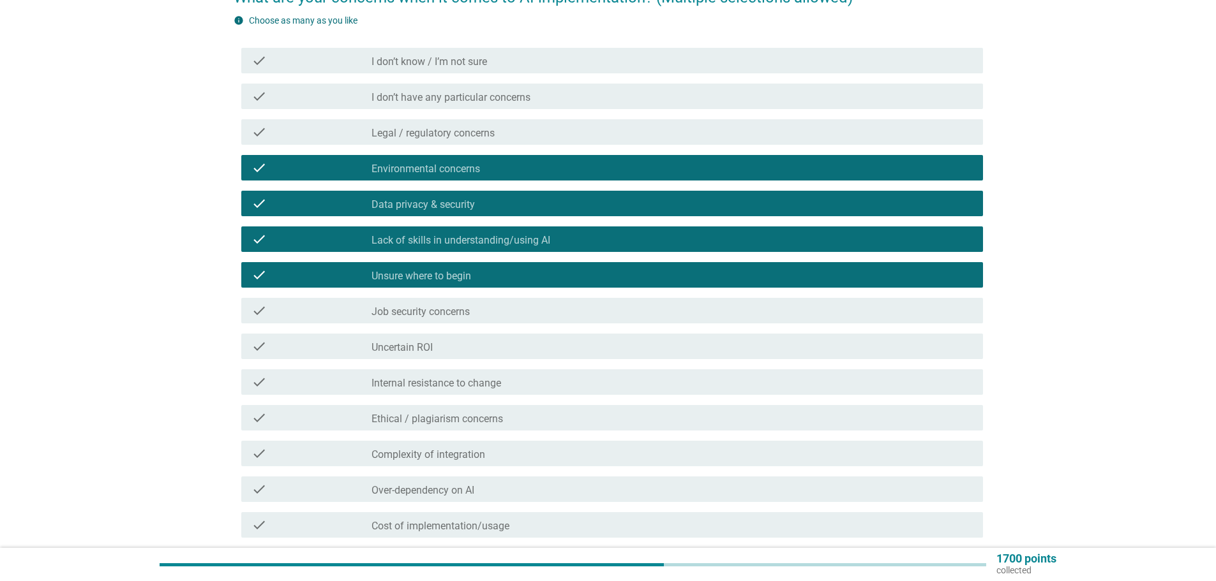
click at [333, 372] on div "check check_box_outline_blank Internal resistance to change" at bounding box center [612, 383] width 742 height 26
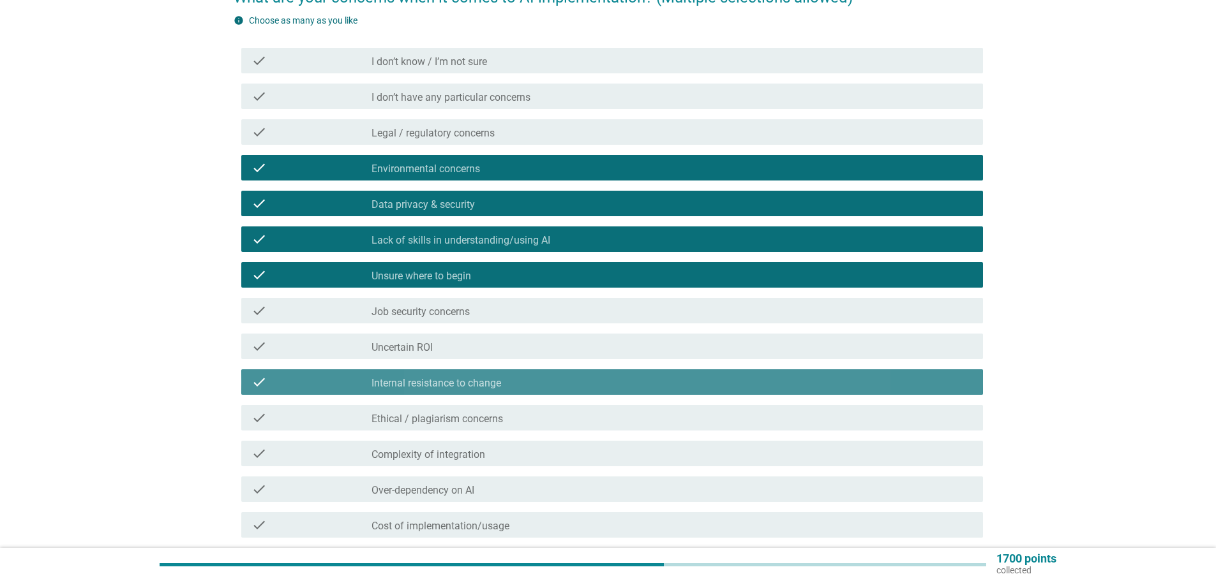
click at [343, 401] on div "check check_box_outline_blank Ethical / plagiarism concerns" at bounding box center [608, 418] width 749 height 36
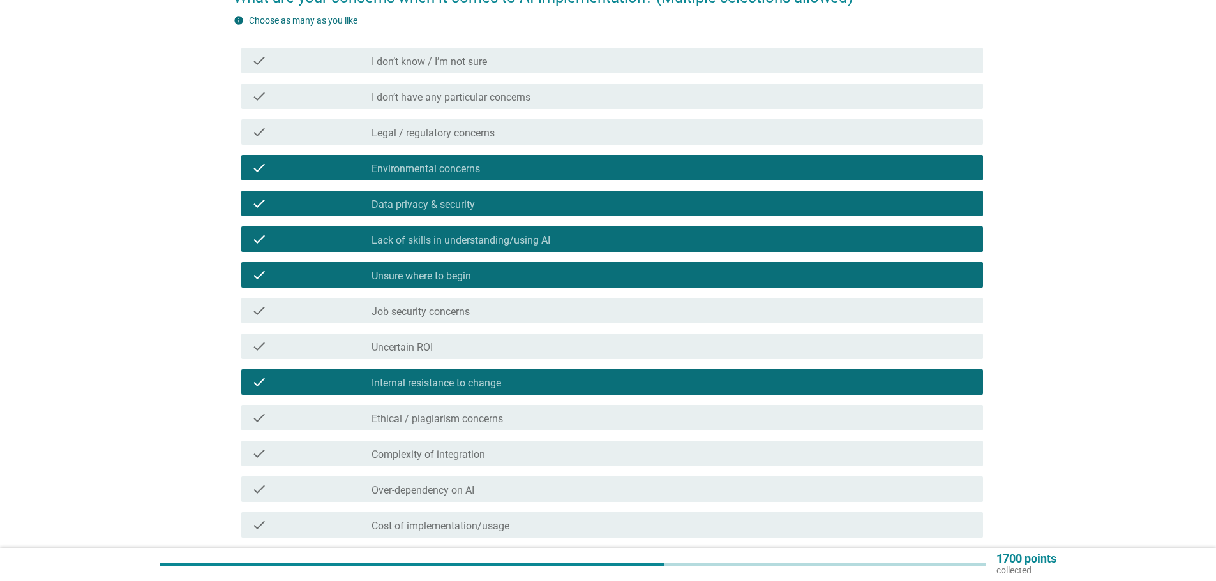
click at [343, 452] on div "check" at bounding box center [311, 453] width 120 height 15
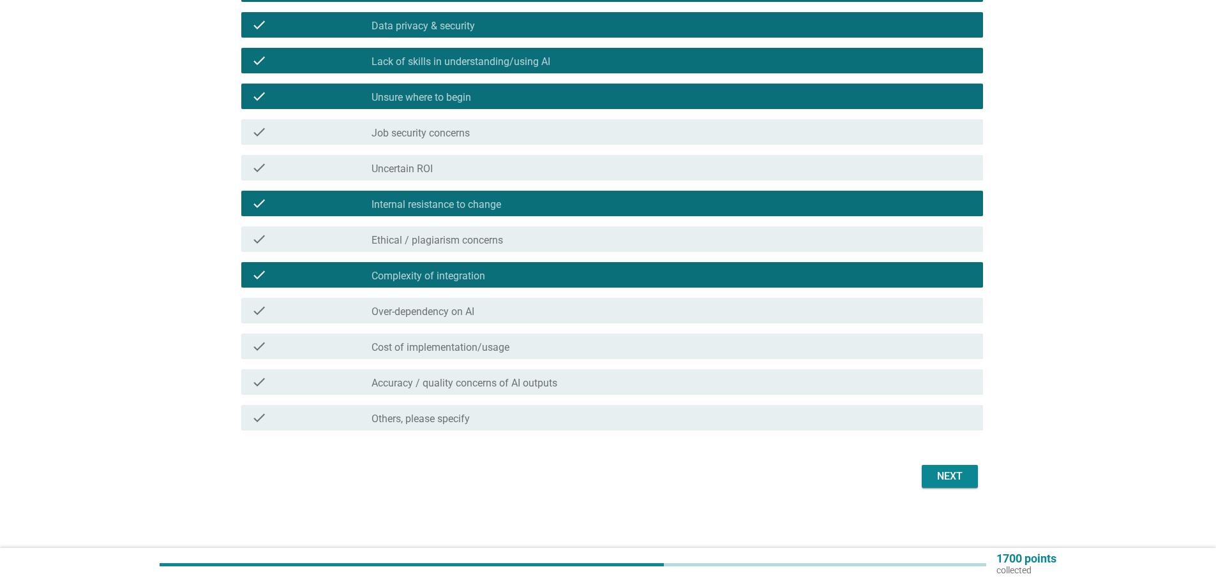
scroll to position [308, 0]
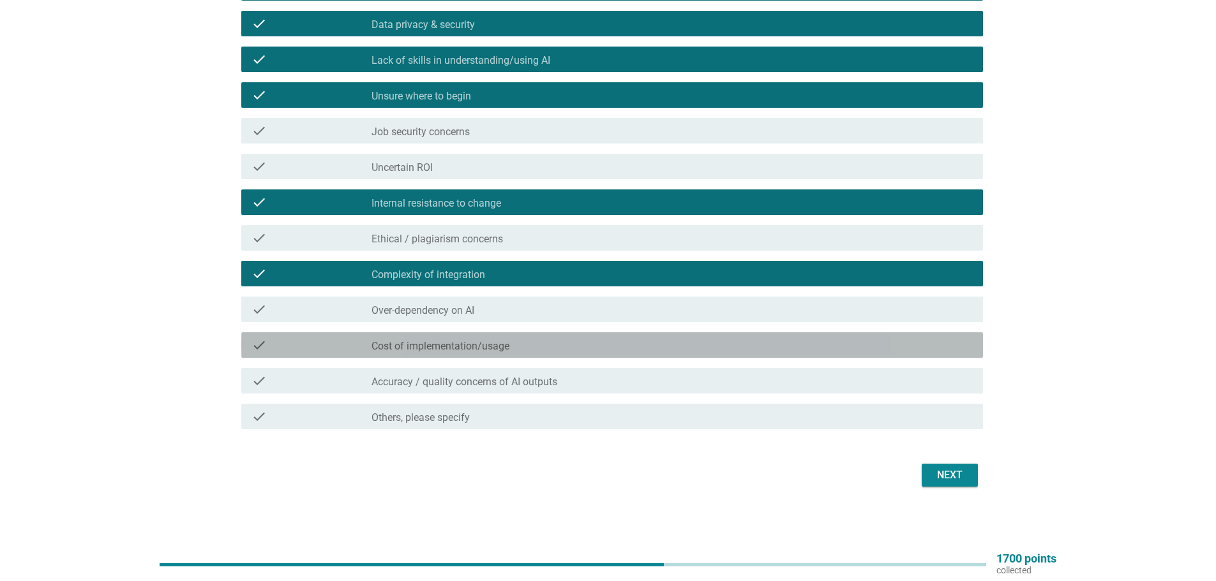
click at [516, 352] on div "check_box_outline_blank Cost of implementation/usage" at bounding box center [671, 345] width 601 height 15
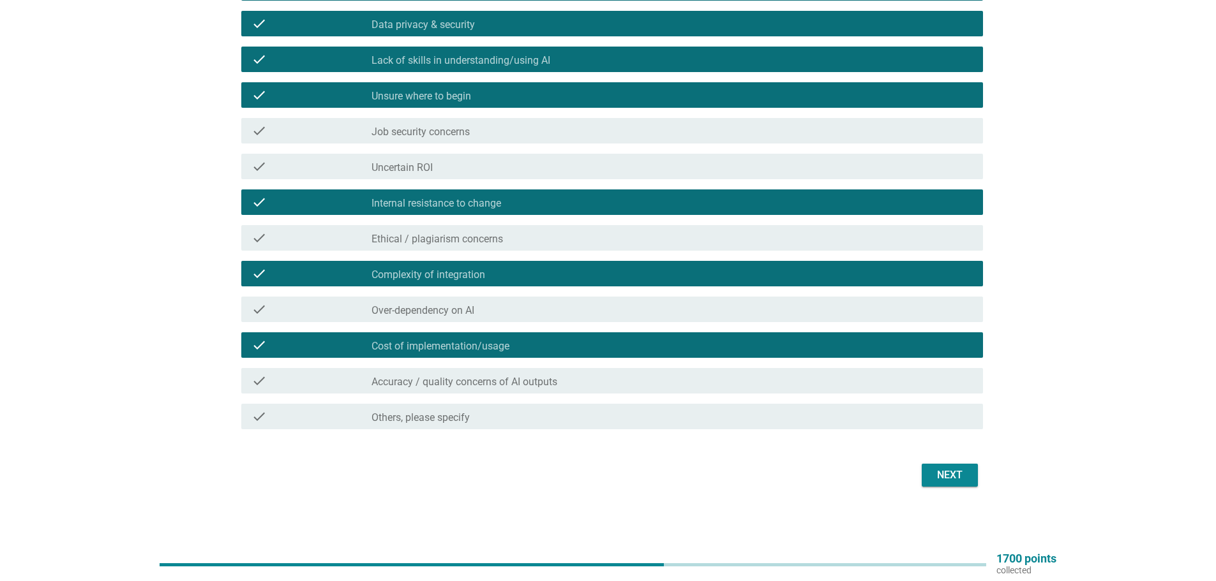
click at [952, 476] on div "Next" at bounding box center [950, 475] width 36 height 15
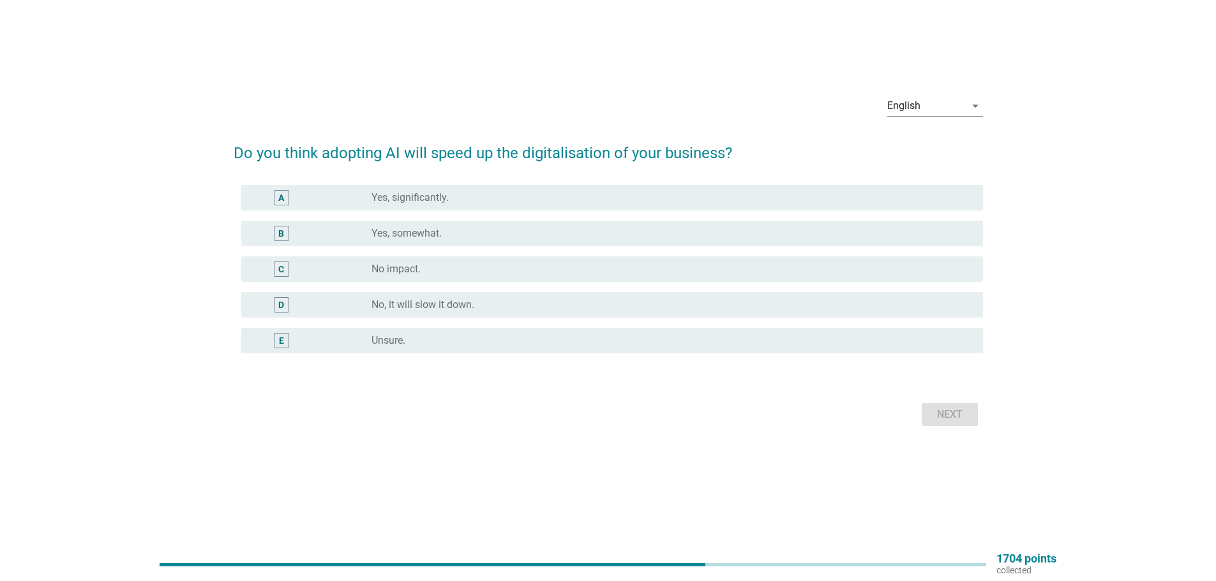
scroll to position [0, 0]
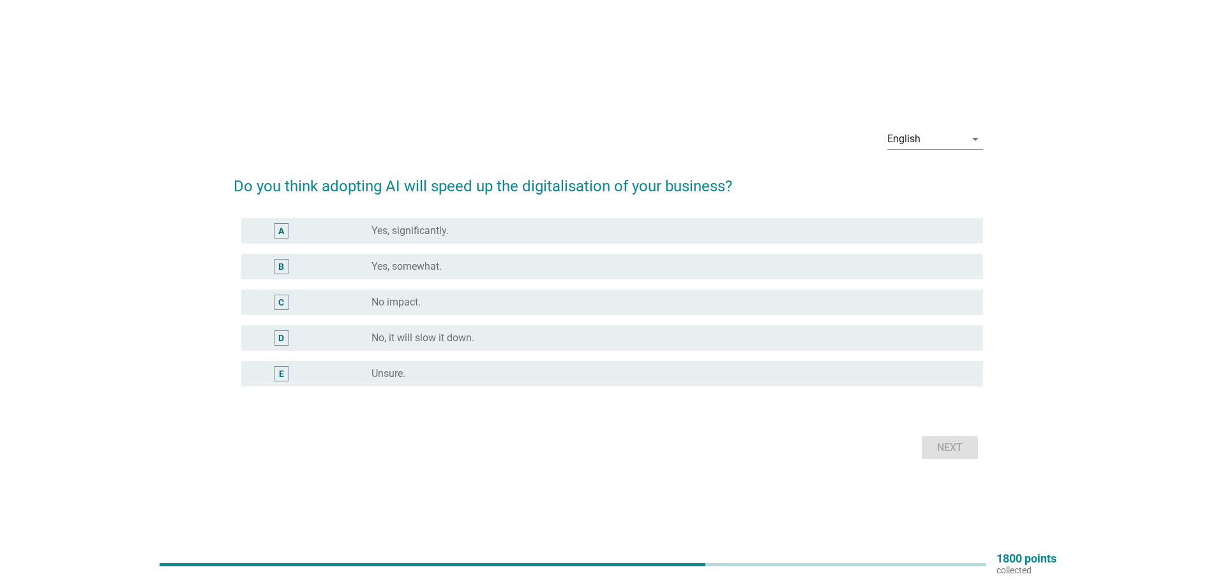
click at [482, 261] on div "radio_button_unchecked Yes, somewhat." at bounding box center [666, 266] width 591 height 13
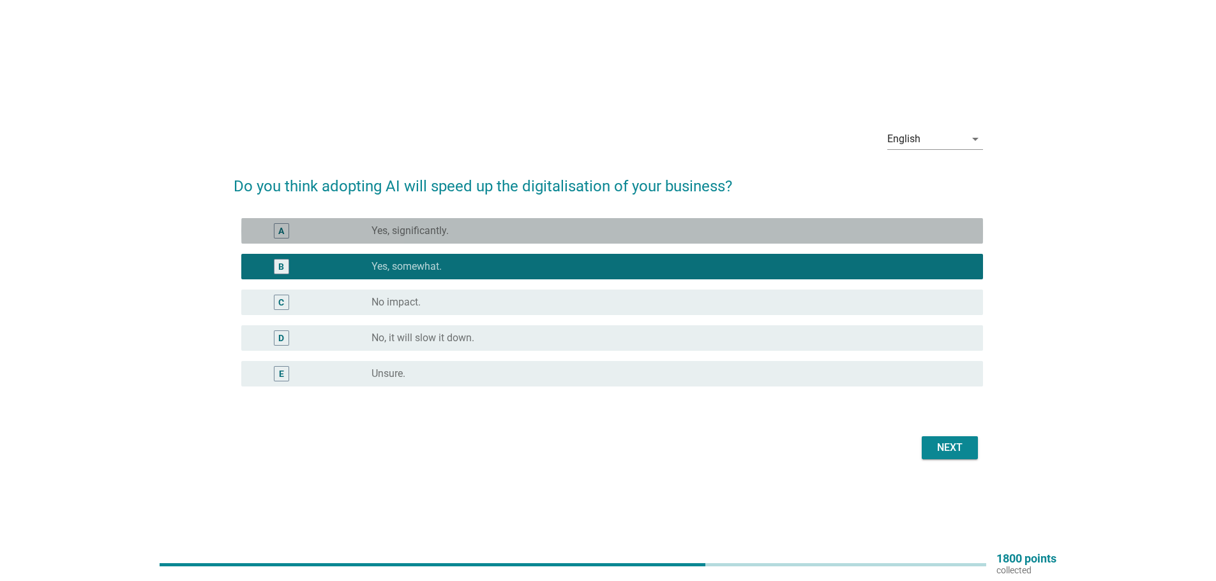
click at [816, 239] on div "A radio_button_unchecked Yes, significantly." at bounding box center [612, 231] width 742 height 26
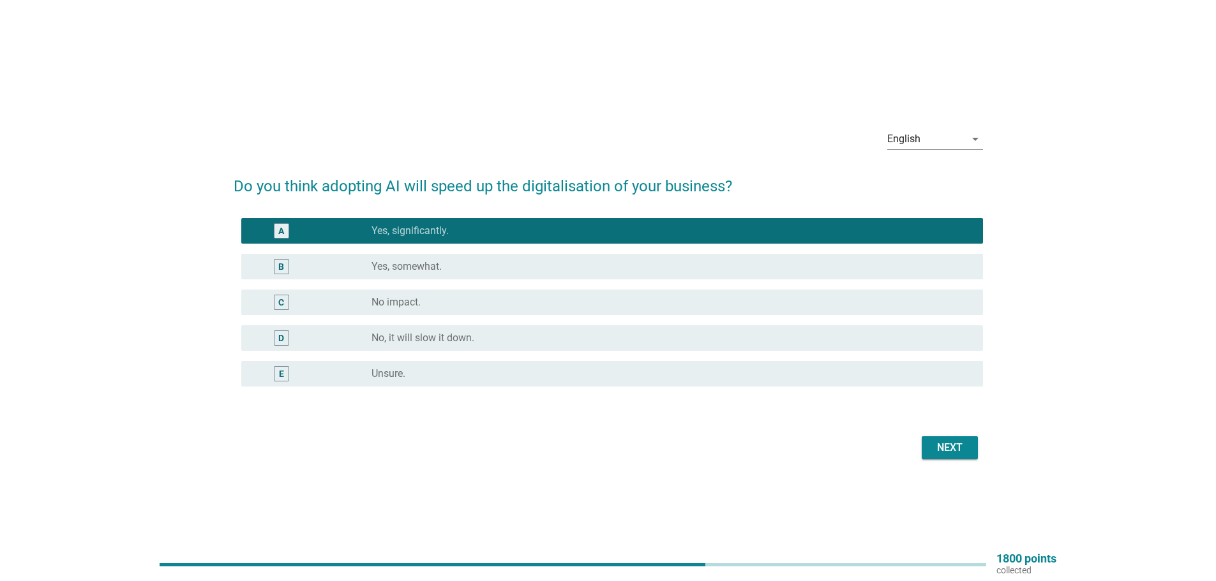
click at [959, 447] on div "Next" at bounding box center [950, 447] width 36 height 15
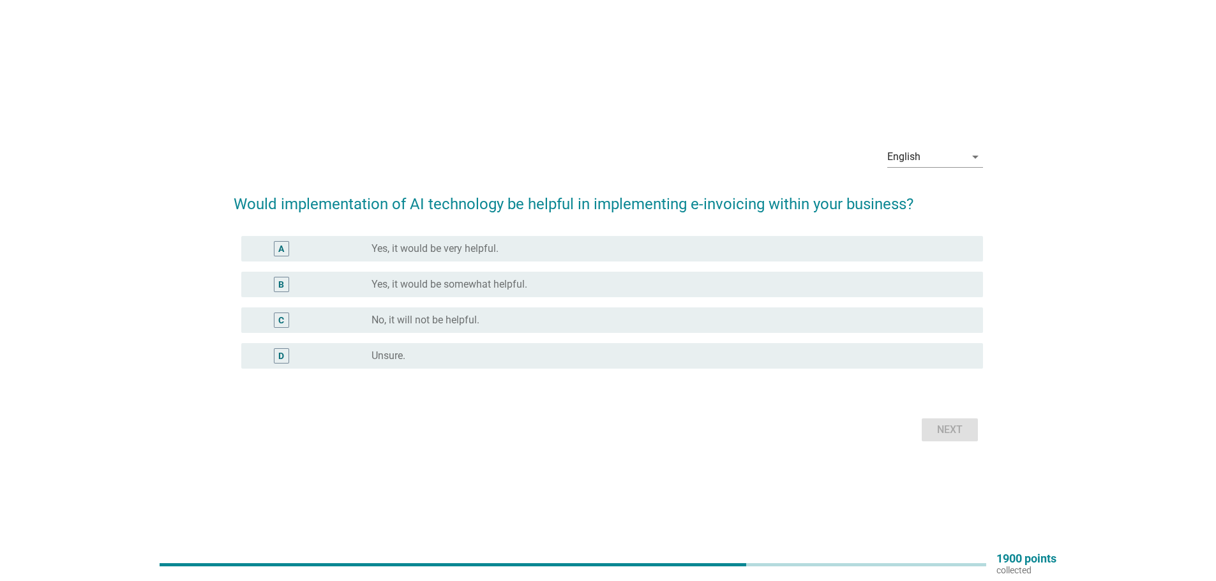
click at [624, 254] on div "radio_button_unchecked Yes, it would be very helpful." at bounding box center [666, 249] width 591 height 13
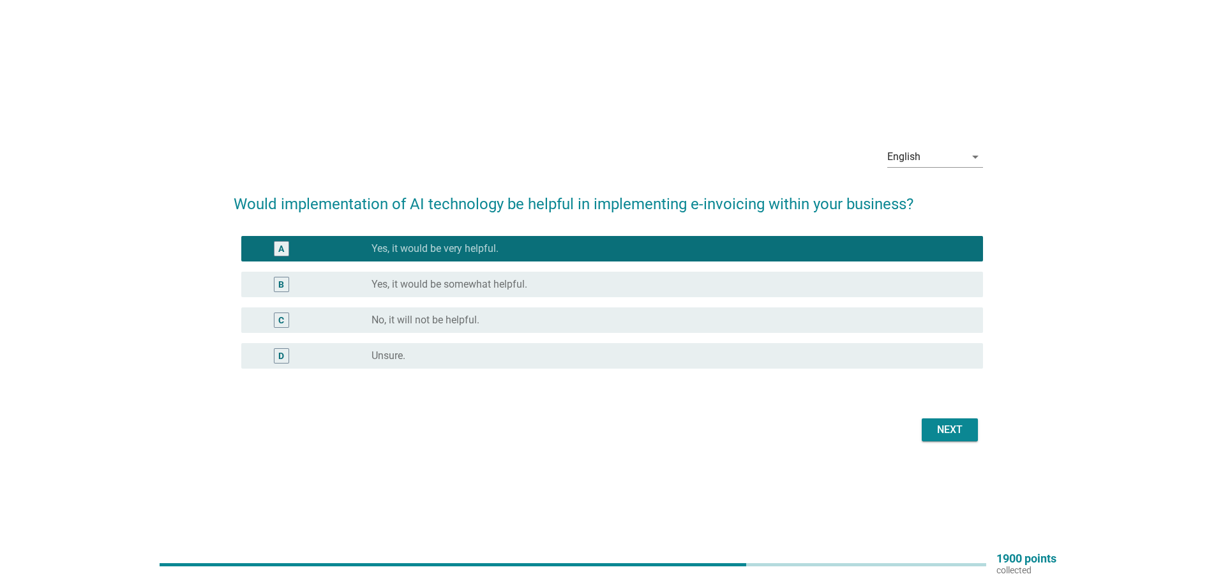
click at [963, 428] on div "Next" at bounding box center [950, 430] width 36 height 15
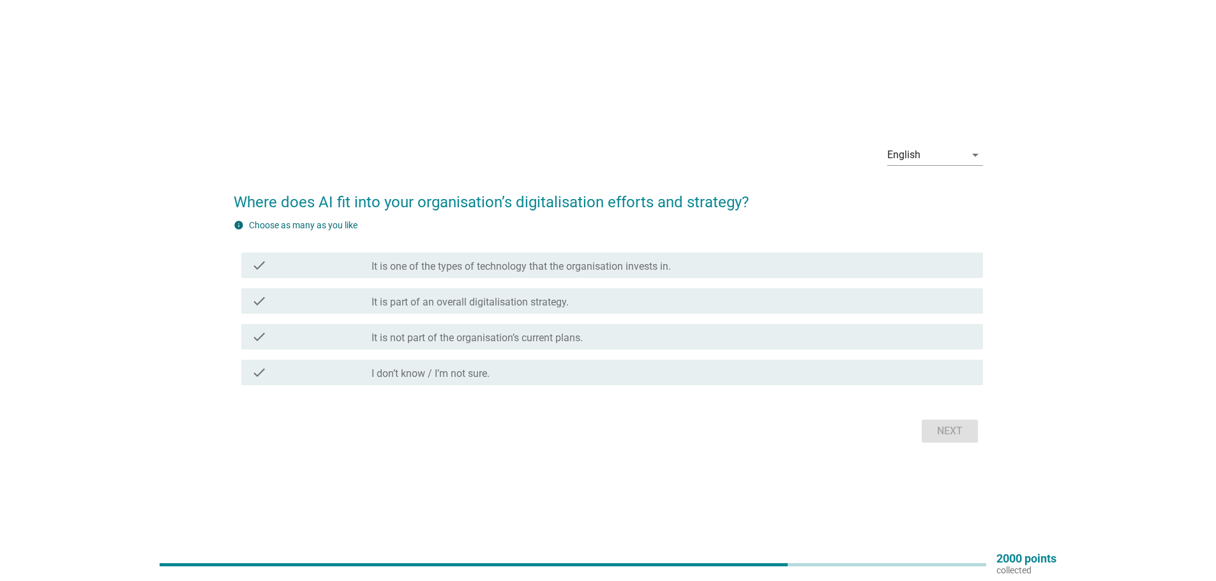
click at [562, 280] on div "check check_box_outline_blank It is one of the types of technology that the org…" at bounding box center [608, 266] width 749 height 36
click at [625, 289] on div "check check_box_outline_blank It is part of an overall digitalisation strategy." at bounding box center [612, 301] width 742 height 26
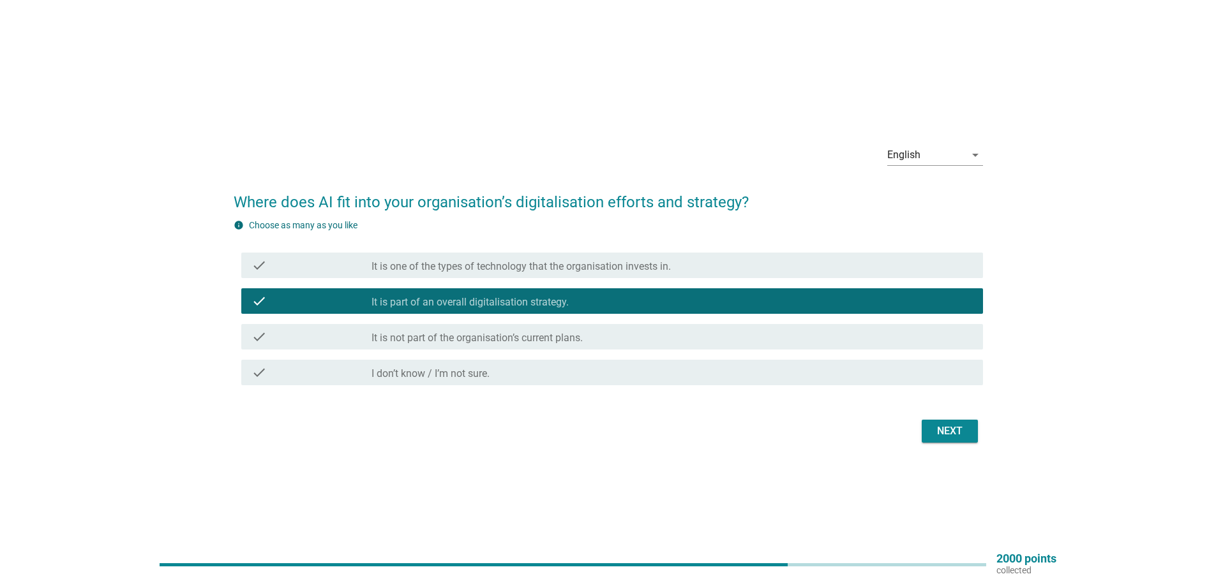
click at [614, 263] on label "It is one of the types of technology that the organisation invests in." at bounding box center [520, 266] width 299 height 13
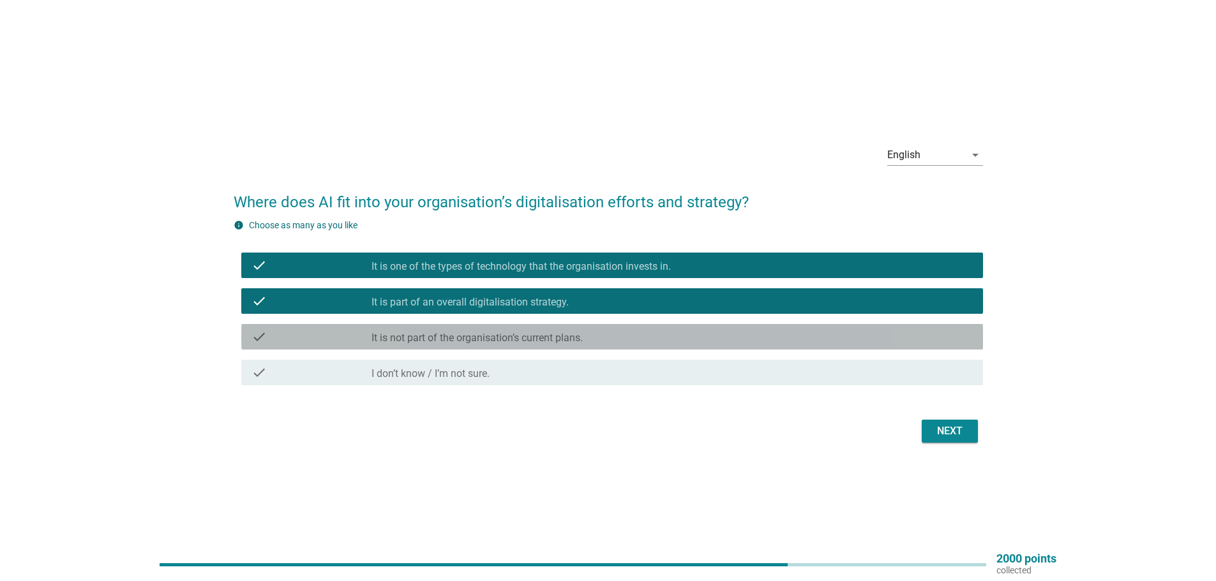
click at [630, 324] on div "check check_box_outline_blank It is not part of the organisation’s current plan…" at bounding box center [612, 337] width 742 height 26
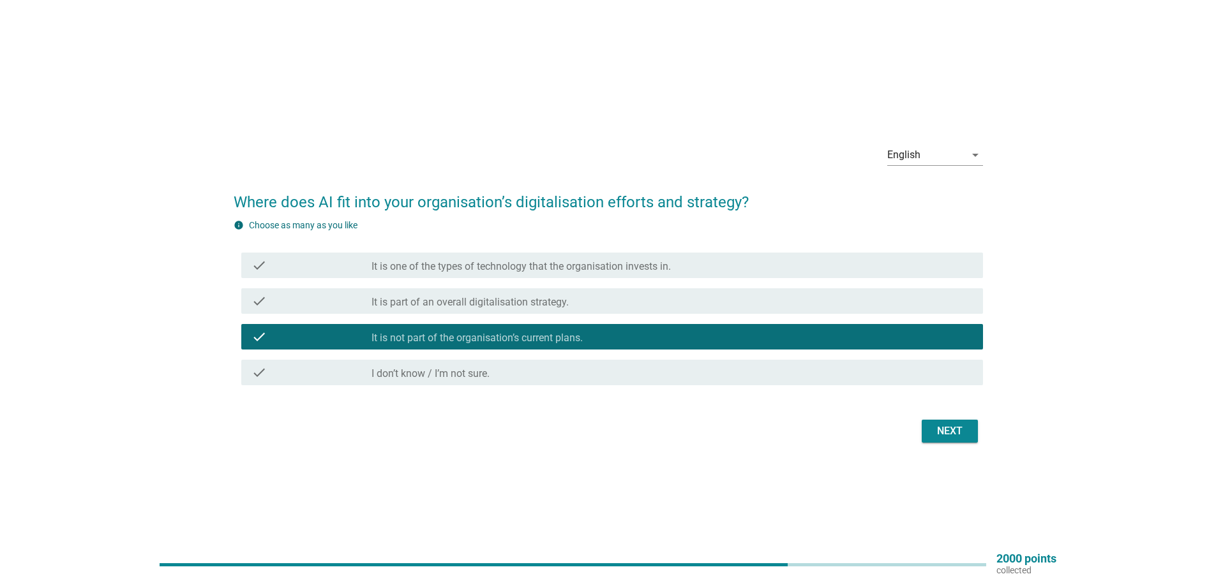
click at [624, 296] on div "check_box_outline_blank It is part of an overall digitalisation strategy." at bounding box center [671, 301] width 601 height 15
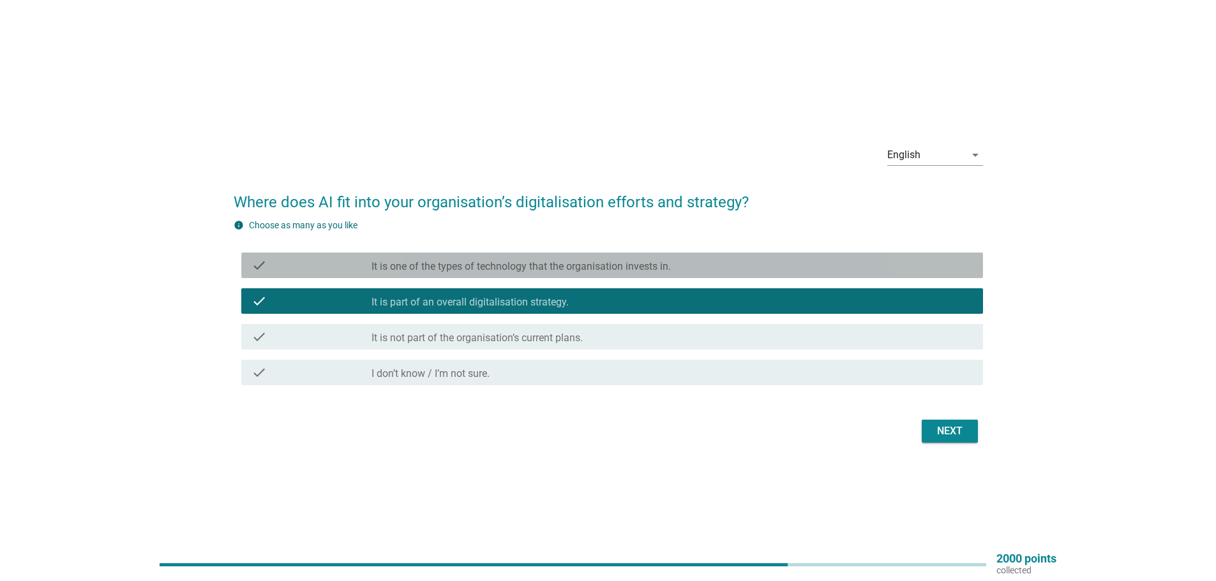
click at [622, 276] on div "check check_box It is one of the types of technology that the organisation inve…" at bounding box center [612, 266] width 742 height 26
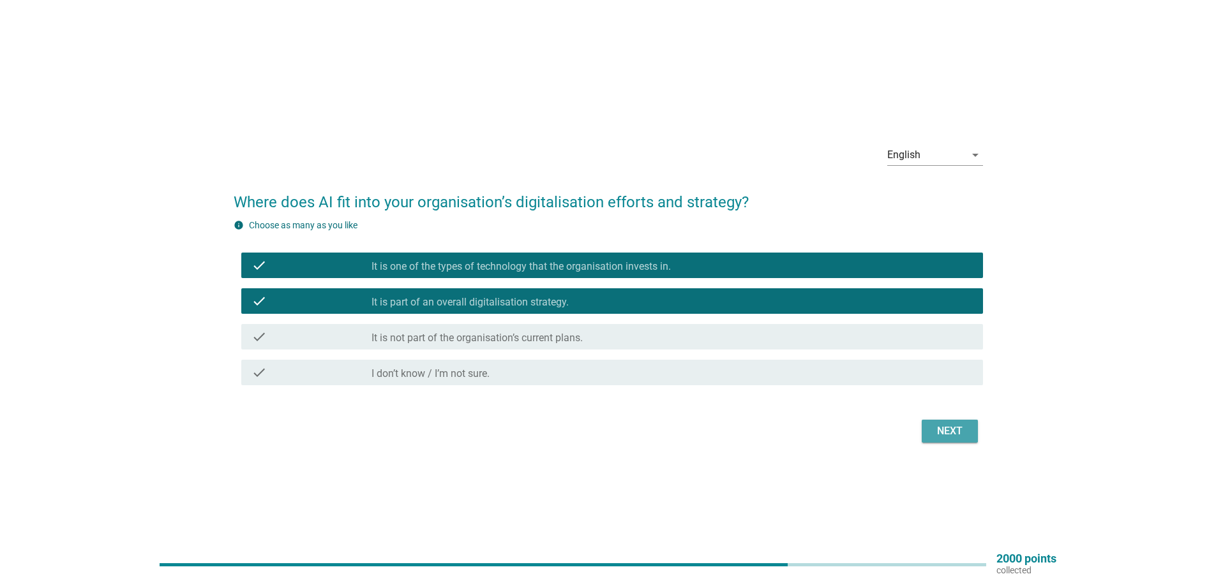
click at [945, 431] on div "Next" at bounding box center [950, 431] width 36 height 15
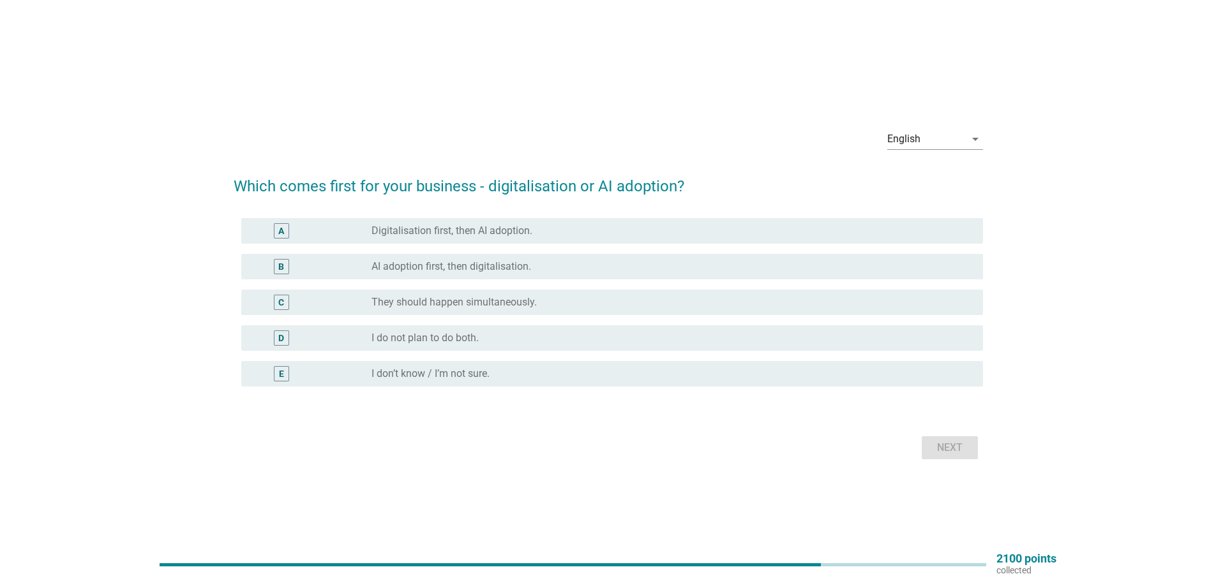
click at [487, 271] on label "AI adoption first, then digitalisation." at bounding box center [451, 266] width 160 height 13
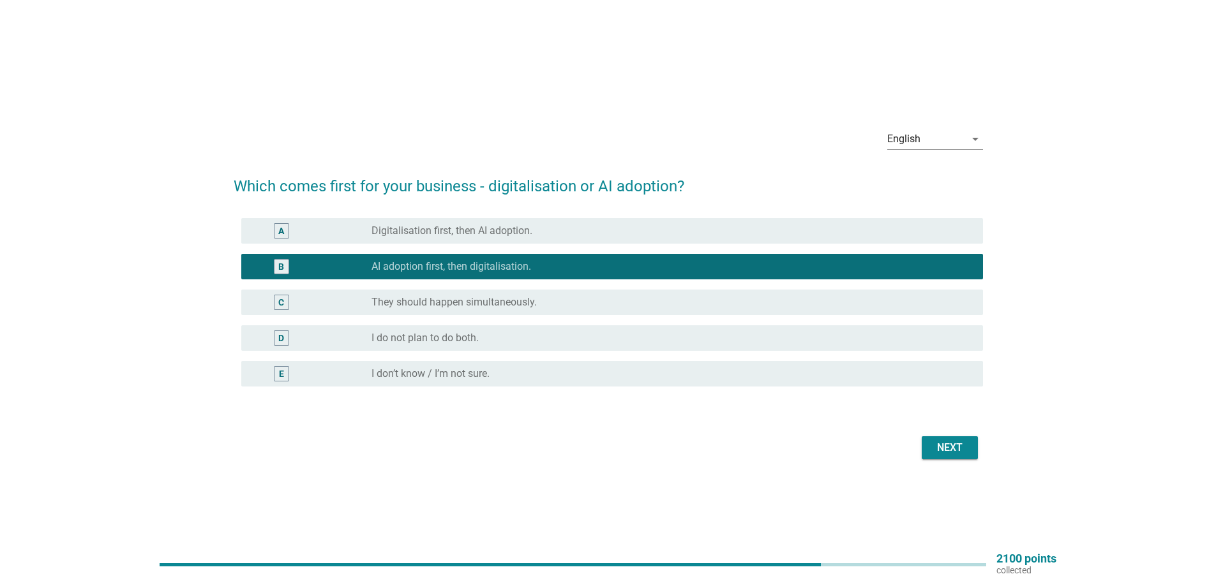
click at [515, 231] on label "Digitalisation first, then AI adoption." at bounding box center [451, 231] width 161 height 13
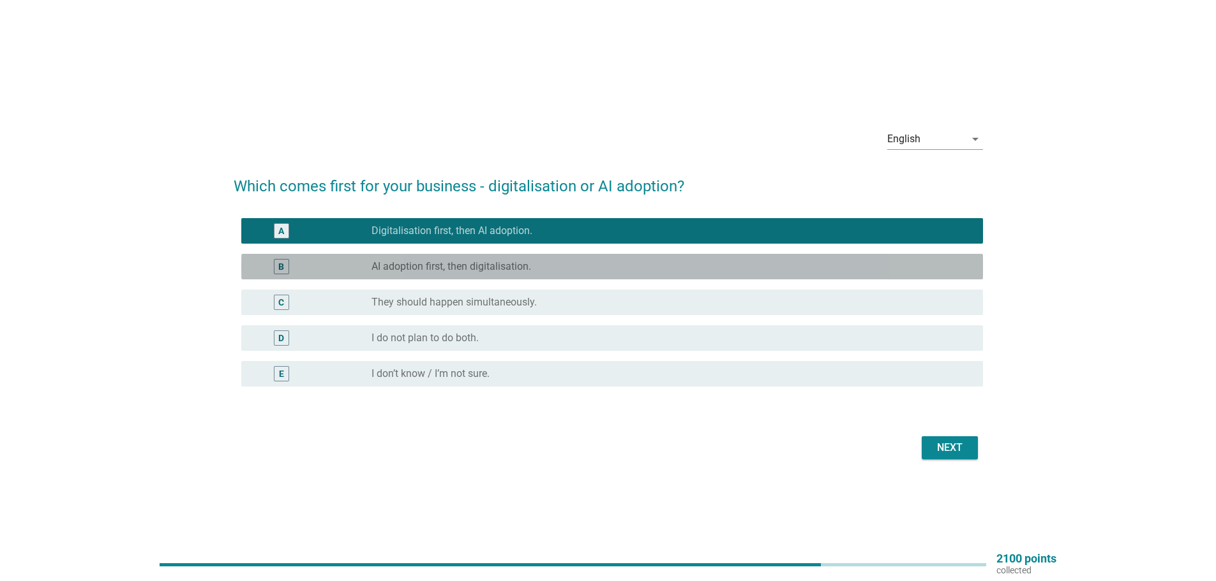
click at [527, 263] on label "AI adoption first, then digitalisation." at bounding box center [451, 266] width 160 height 13
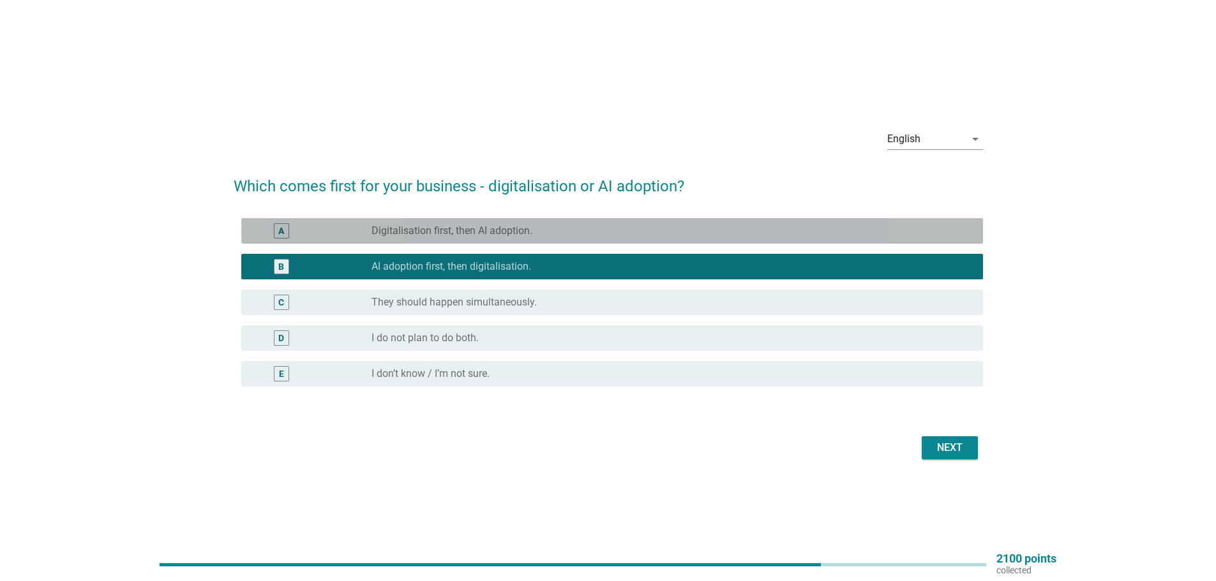
click at [519, 235] on label "Digitalisation first, then AI adoption." at bounding box center [451, 231] width 161 height 13
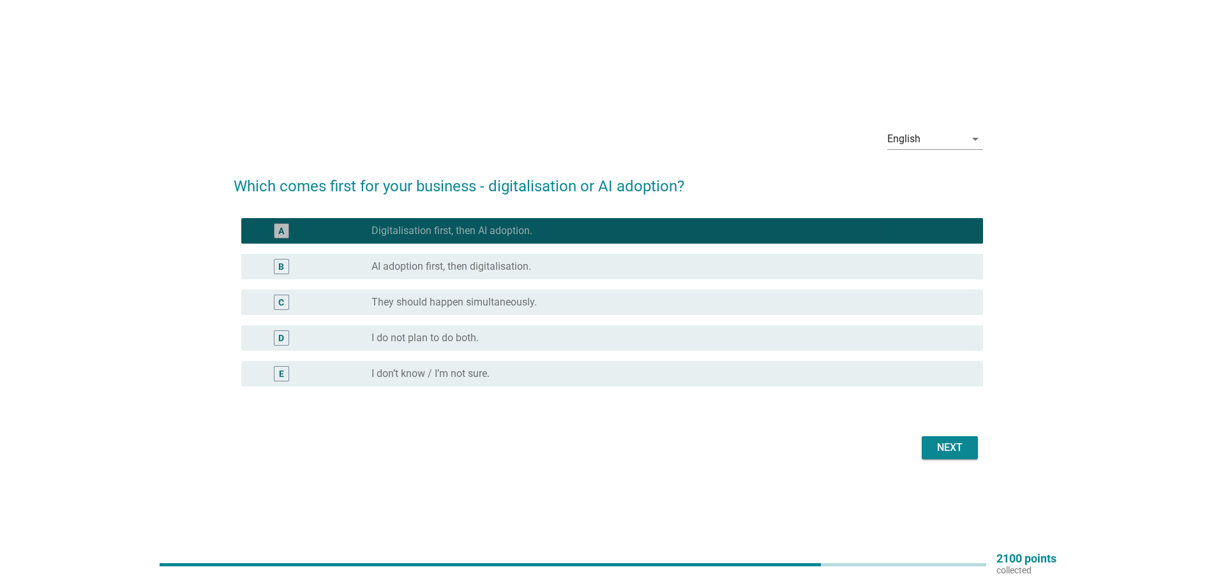
click at [534, 271] on div "radio_button_unchecked AI adoption first, then digitalisation." at bounding box center [666, 266] width 591 height 13
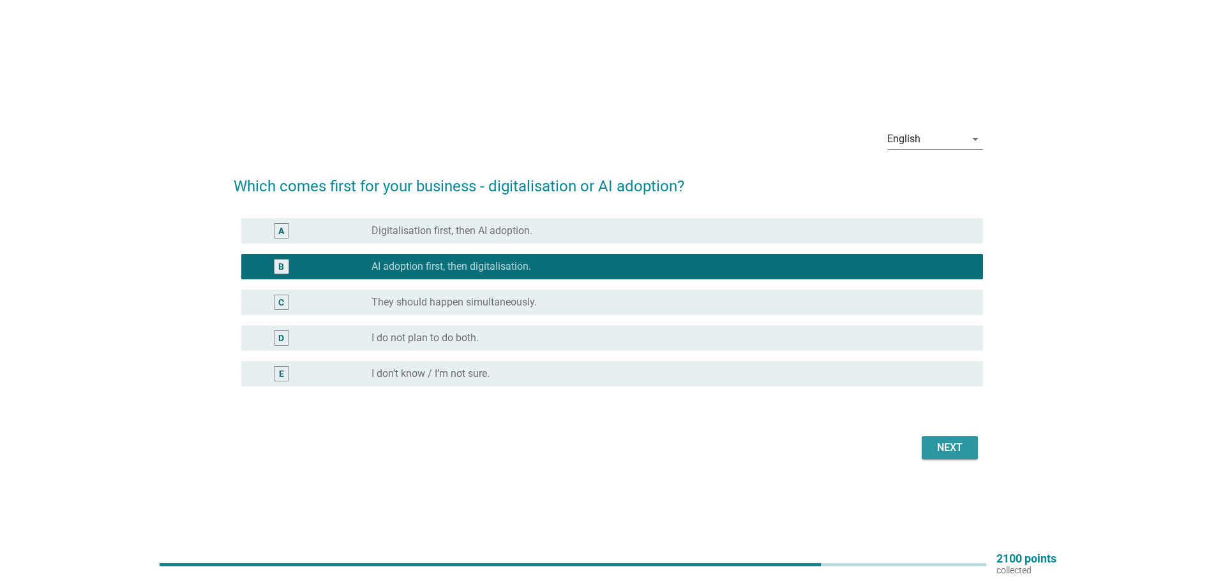
click at [933, 446] on div "Next" at bounding box center [950, 447] width 36 height 15
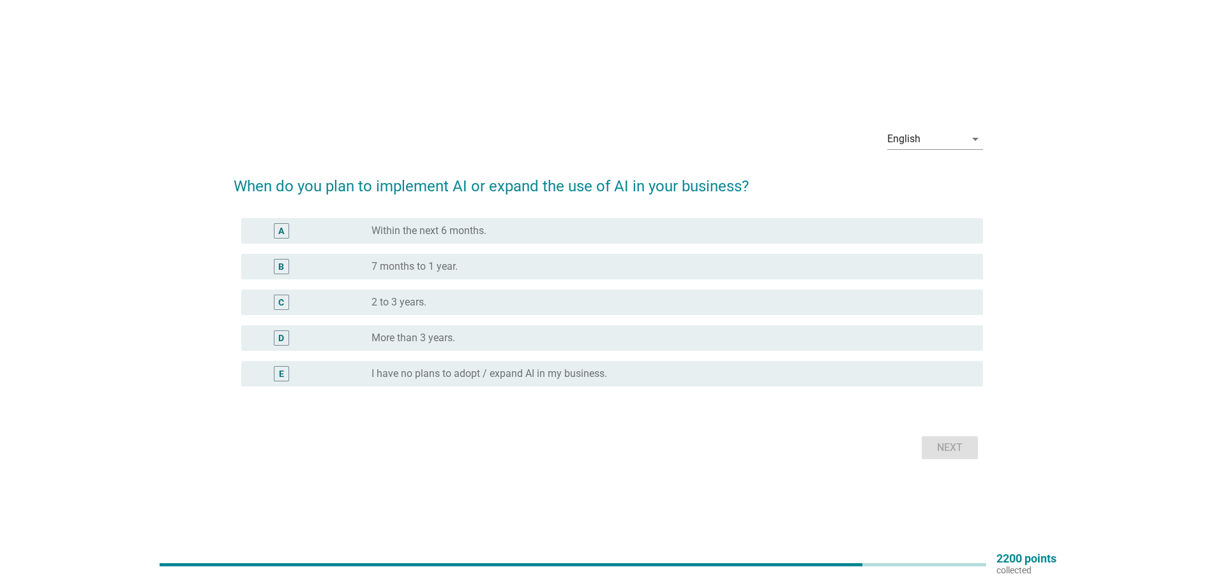
click at [429, 234] on label "Within the next 6 months." at bounding box center [428, 231] width 115 height 13
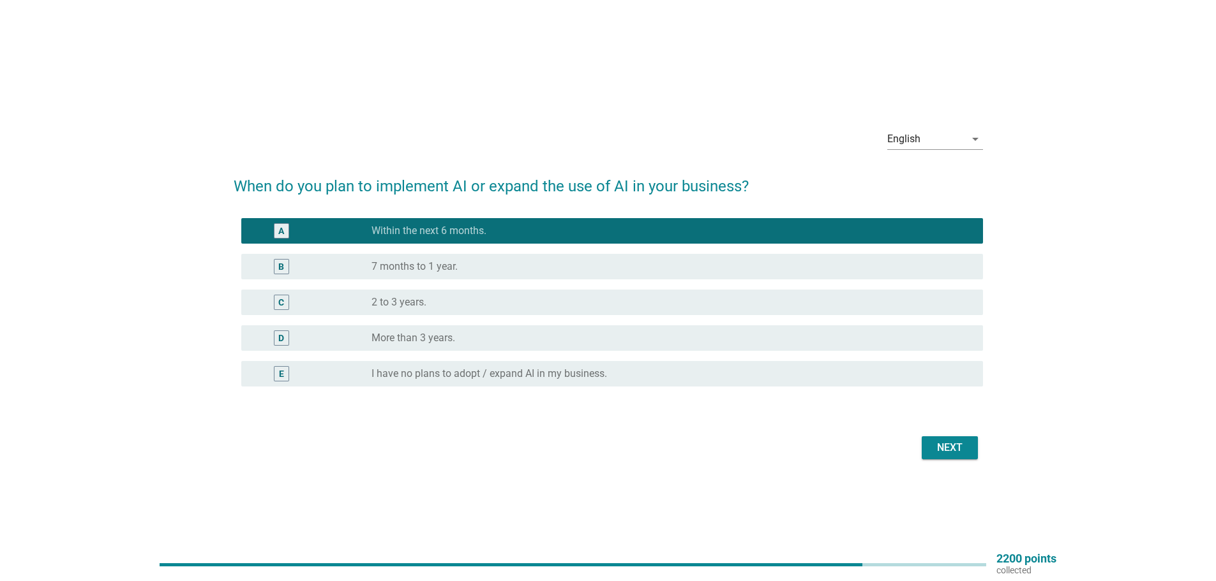
click at [941, 453] on div "Next" at bounding box center [950, 447] width 36 height 15
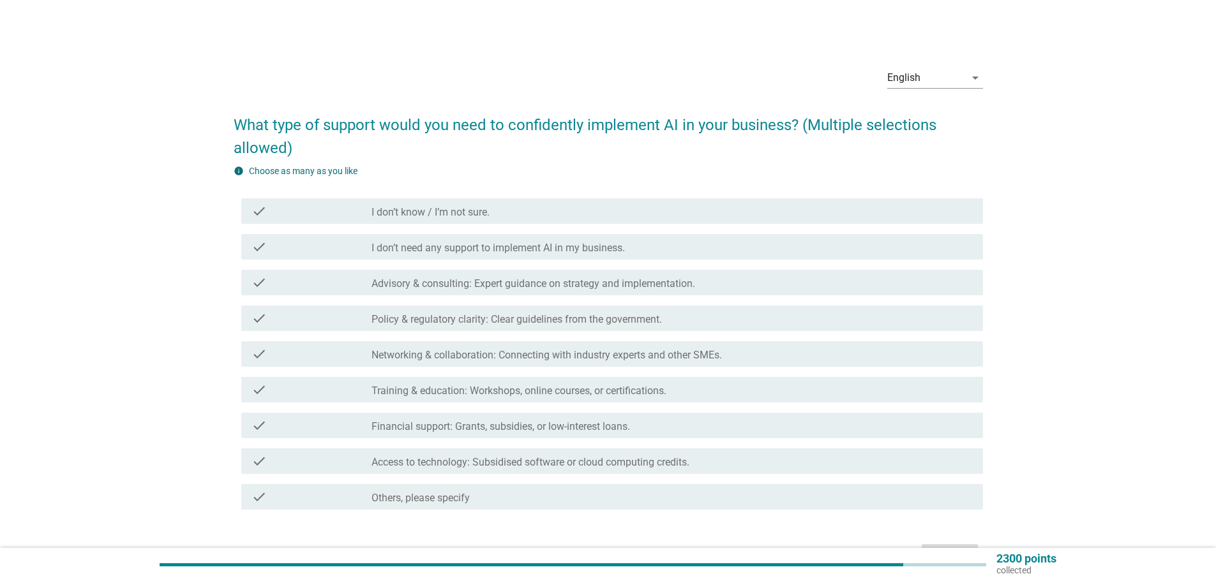
click at [313, 404] on div "check check_box_outline_blank Training & education: Workshops, online courses, …" at bounding box center [608, 390] width 749 height 36
click at [305, 395] on div "check" at bounding box center [311, 389] width 120 height 15
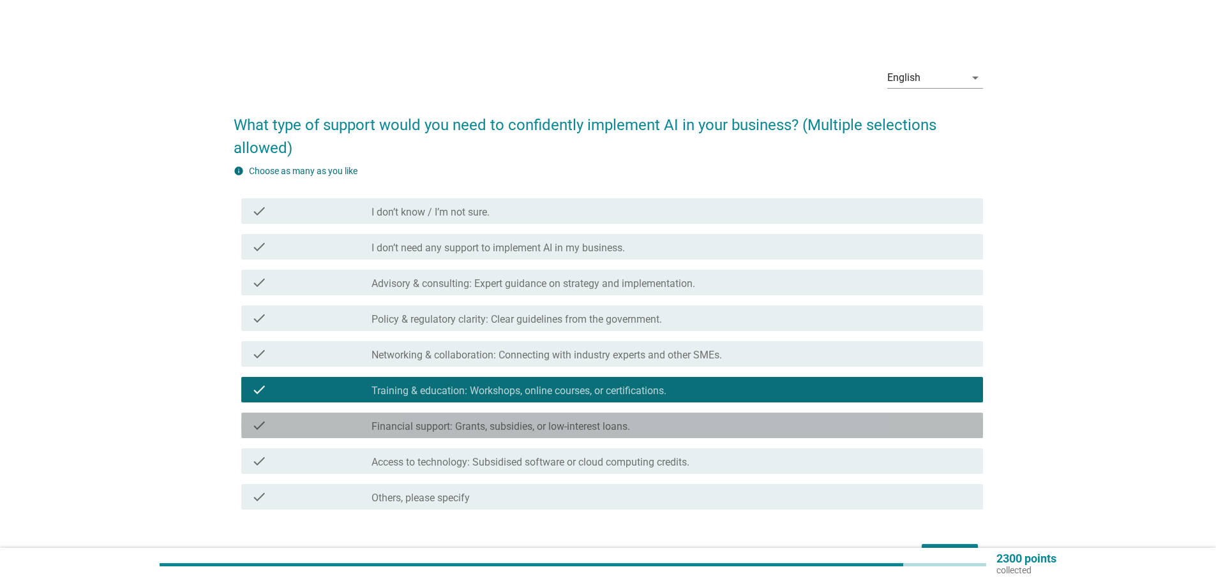
click at [313, 425] on div "check" at bounding box center [311, 425] width 120 height 15
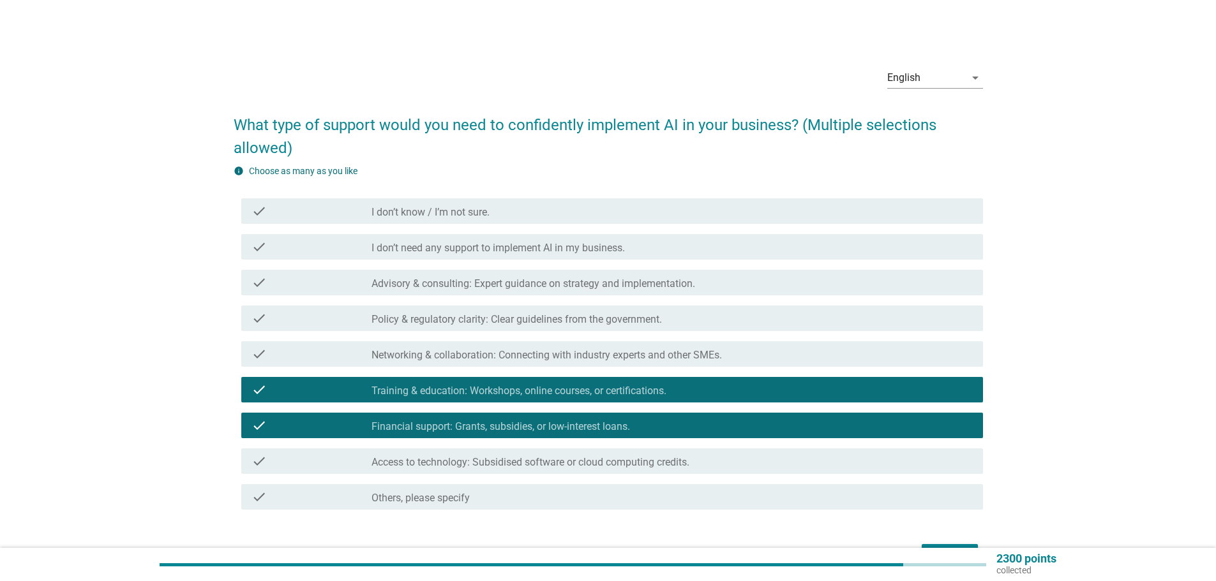
click at [328, 451] on div "check check_box_outline_blank Access to technology: Subsidised software or clou…" at bounding box center [612, 462] width 742 height 26
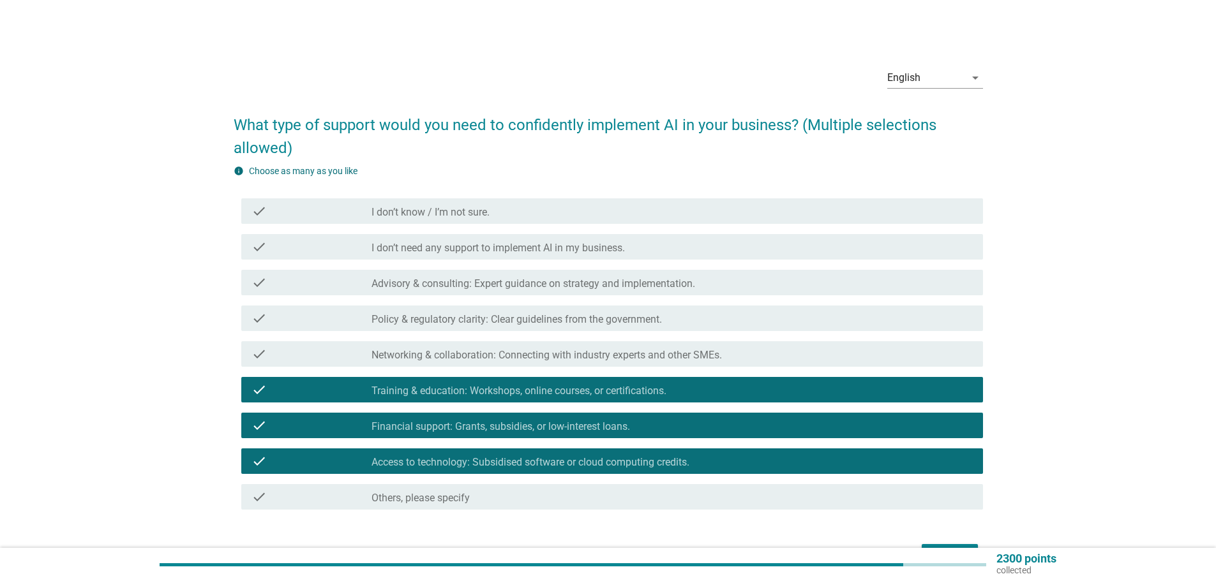
click at [334, 457] on div "check" at bounding box center [311, 461] width 120 height 15
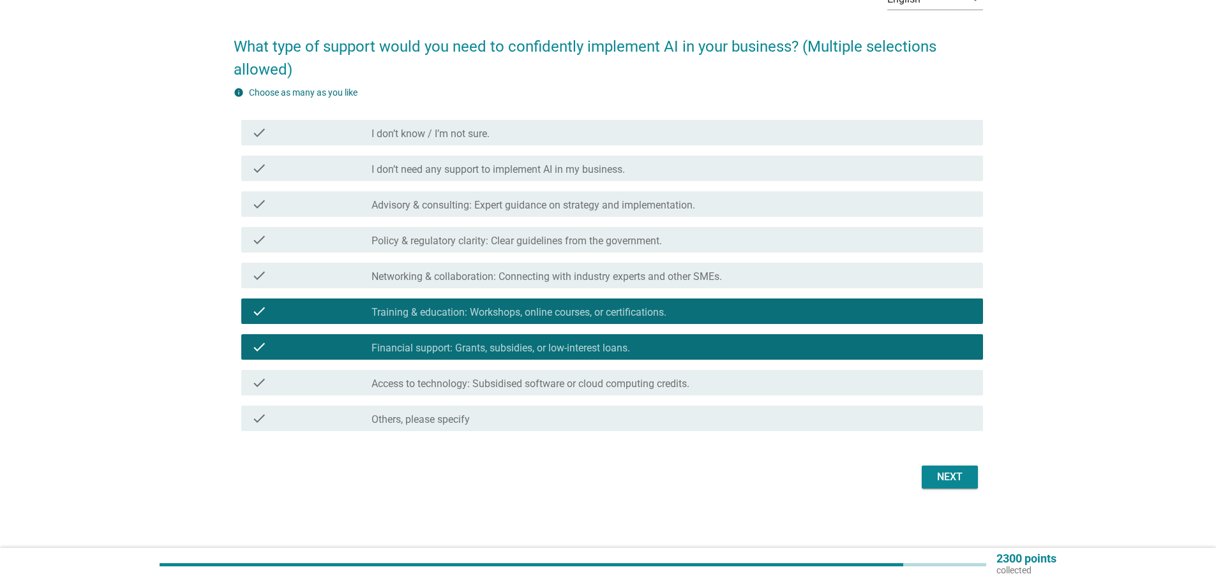
scroll to position [80, 0]
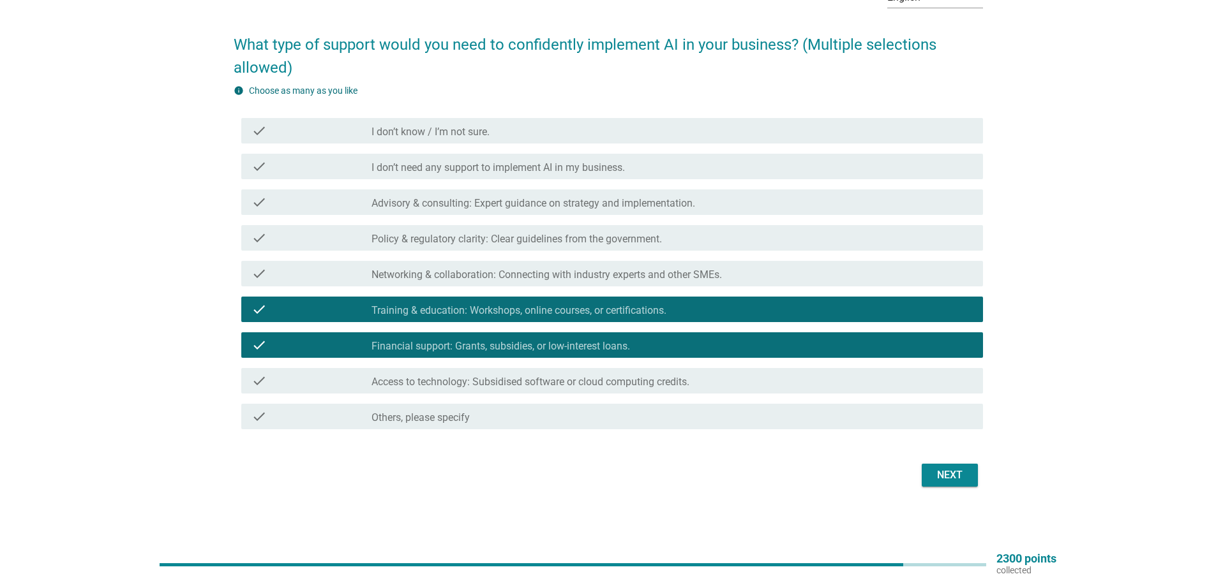
click at [635, 375] on div "check_box_outline_blank Access to technology: Subsidised software or cloud comp…" at bounding box center [671, 380] width 601 height 15
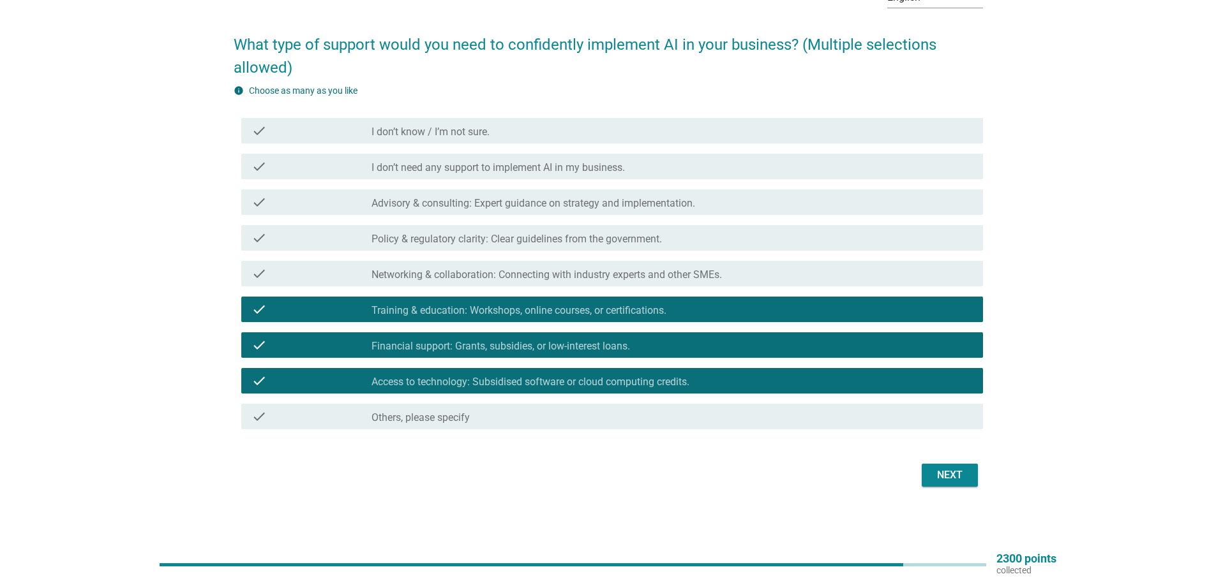
click at [920, 468] on div "Next" at bounding box center [608, 475] width 749 height 31
click at [930, 472] on button "Next" at bounding box center [950, 475] width 56 height 23
